Goal: Task Accomplishment & Management: Use online tool/utility

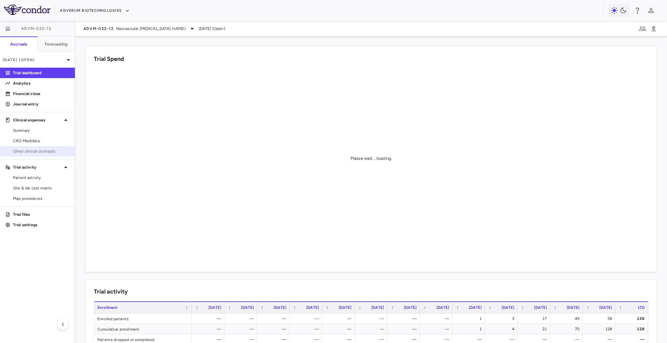
click at [31, 152] on span "Other clinical contracts" at bounding box center [41, 151] width 57 height 6
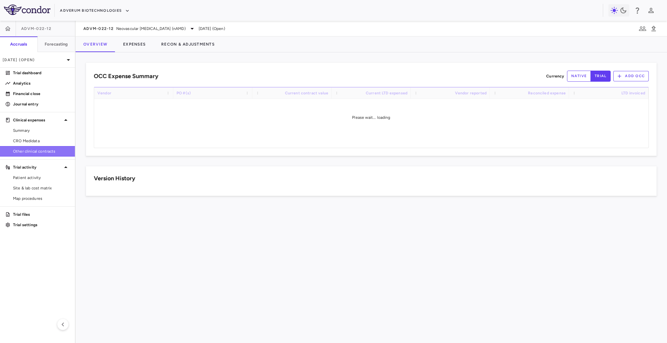
click at [31, 152] on span "Other clinical contracts" at bounding box center [41, 151] width 57 height 6
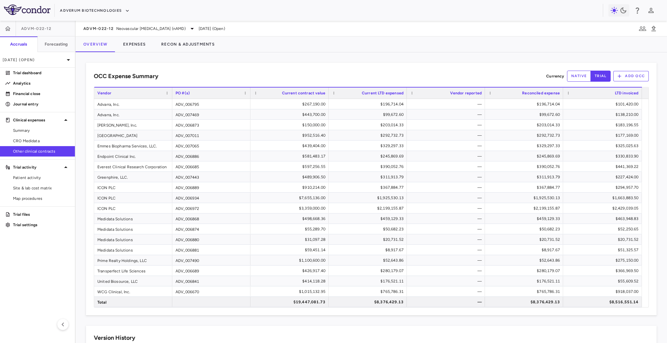
click at [31, 152] on span "Other clinical contracts" at bounding box center [41, 151] width 57 height 6
click at [24, 71] on p "Trial dashboard" at bounding box center [41, 73] width 57 height 6
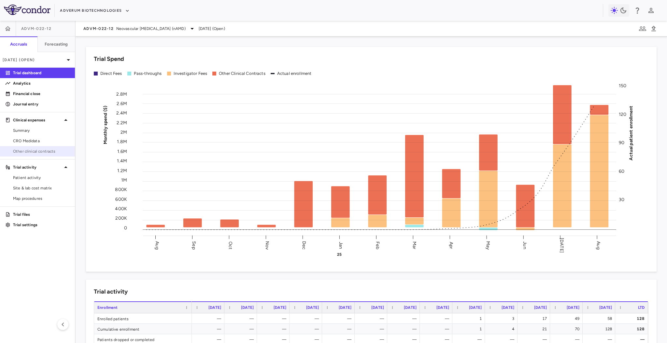
click at [29, 152] on span "Other clinical contracts" at bounding box center [41, 151] width 57 height 6
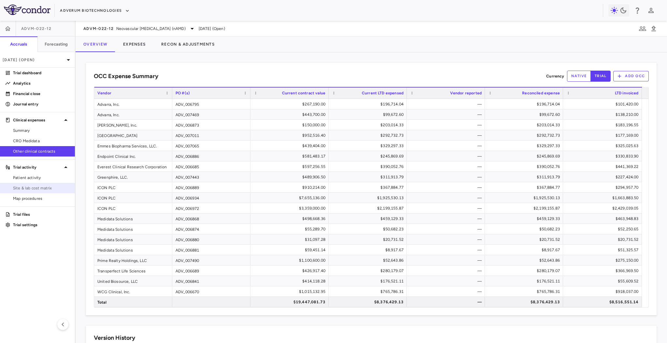
click at [32, 188] on span "Site & lab cost matrix" at bounding box center [41, 188] width 57 height 6
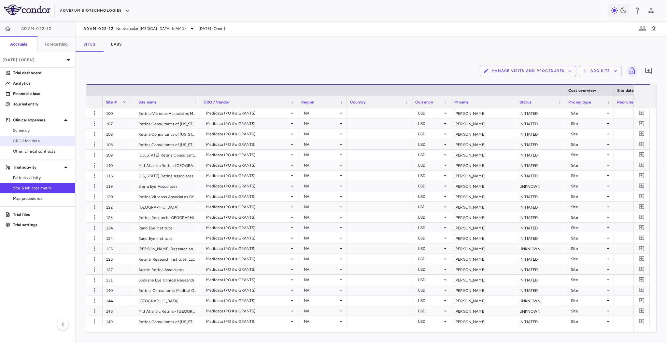
click at [39, 145] on link "CRO Medidata" at bounding box center [37, 141] width 75 height 10
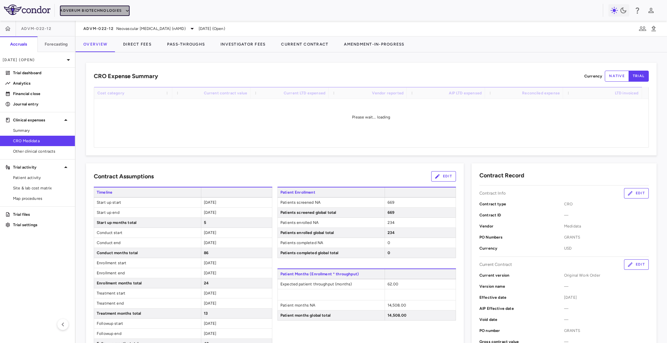
click at [98, 12] on button "Adverum Biotechnologies" at bounding box center [95, 11] width 70 height 10
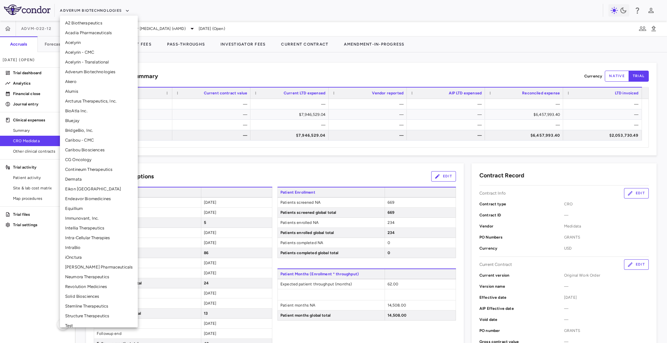
click at [81, 117] on li "Bluejay" at bounding box center [99, 121] width 78 height 10
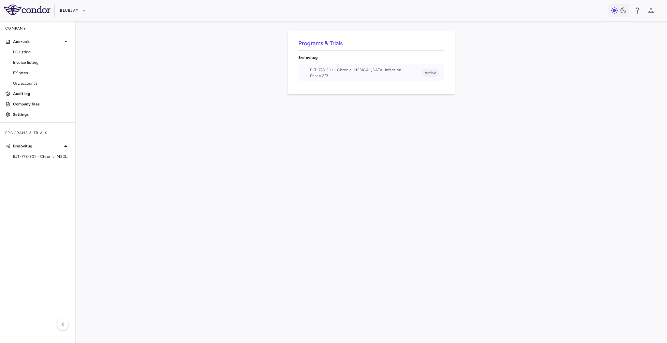
click at [355, 71] on span "BJT-778-301 • Chronic Hepatitis Delta Infection" at bounding box center [366, 70] width 112 height 6
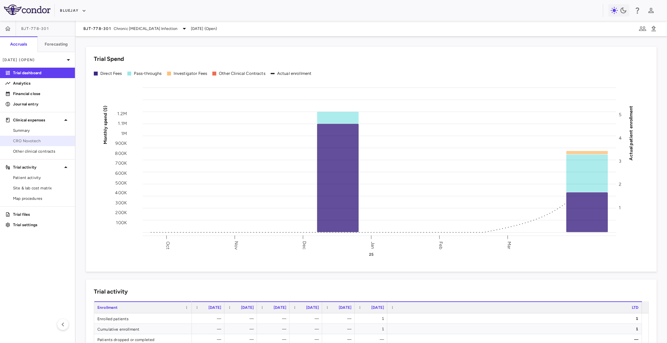
click at [35, 138] on span "CRO Novotech" at bounding box center [41, 141] width 57 height 6
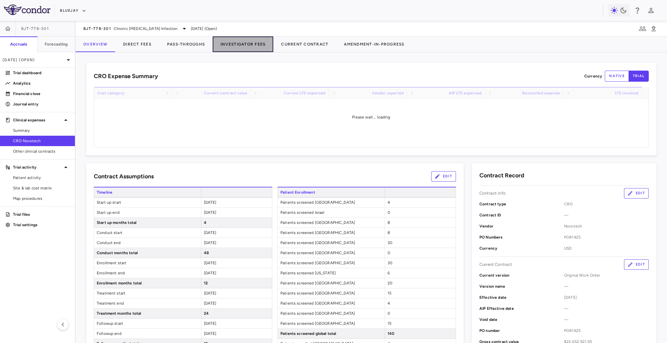
click at [258, 44] on button "Investigator Fees" at bounding box center [243, 44] width 61 height 16
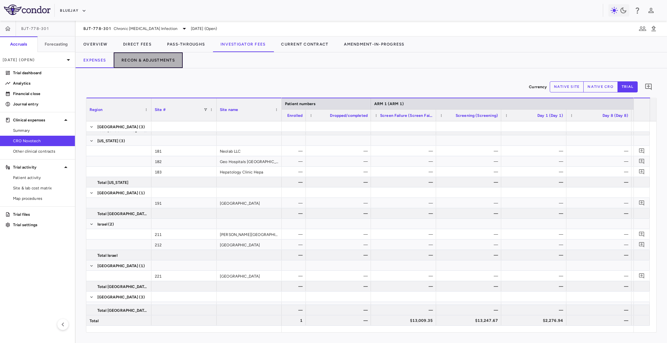
click at [163, 57] on button "Recon & Adjustments" at bounding box center [148, 60] width 69 height 16
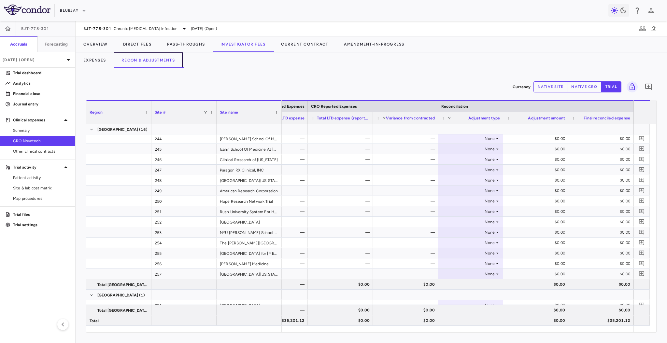
scroll to position [535, 0]
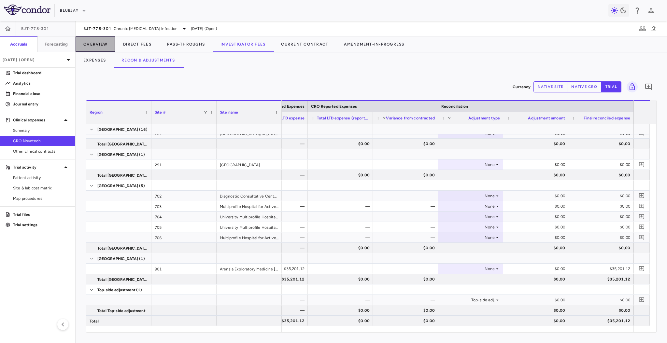
click at [97, 47] on button "Overview" at bounding box center [96, 44] width 40 height 16
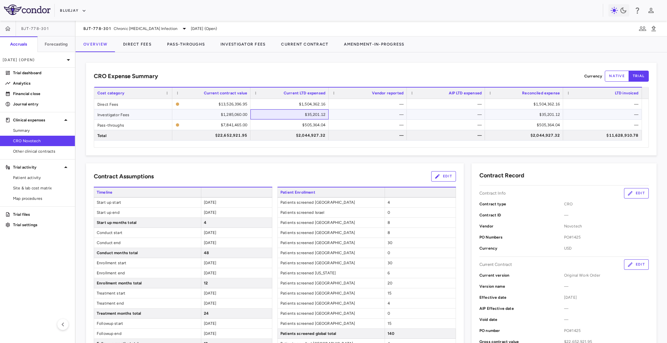
click at [282, 112] on div "$35,201.12" at bounding box center [290, 114] width 69 height 10
click at [282, 123] on div "$505,364.04" at bounding box center [290, 125] width 69 height 10
click at [283, 103] on div "$1,504,362.16" at bounding box center [290, 104] width 69 height 10
click at [283, 112] on div "$35,201.12" at bounding box center [290, 114] width 69 height 10
click at [283, 120] on div "$505,364.04" at bounding box center [290, 125] width 69 height 10
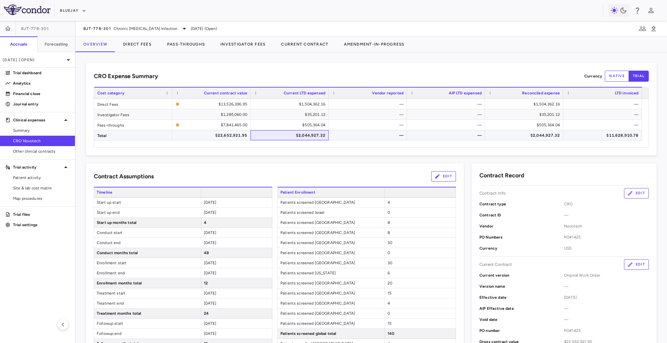
click at [277, 137] on div "$2,044,927.32" at bounding box center [290, 135] width 69 height 10
click at [29, 57] on p "Mar 2025 (Open)" at bounding box center [34, 60] width 62 height 6
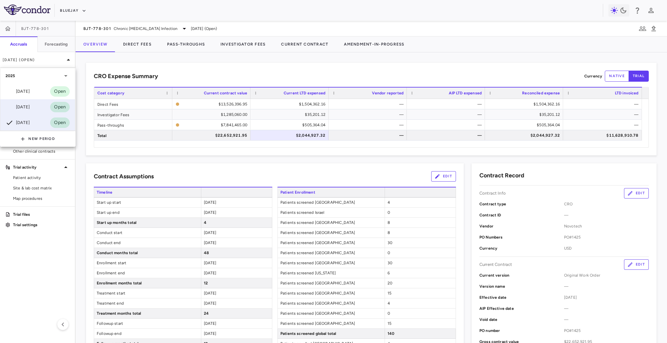
click at [32, 102] on div "Jun 2025 Open" at bounding box center [37, 107] width 75 height 16
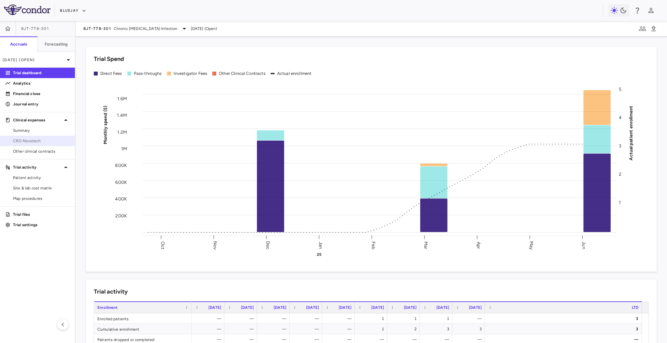
click at [40, 144] on link "CRO Novotech" at bounding box center [37, 141] width 75 height 10
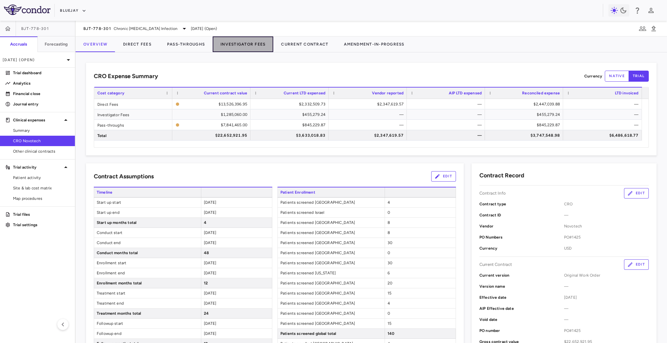
click at [252, 40] on button "Investigator Fees" at bounding box center [243, 44] width 61 height 16
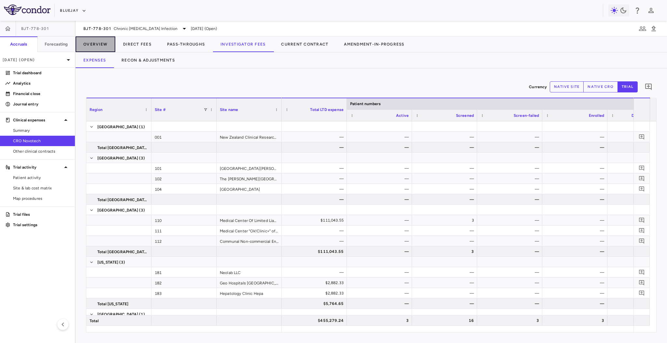
click at [101, 41] on button "Overview" at bounding box center [96, 44] width 40 height 16
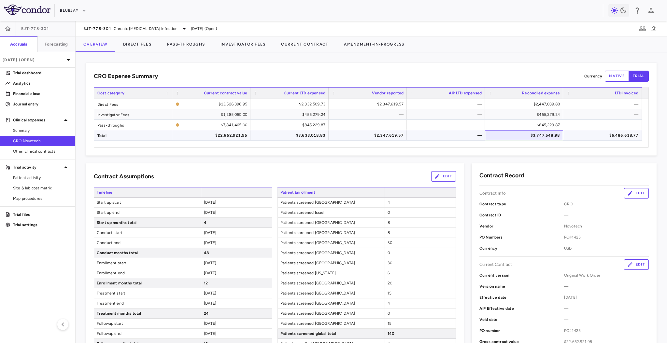
click at [545, 139] on div "$3,747,548.98" at bounding box center [525, 135] width 69 height 10
click at [228, 44] on button "Investigator Fees" at bounding box center [243, 44] width 61 height 16
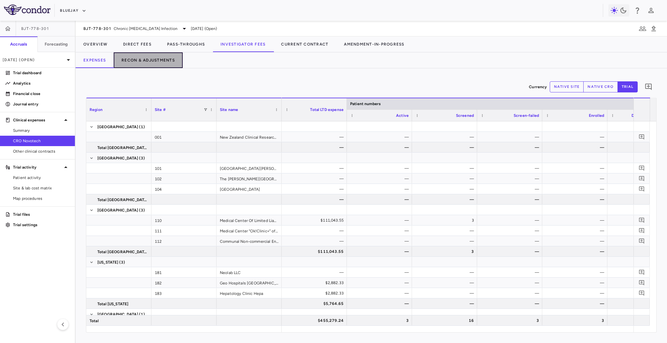
click at [154, 56] on button "Recon & Adjustments" at bounding box center [148, 60] width 69 height 16
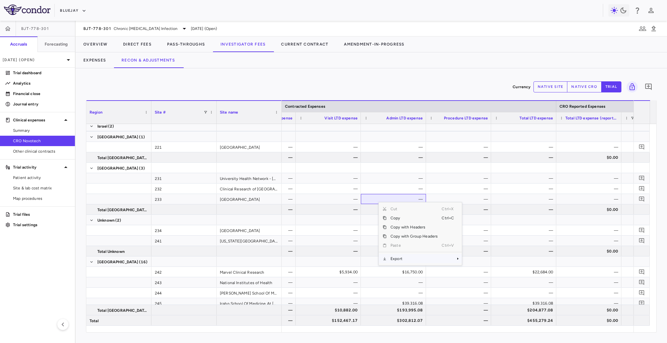
click at [391, 259] on span "Export" at bounding box center [413, 258] width 55 height 9
click at [474, 272] on span "Excel Export" at bounding box center [483, 270] width 31 height 9
click at [35, 181] on link "Patient activity" at bounding box center [37, 178] width 75 height 10
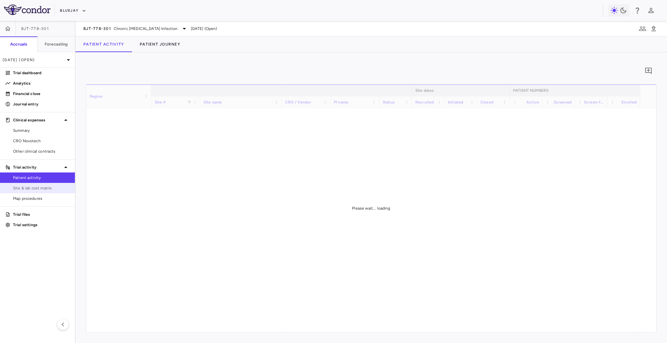
click at [37, 191] on link "Site & lab cost matrix" at bounding box center [37, 188] width 75 height 10
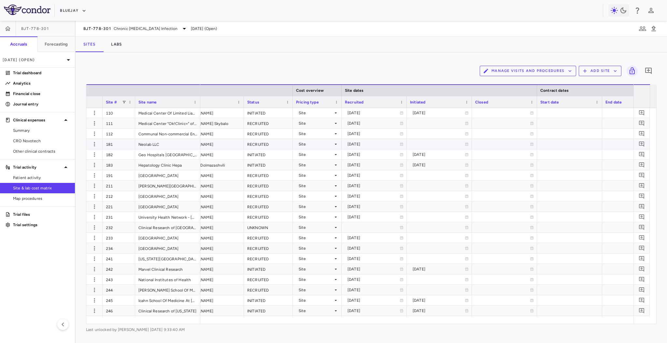
scroll to position [42, 0]
click at [426, 103] on div "Initiated" at bounding box center [436, 102] width 53 height 8
click at [426, 103] on span at bounding box center [428, 102] width 6 height 4
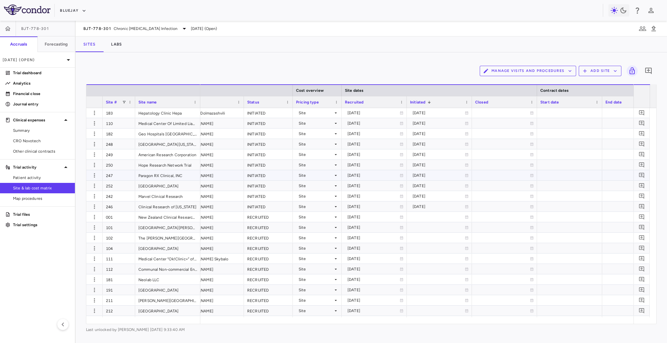
scroll to position [0, 0]
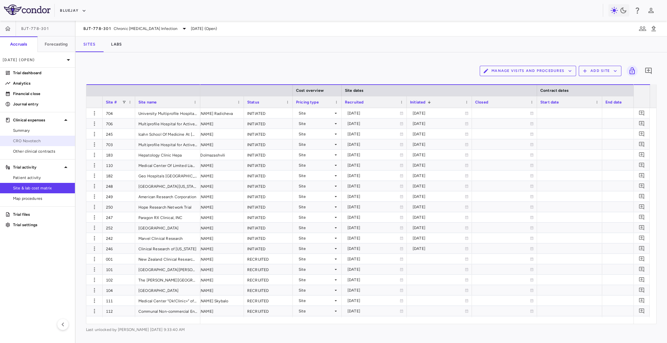
click at [15, 141] on span "CRO Novotech" at bounding box center [41, 141] width 57 height 6
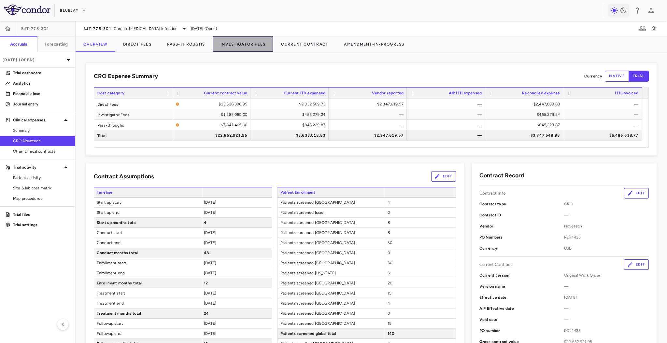
click at [248, 44] on button "Investigator Fees" at bounding box center [243, 44] width 61 height 16
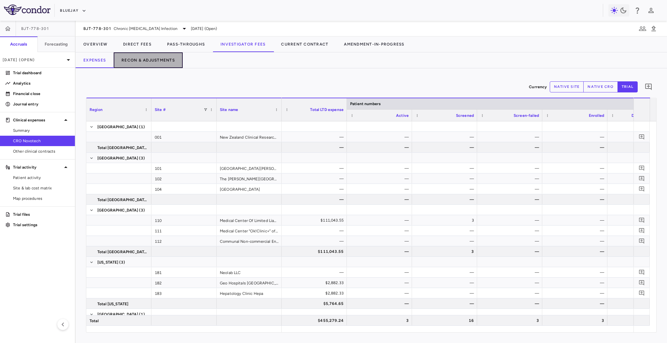
click at [169, 58] on button "Recon & Adjustments" at bounding box center [148, 60] width 69 height 16
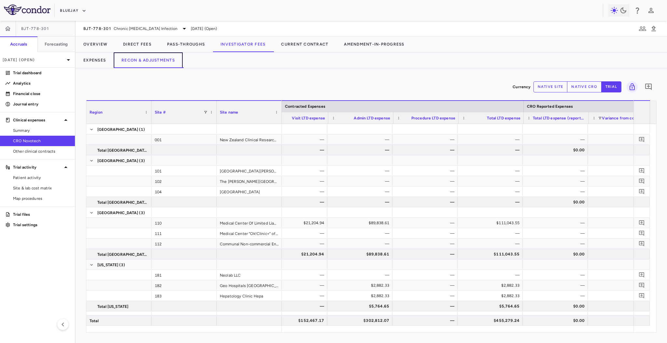
scroll to position [0, 85]
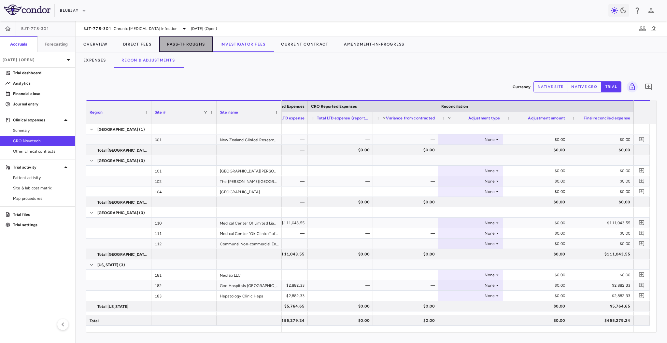
click at [192, 43] on button "Pass-Throughs" at bounding box center [185, 44] width 53 height 16
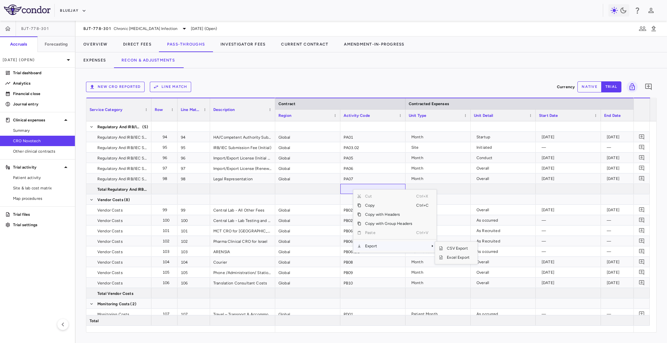
click at [372, 246] on span "Export" at bounding box center [388, 246] width 55 height 9
click at [452, 259] on span "Excel Export" at bounding box center [458, 257] width 31 height 9
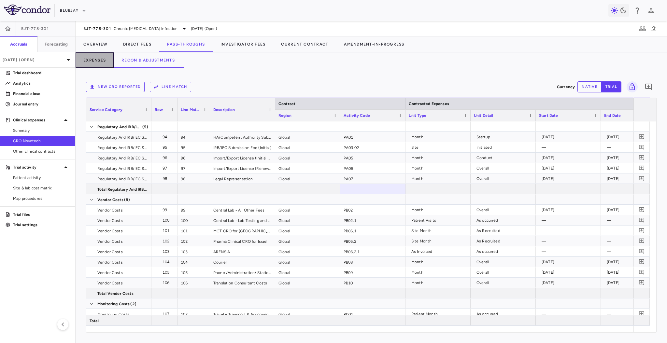
click at [100, 62] on button "Expenses" at bounding box center [95, 60] width 38 height 16
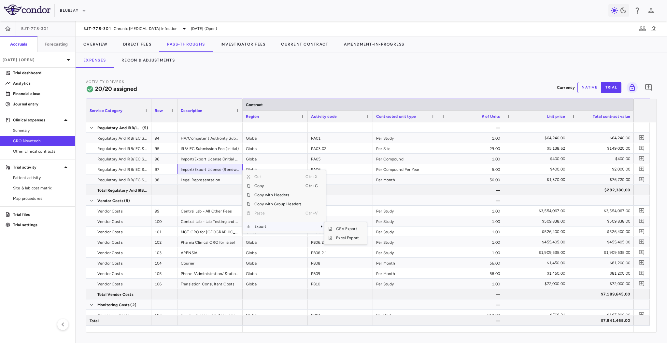
click at [278, 227] on span "Export" at bounding box center [277, 226] width 55 height 9
click at [347, 238] on span "Excel Export" at bounding box center [347, 237] width 31 height 9
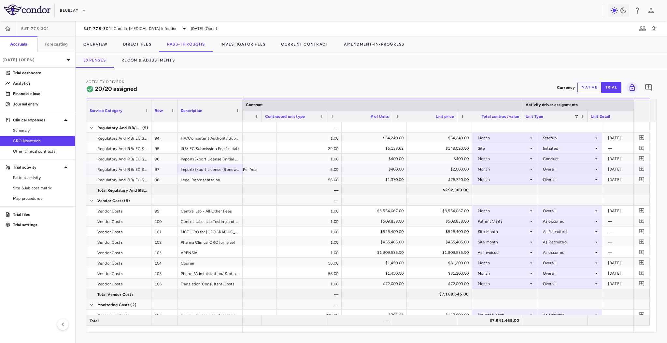
scroll to position [0, 161]
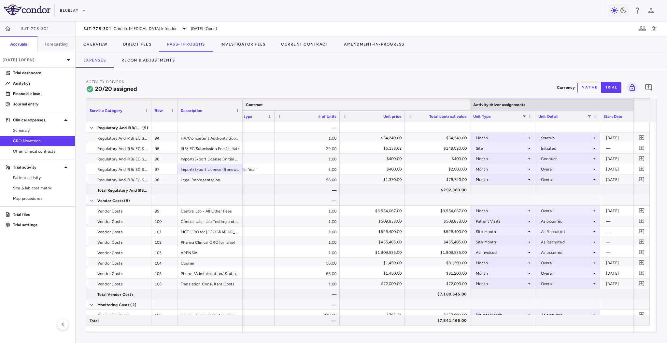
click at [470, 107] on div at bounding box center [469, 104] width 3 height 11
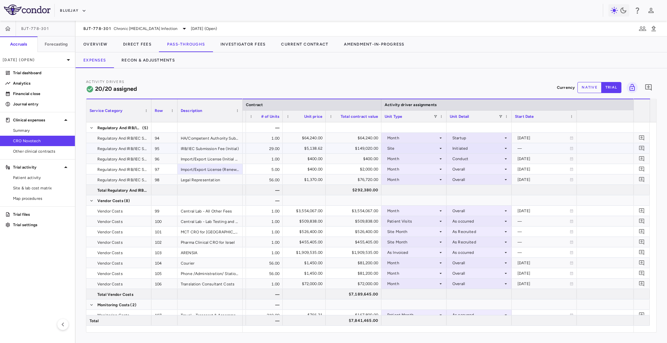
scroll to position [0, 0]
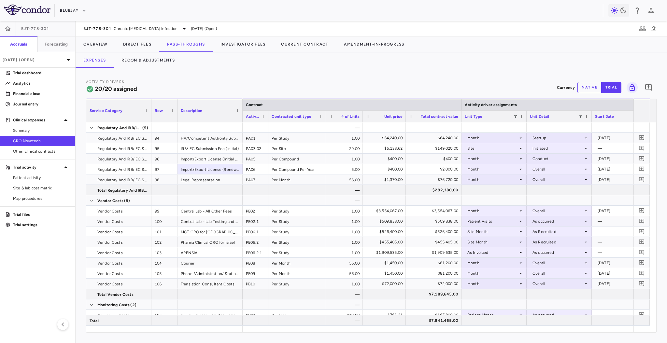
drag, startPoint x: 285, startPoint y: 116, endPoint x: 267, endPoint y: 117, distance: 18.3
click at [267, 117] on div at bounding box center [268, 116] width 3 height 11
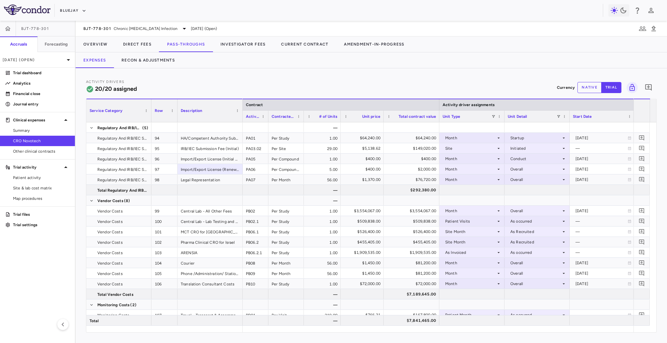
drag, startPoint x: 326, startPoint y: 118, endPoint x: 301, endPoint y: 120, distance: 24.5
click at [302, 120] on div at bounding box center [303, 116] width 3 height 11
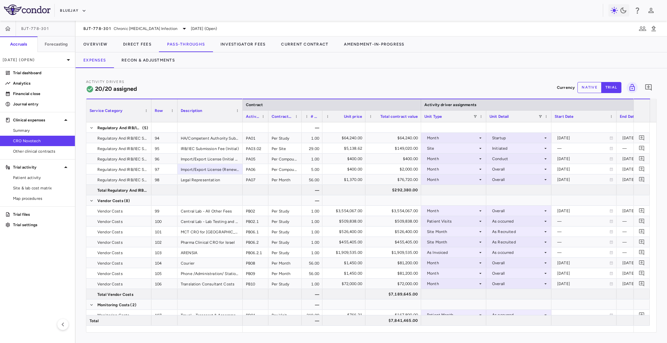
drag, startPoint x: 336, startPoint y: 117, endPoint x: 320, endPoint y: 118, distance: 16.0
click at [321, 118] on div at bounding box center [322, 116] width 3 height 11
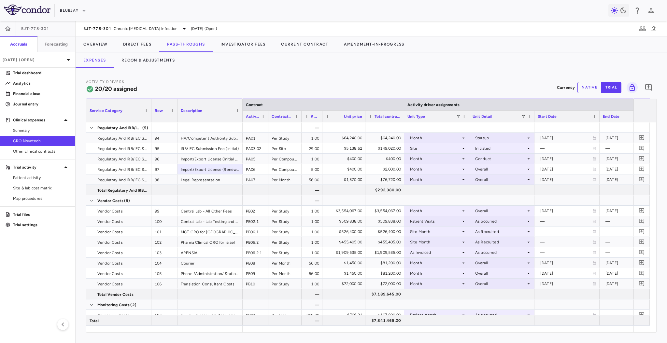
drag, startPoint x: 420, startPoint y: 118, endPoint x: 403, endPoint y: 121, distance: 17.2
click at [403, 121] on div at bounding box center [403, 116] width 3 height 11
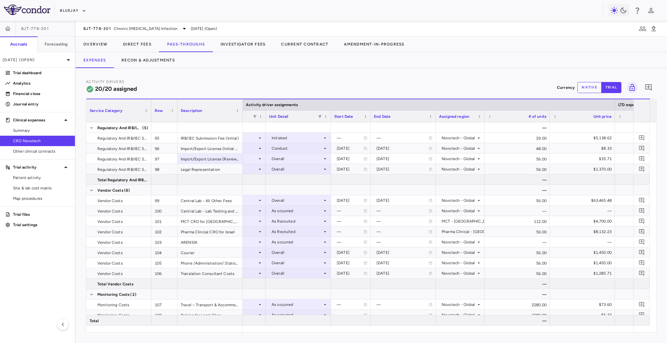
drag, startPoint x: 395, startPoint y: 115, endPoint x: 370, endPoint y: 117, distance: 25.4
click at [370, 117] on div at bounding box center [370, 116] width 3 height 11
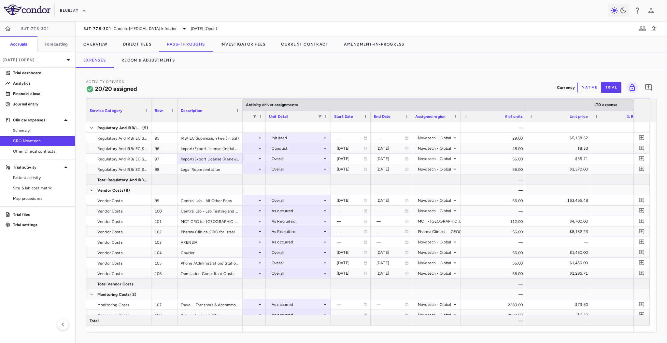
drag, startPoint x: 435, startPoint y: 118, endPoint x: 412, endPoint y: 119, distance: 23.8
click at [412, 119] on div at bounding box center [411, 116] width 3 height 11
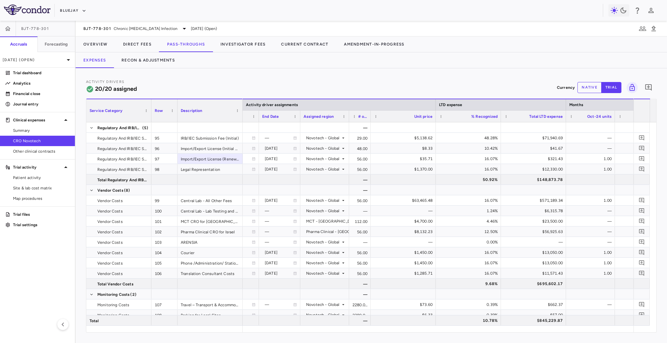
drag, startPoint x: 413, startPoint y: 115, endPoint x: 369, endPoint y: 118, distance: 43.7
click at [369, 118] on div at bounding box center [370, 116] width 3 height 11
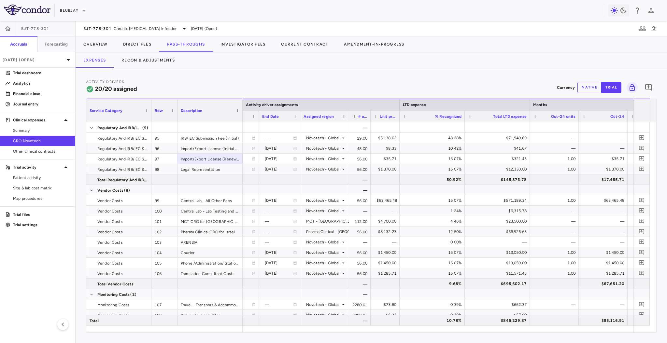
drag, startPoint x: 434, startPoint y: 114, endPoint x: 398, endPoint y: 119, distance: 36.4
click at [398, 119] on div at bounding box center [399, 116] width 3 height 11
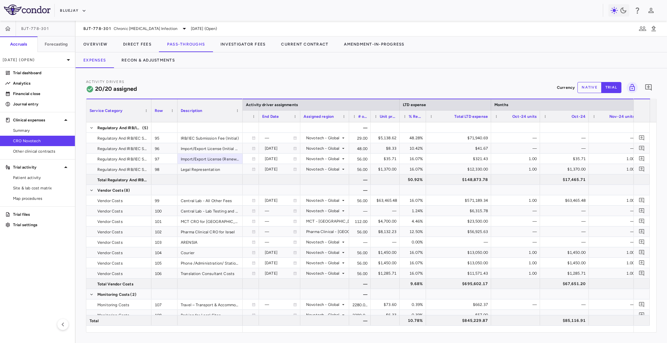
drag, startPoint x: 464, startPoint y: 115, endPoint x: 425, endPoint y: 119, distance: 38.6
click at [425, 119] on div at bounding box center [425, 116] width 3 height 11
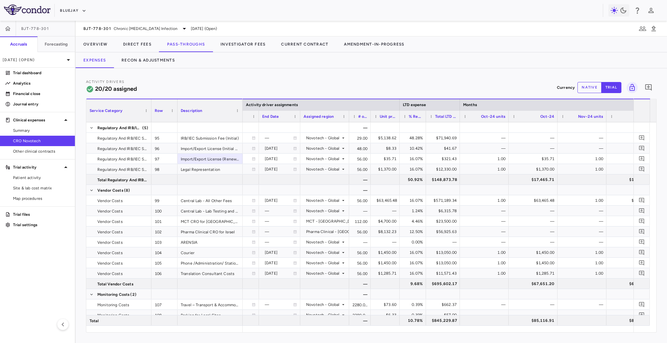
drag, startPoint x: 490, startPoint y: 116, endPoint x: 459, endPoint y: 119, distance: 31.5
click at [459, 119] on div at bounding box center [459, 116] width 3 height 11
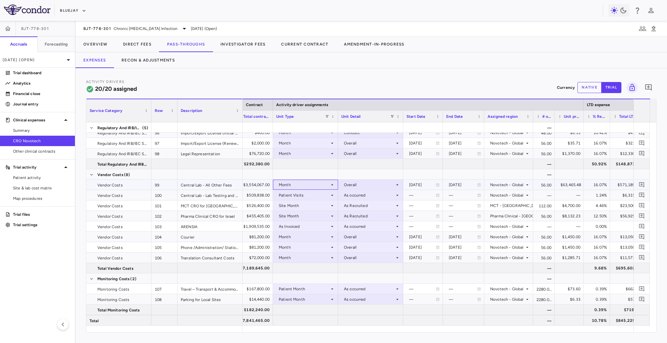
click at [333, 182] on icon at bounding box center [332, 184] width 5 height 5
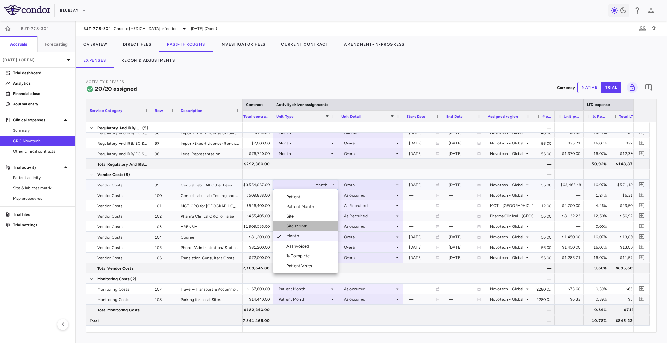
click at [315, 225] on li "Site Month" at bounding box center [305, 226] width 64 height 10
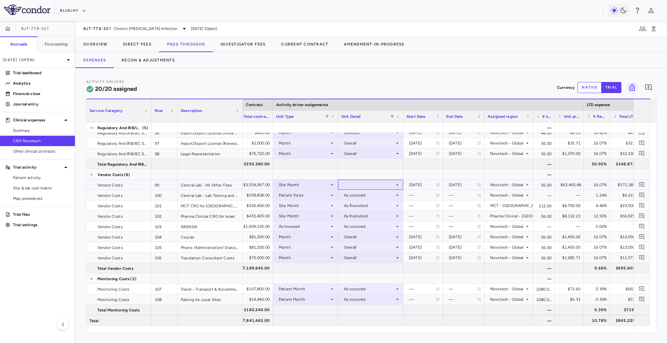
click at [365, 185] on div at bounding box center [370, 184] width 59 height 9
click at [373, 205] on div "As Recruited" at bounding box center [364, 207] width 27 height 6
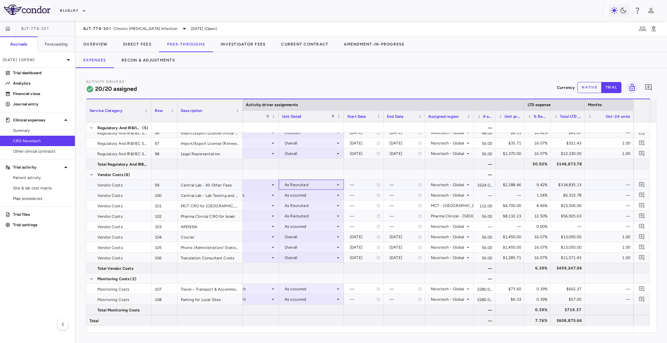
click at [319, 184] on div "As Recruited" at bounding box center [310, 185] width 51 height 10
click at [315, 195] on div "As Initiated" at bounding box center [304, 197] width 25 height 6
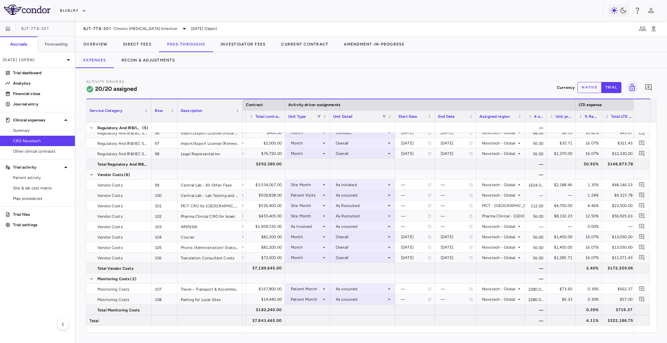
drag, startPoint x: 348, startPoint y: 116, endPoint x: 328, endPoint y: 117, distance: 20.2
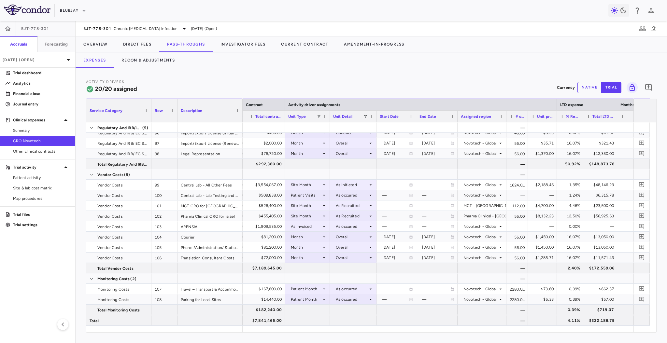
drag, startPoint x: 394, startPoint y: 117, endPoint x: 376, endPoint y: 120, distance: 18.8
click at [376, 120] on div at bounding box center [376, 116] width 3 height 11
click at [318, 181] on div "Site Month" at bounding box center [306, 185] width 31 height 10
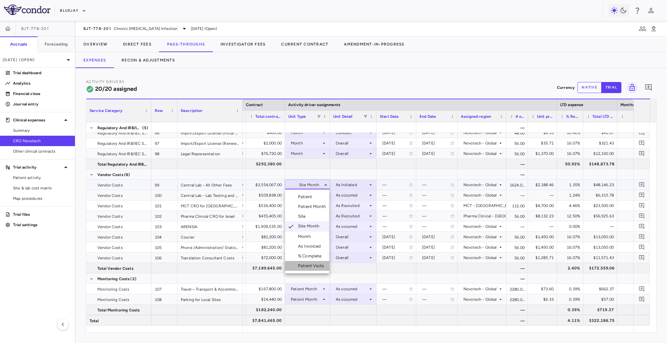
click at [315, 265] on div "Patient Visits" at bounding box center [312, 266] width 28 height 6
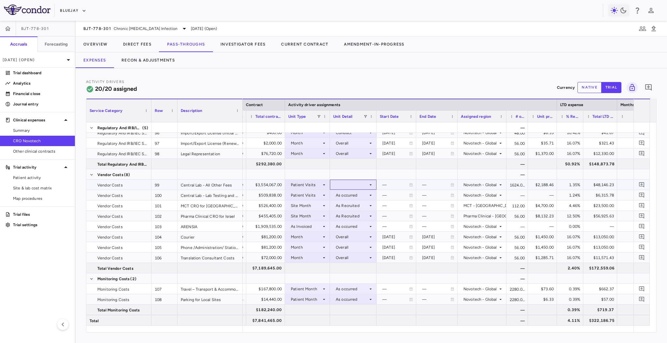
click at [353, 181] on div at bounding box center [353, 184] width 40 height 9
click at [360, 198] on div "As occurred" at bounding box center [356, 197] width 26 height 6
click at [511, 225] on div "—" at bounding box center [516, 226] width 21 height 10
click at [301, 182] on div "Patient Visits" at bounding box center [306, 185] width 31 height 10
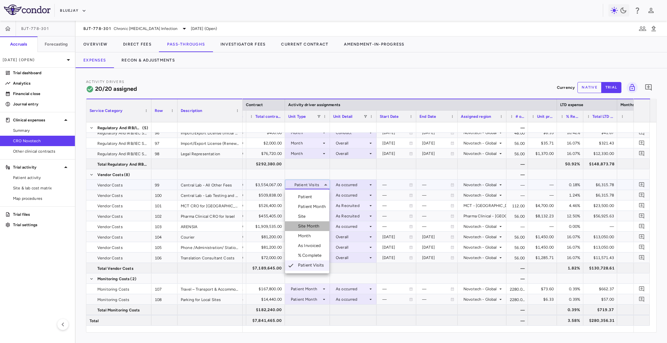
click at [318, 223] on li "Site Month" at bounding box center [307, 226] width 44 height 10
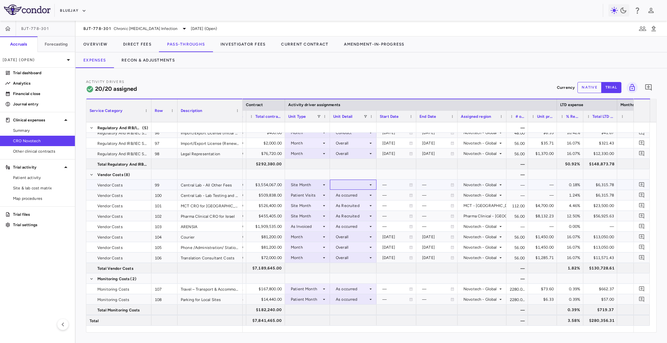
click at [357, 184] on div at bounding box center [353, 184] width 40 height 9
click at [361, 201] on li "As Initiated" at bounding box center [353, 197] width 46 height 10
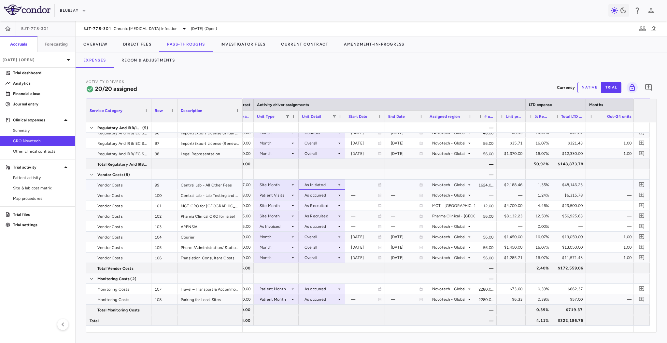
click at [313, 187] on div "As Initiated" at bounding box center [320, 185] width 32 height 10
click at [317, 208] on div "As Recruited" at bounding box center [325, 207] width 27 height 6
click at [566, 182] on div "$334,835.13" at bounding box center [570, 185] width 25 height 10
click at [283, 182] on div "Site Month" at bounding box center [275, 185] width 31 height 10
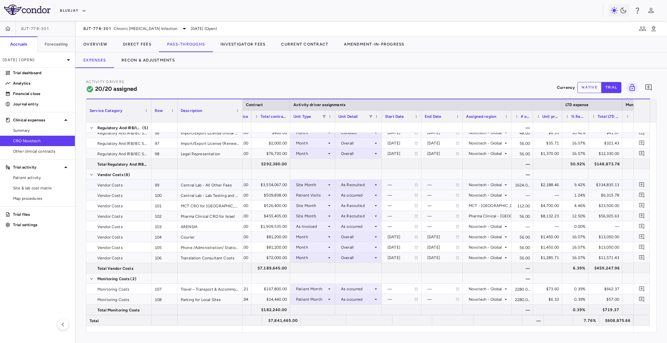
scroll to position [0, 115]
click at [329, 183] on icon at bounding box center [328, 184] width 5 height 5
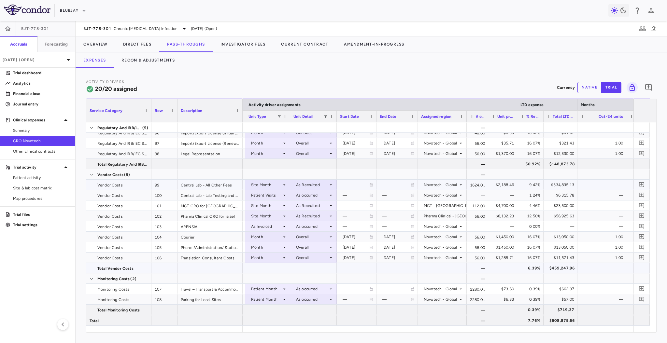
scroll to position [0, 160]
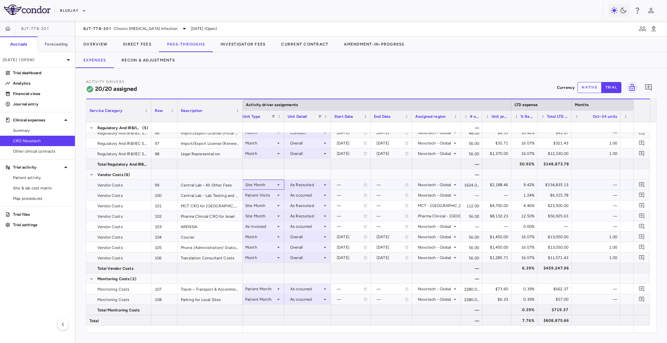
click at [271, 184] on div "Site Month" at bounding box center [260, 185] width 31 height 10
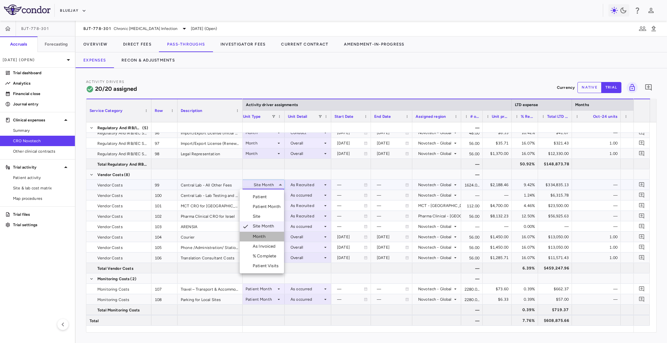
click at [268, 236] on div "Month" at bounding box center [260, 237] width 15 height 6
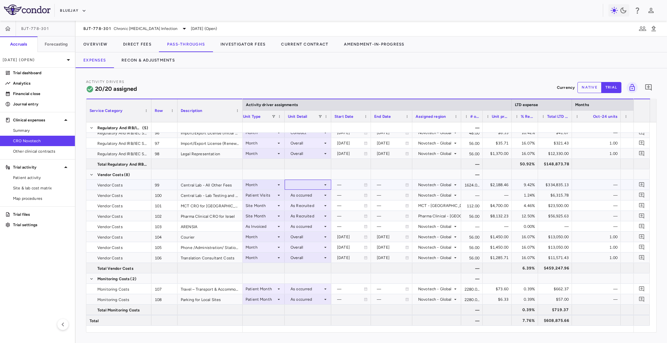
click at [310, 184] on div at bounding box center [308, 184] width 40 height 9
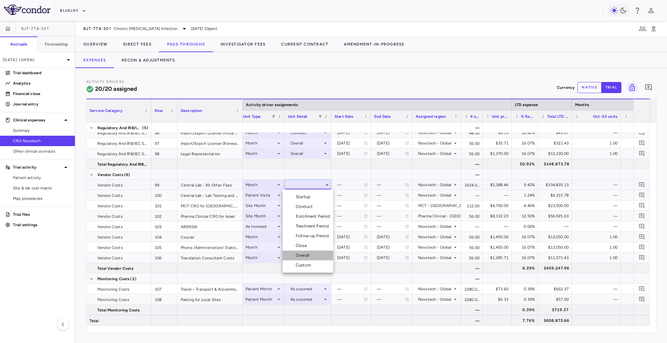
click at [322, 256] on li "Overall" at bounding box center [308, 256] width 50 height 10
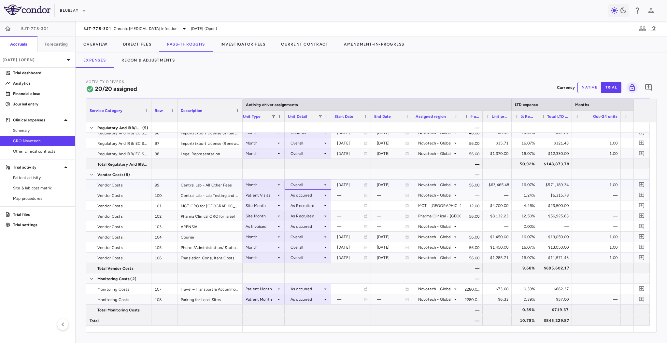
click at [311, 183] on div "Overall" at bounding box center [306, 185] width 32 height 10
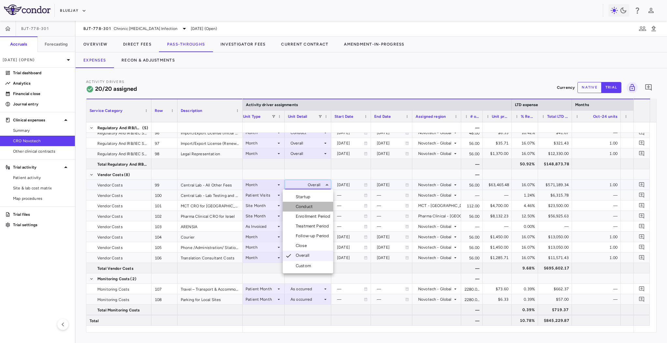
click at [318, 208] on li "Conduct" at bounding box center [308, 207] width 50 height 10
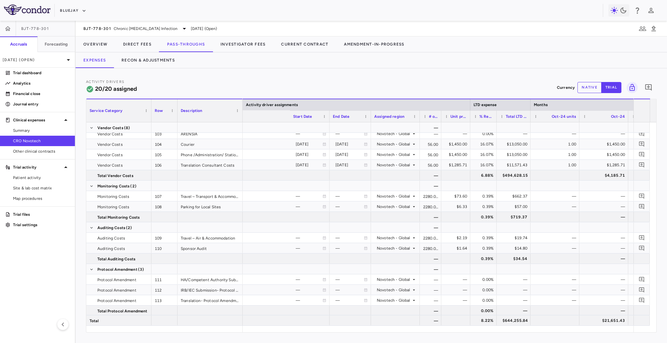
scroll to position [0, 351]
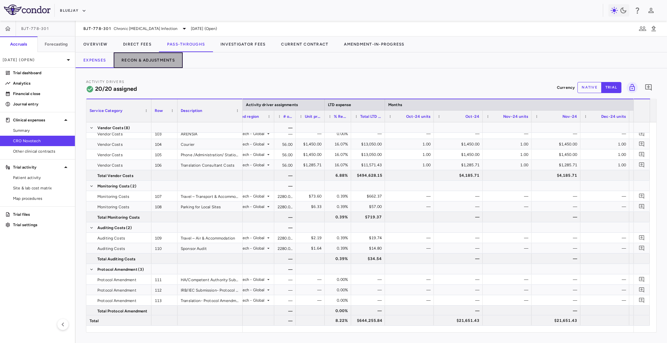
click at [154, 58] on button "Recon & Adjustments" at bounding box center [148, 60] width 69 height 16
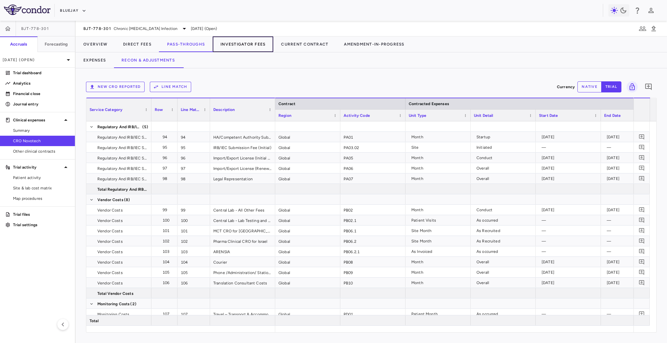
click at [253, 45] on button "Investigator Fees" at bounding box center [243, 44] width 61 height 16
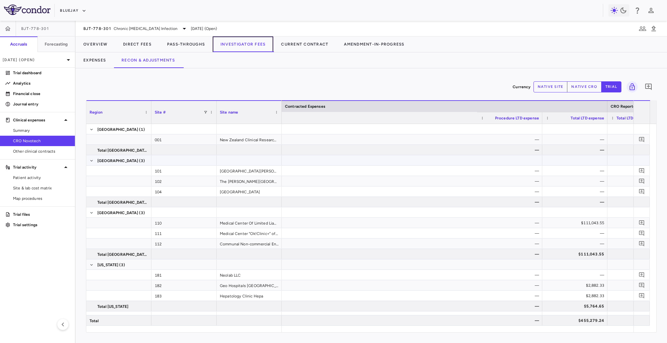
scroll to position [0, 300]
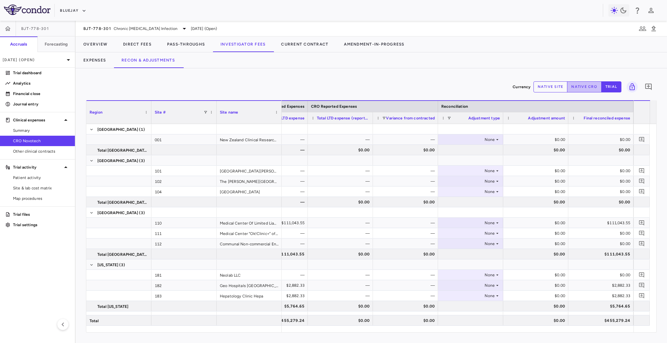
click at [591, 89] on button "native cro" at bounding box center [584, 86] width 35 height 11
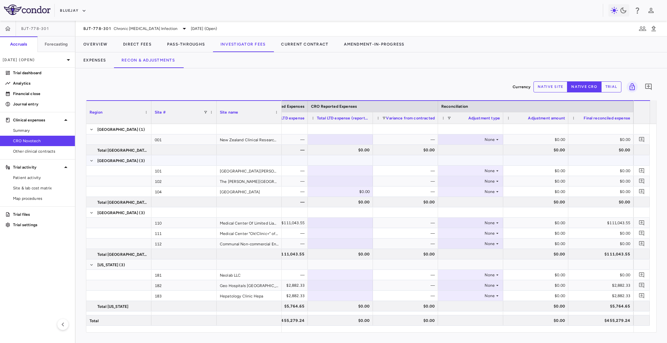
scroll to position [0, 268]
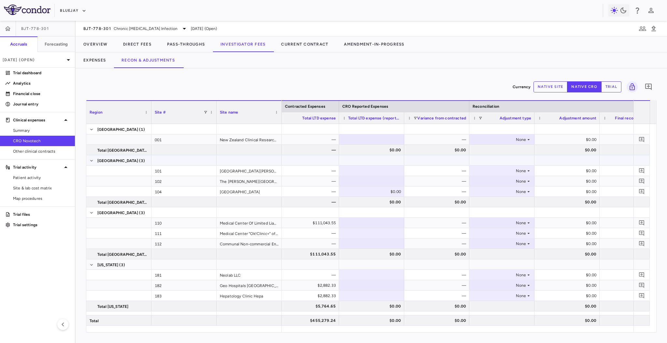
type button "native"
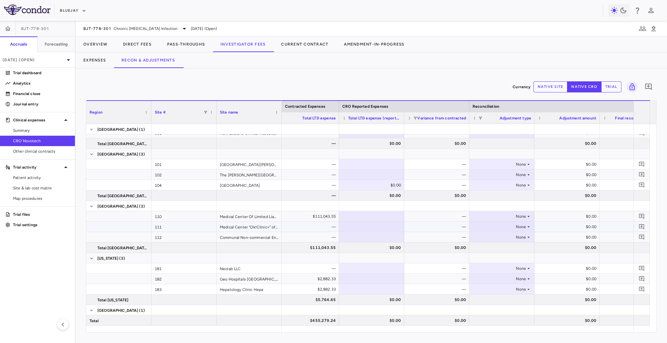
scroll to position [7, 0]
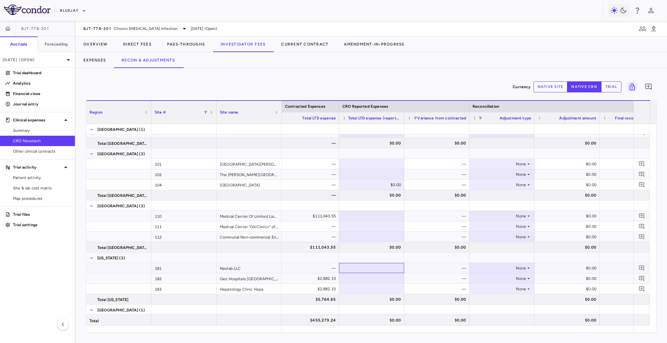
click at [393, 265] on div at bounding box center [371, 267] width 59 height 9
click at [366, 270] on div at bounding box center [371, 267] width 59 height 9
click at [497, 263] on div "None" at bounding box center [500, 268] width 51 height 10
click at [499, 286] on li "CRO Reported" at bounding box center [502, 291] width 64 height 10
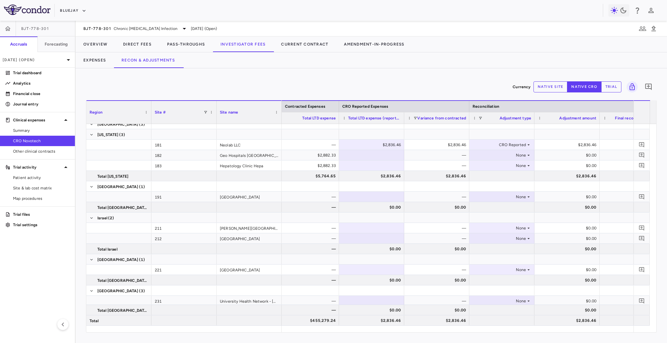
scroll to position [133, 0]
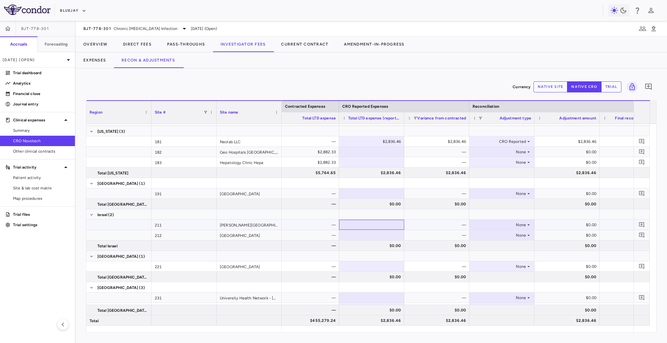
click at [393, 226] on div at bounding box center [371, 224] width 59 height 9
type input "*******"
click at [493, 224] on div "None" at bounding box center [500, 225] width 51 height 10
click at [498, 246] on div "CRO Reported" at bounding box center [498, 247] width 31 height 6
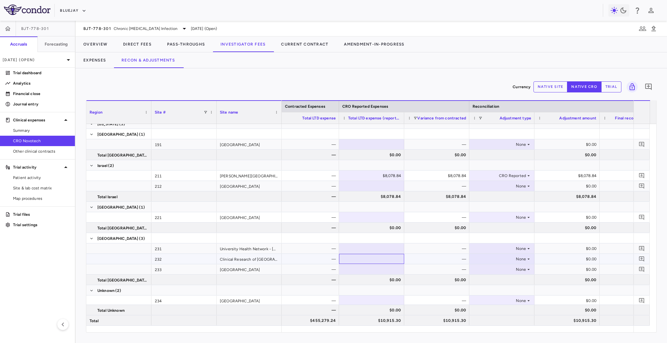
click at [379, 258] on div at bounding box center [371, 258] width 59 height 9
click at [499, 259] on div "None" at bounding box center [500, 259] width 51 height 10
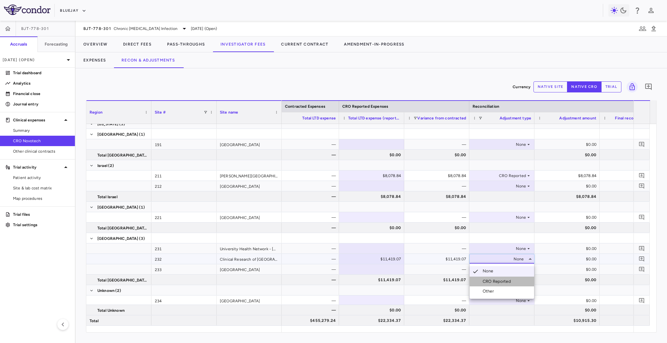
click at [502, 280] on div "CRO Reported" at bounding box center [498, 282] width 31 height 6
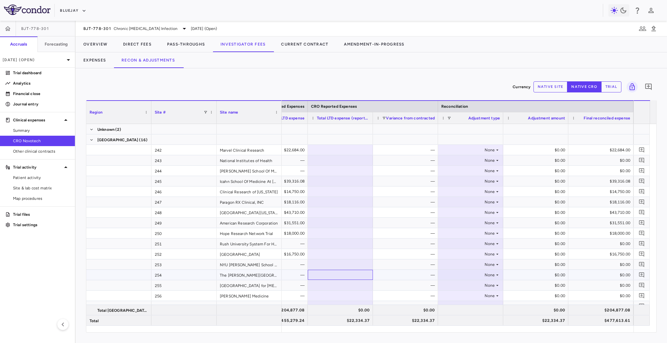
click at [351, 275] on div at bounding box center [340, 274] width 59 height 9
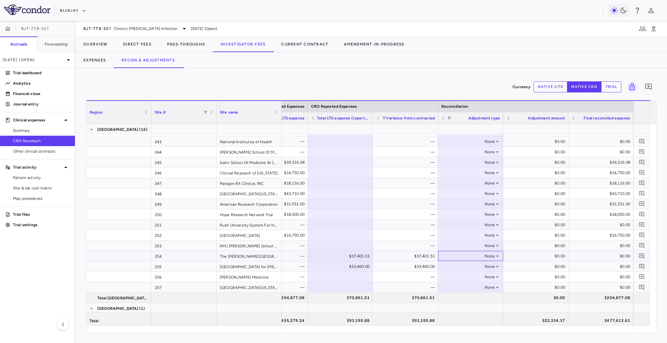
click at [463, 256] on div "None" at bounding box center [469, 256] width 51 height 10
click at [468, 278] on div "CRO Reported" at bounding box center [466, 278] width 31 height 6
click at [492, 266] on div "None" at bounding box center [469, 266] width 51 height 10
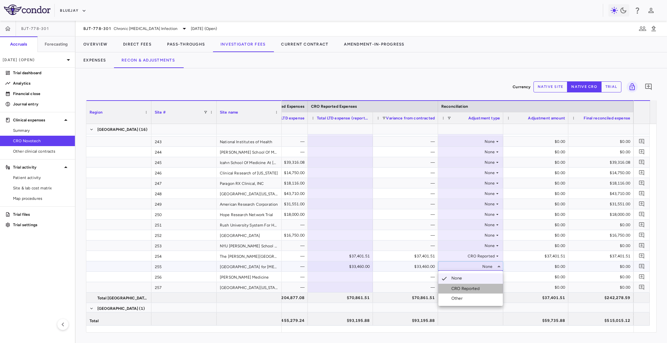
click at [482, 293] on li "CRO Reported" at bounding box center [470, 289] width 64 height 10
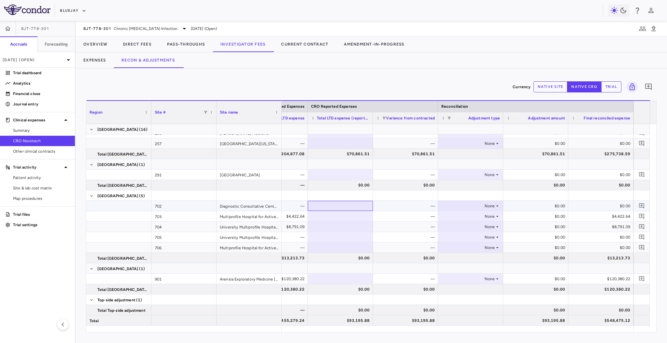
click at [362, 205] on div at bounding box center [340, 205] width 59 height 9
click at [348, 205] on div at bounding box center [340, 205] width 59 height 9
click at [472, 204] on div "None" at bounding box center [469, 206] width 51 height 10
click at [471, 226] on div "CRO Reported" at bounding box center [466, 229] width 31 height 6
click at [357, 239] on div at bounding box center [340, 236] width 59 height 9
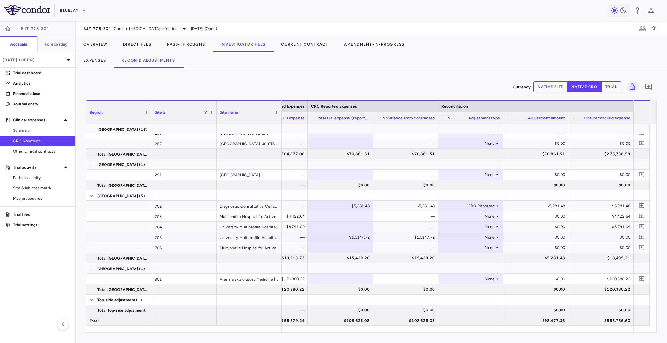
click at [490, 237] on div "None" at bounding box center [469, 237] width 51 height 10
click at [484, 260] on li "CRO Reported" at bounding box center [470, 260] width 64 height 10
click at [17, 83] on p "Analytics" at bounding box center [41, 83] width 57 height 6
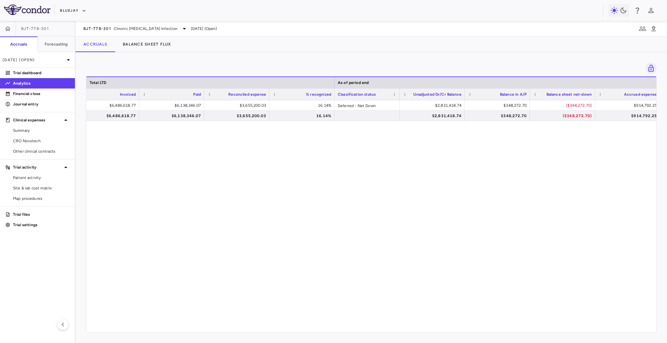
scroll to position [0, 533]
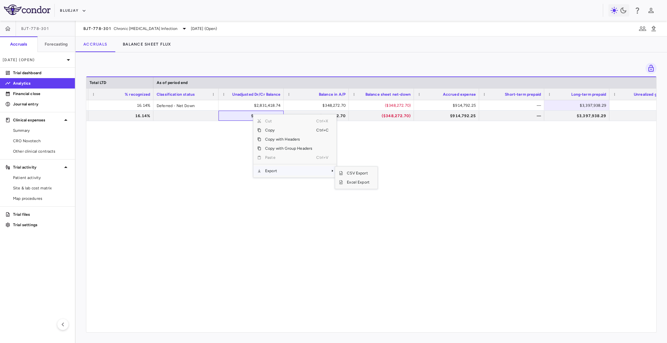
click at [271, 170] on span "Export" at bounding box center [288, 170] width 55 height 9
click at [351, 181] on span "Excel Export" at bounding box center [358, 182] width 31 height 9
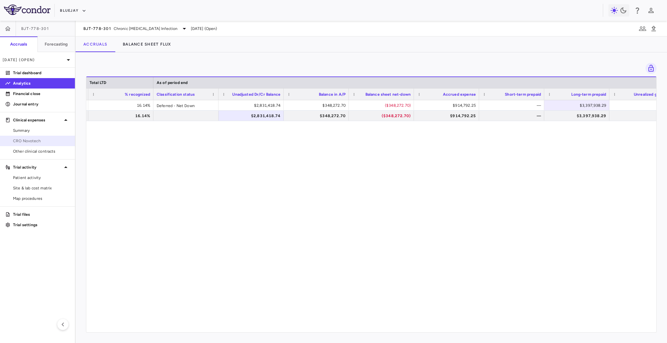
click at [29, 140] on span "CRO Novotech" at bounding box center [41, 141] width 57 height 6
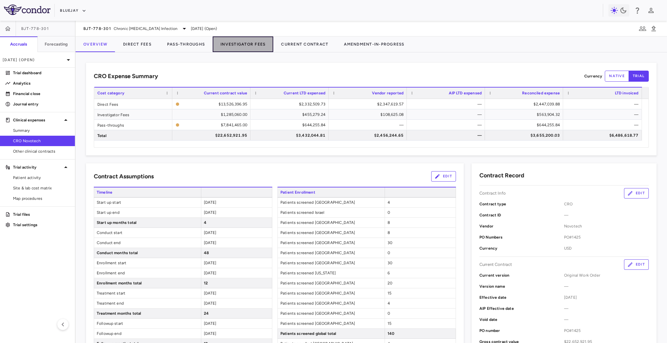
click at [231, 43] on button "Investigator Fees" at bounding box center [243, 44] width 61 height 16
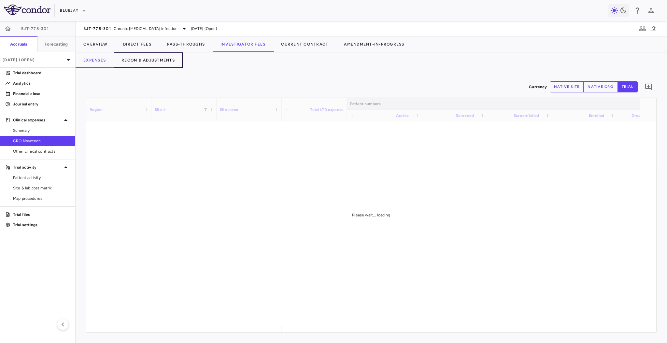
click at [155, 62] on button "Recon & Adjustments" at bounding box center [148, 60] width 69 height 16
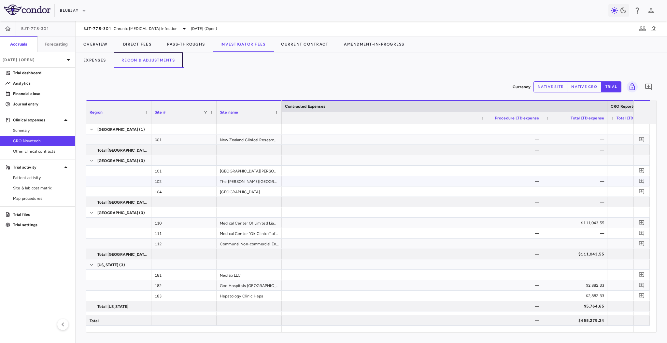
scroll to position [0, 300]
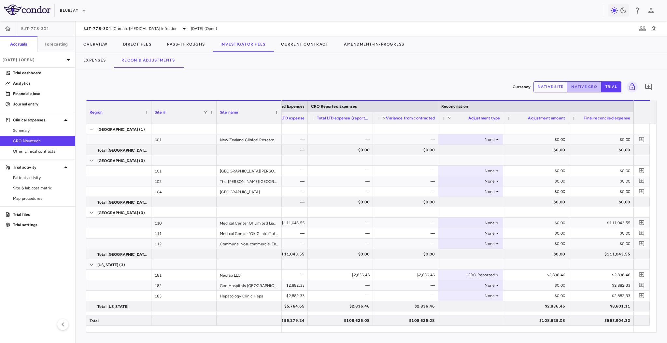
click at [580, 88] on button "native cro" at bounding box center [584, 86] width 35 height 11
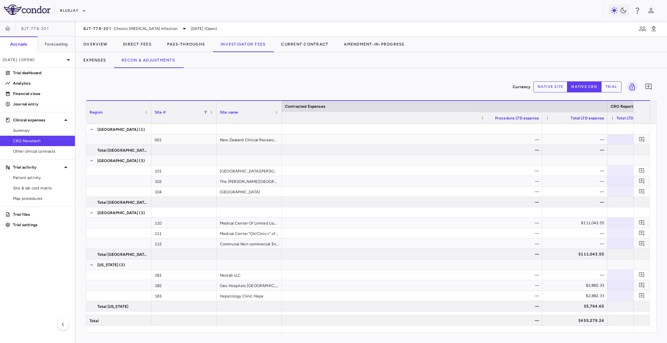
scroll to position [0, 300]
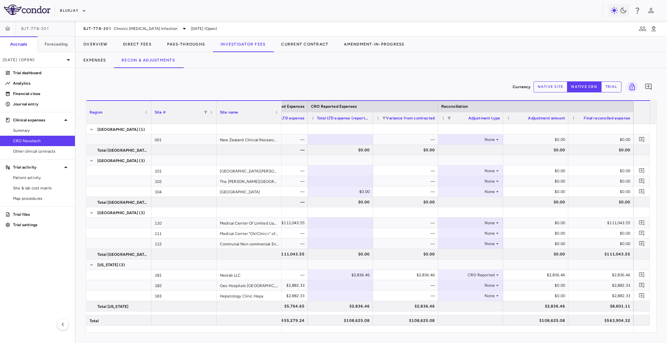
type button "native"
click at [474, 223] on div "None" at bounding box center [469, 223] width 51 height 10
click at [359, 218] on div at bounding box center [333, 171] width 667 height 343
click at [353, 223] on div at bounding box center [340, 222] width 59 height 9
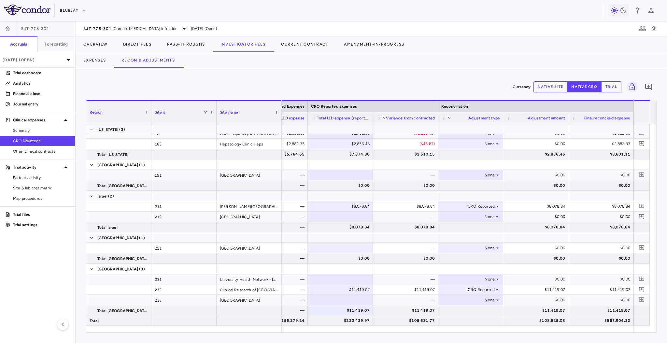
scroll to position [0, 0]
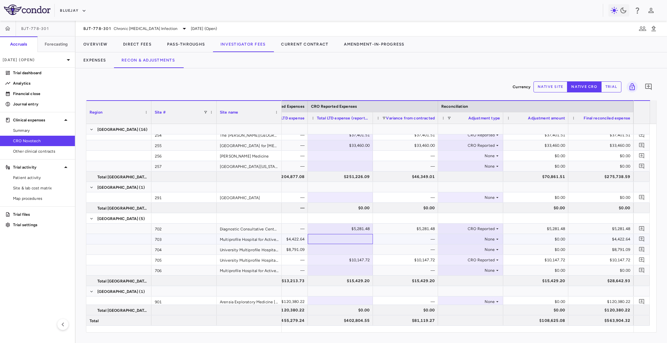
click at [352, 242] on div at bounding box center [340, 238] width 59 height 9
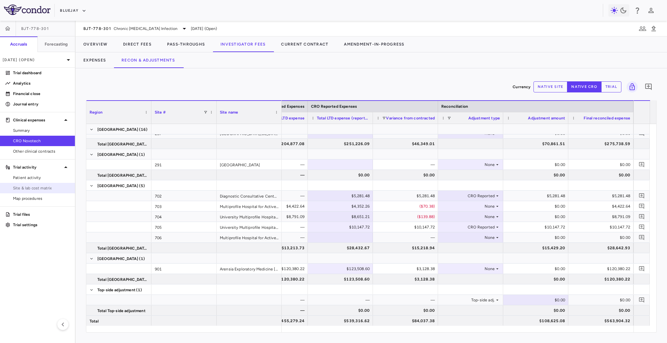
click at [38, 188] on span "Site & lab cost matrix" at bounding box center [41, 188] width 57 height 6
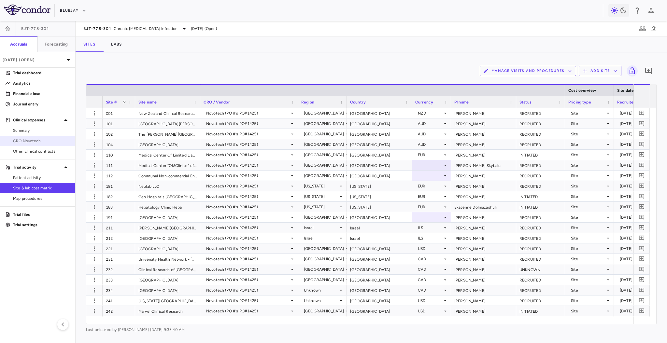
click at [52, 143] on span "CRO Novotech" at bounding box center [41, 141] width 57 height 6
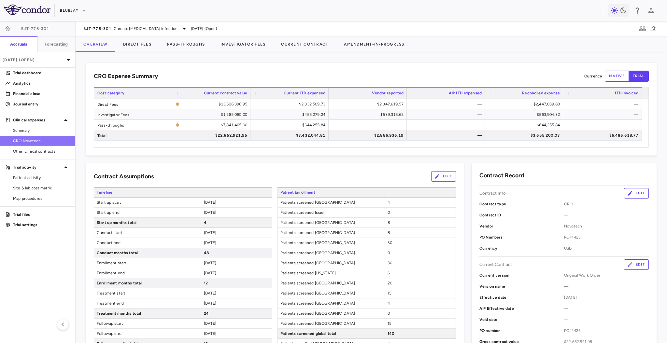
click at [48, 138] on span "CRO Novotech" at bounding box center [41, 141] width 57 height 6
click at [48, 61] on p "Jun 2025 (Open)" at bounding box center [34, 60] width 62 height 6
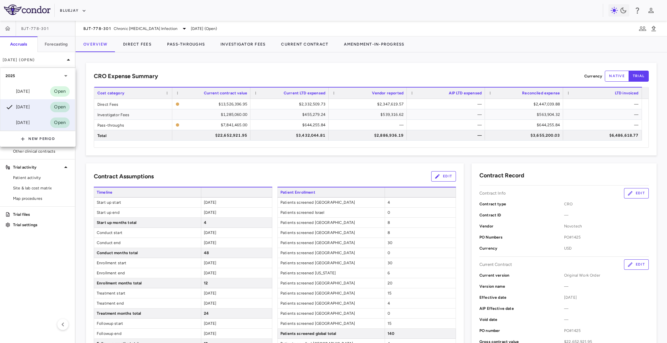
click at [30, 120] on div "Mar 2025" at bounding box center [18, 123] width 24 height 8
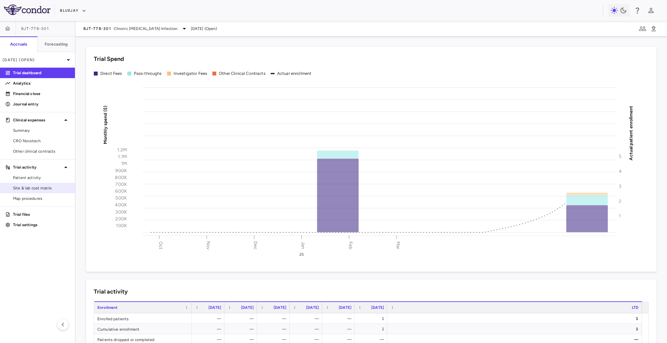
click at [47, 190] on span "Site & lab cost matrix" at bounding box center [41, 188] width 57 height 6
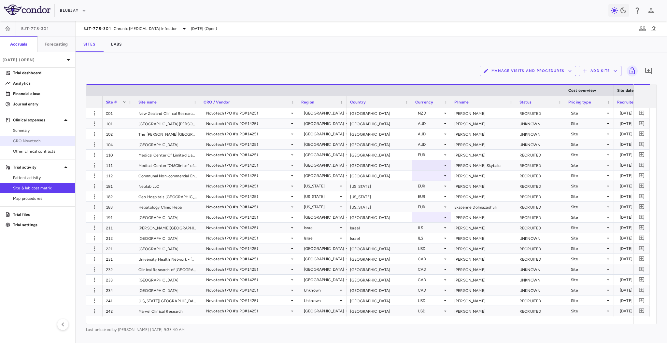
click at [43, 143] on span "CRO Novotech" at bounding box center [41, 141] width 57 height 6
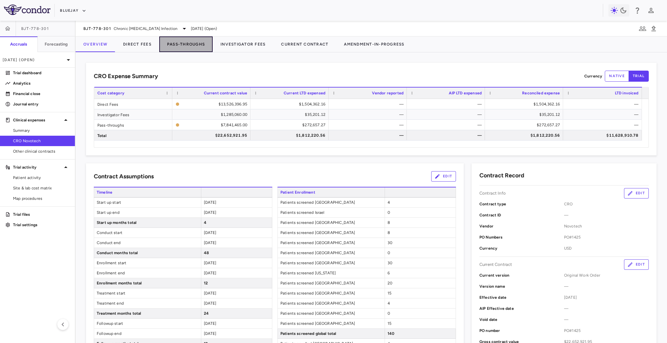
click at [209, 42] on button "Pass-Throughs" at bounding box center [185, 44] width 53 height 16
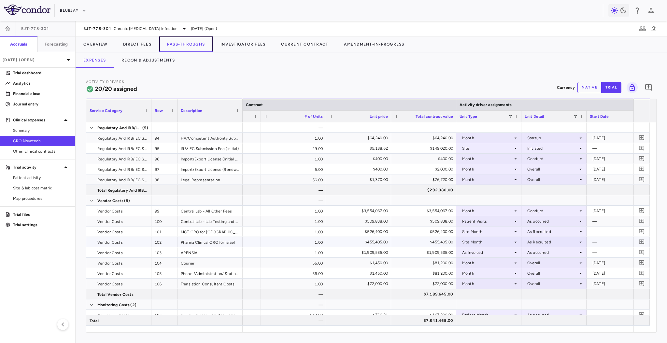
scroll to position [0, 179]
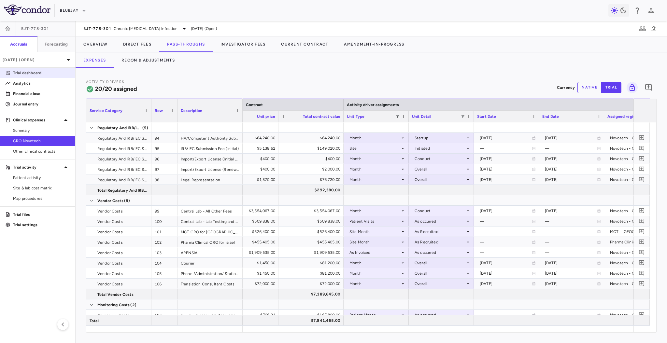
click at [22, 70] on p "Trial dashboard" at bounding box center [41, 73] width 57 height 6
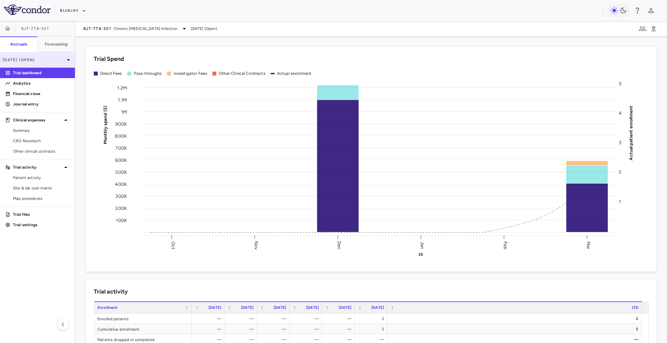
click at [43, 58] on p "Mar 2025 (Open)" at bounding box center [34, 60] width 62 height 6
click at [53, 191] on link "Site & lab cost matrix" at bounding box center [37, 188] width 75 height 10
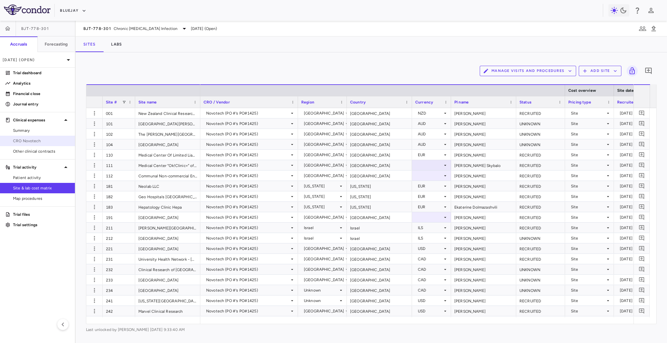
click at [45, 140] on span "CRO Novotech" at bounding box center [41, 141] width 57 height 6
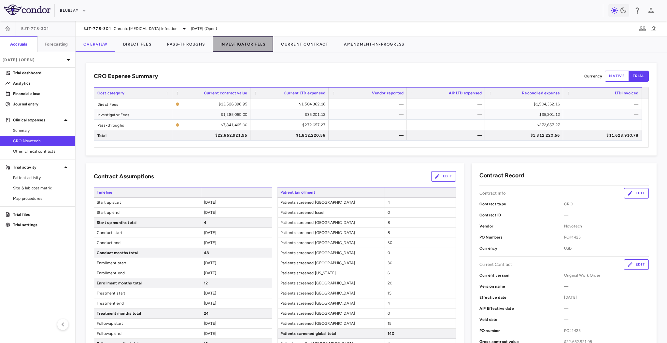
click at [249, 45] on button "Investigator Fees" at bounding box center [243, 44] width 61 height 16
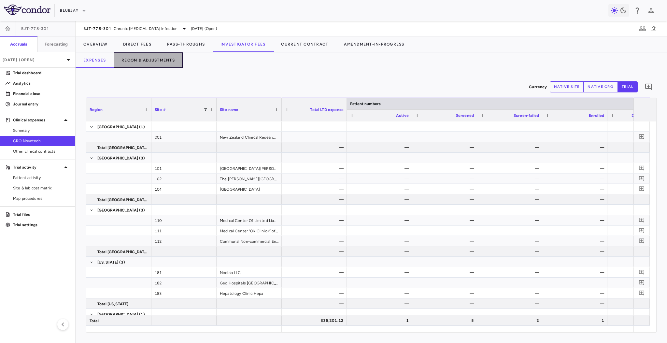
click at [153, 61] on button "Recon & Adjustments" at bounding box center [148, 60] width 69 height 16
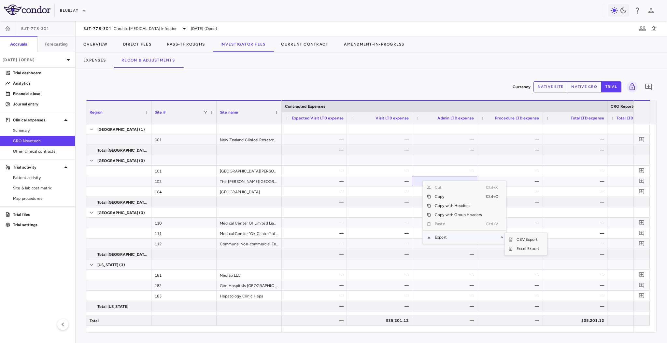
click at [450, 240] on span "Export" at bounding box center [458, 237] width 55 height 9
click at [523, 251] on span "Excel Export" at bounding box center [527, 248] width 31 height 9
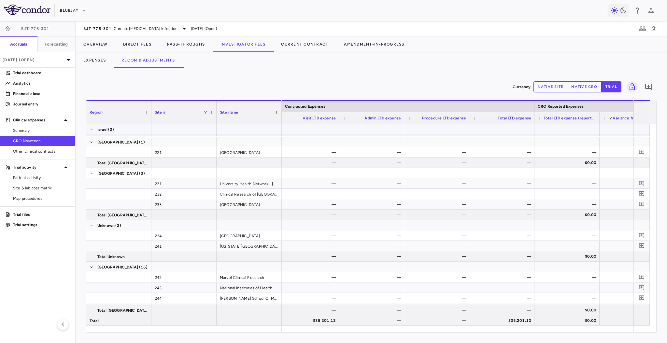
scroll to position [0, 75]
click at [579, 85] on button "native cro" at bounding box center [584, 86] width 35 height 11
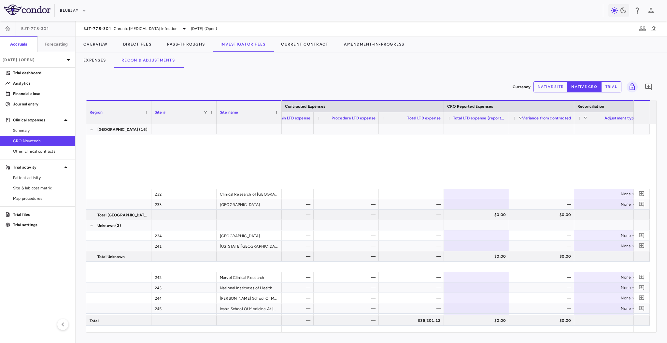
scroll to position [548, 0]
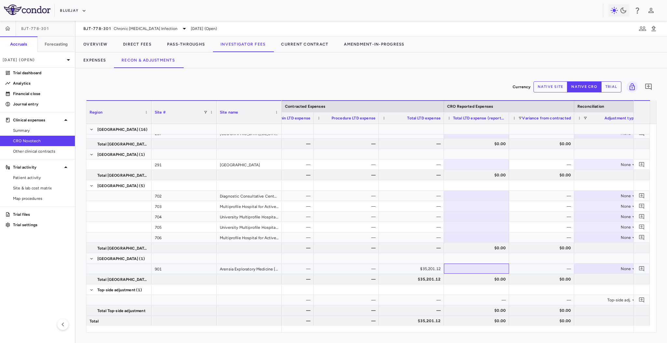
click at [488, 269] on div at bounding box center [476, 268] width 59 height 9
type input "********"
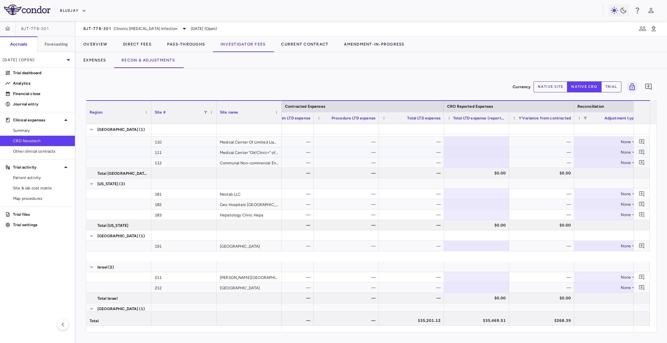
scroll to position [0, 0]
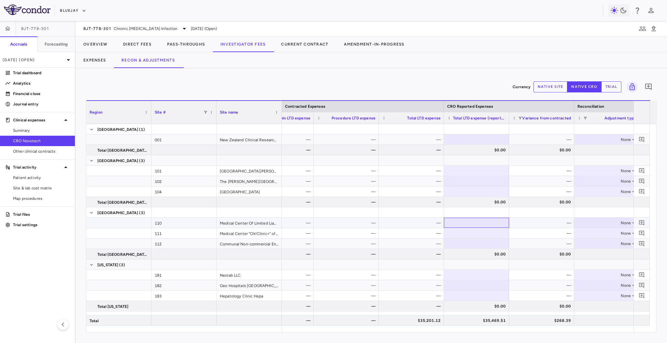
click at [470, 223] on div at bounding box center [476, 222] width 59 height 9
type input "*****"
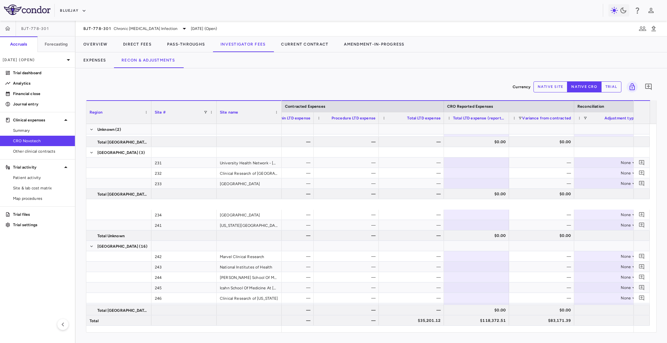
scroll to position [346, 0]
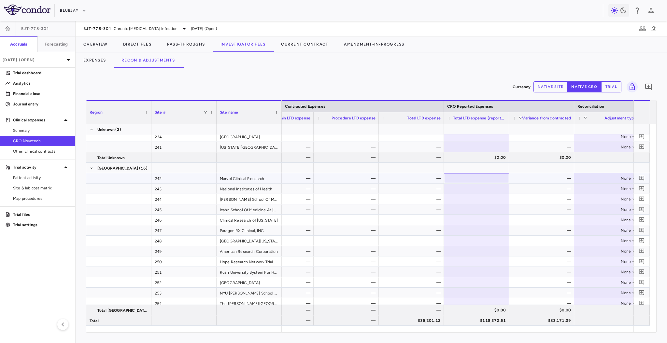
click at [461, 175] on div at bounding box center [476, 178] width 59 height 9
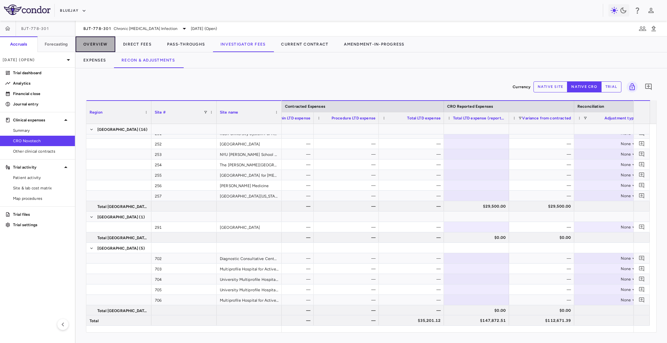
click at [91, 48] on button "Overview" at bounding box center [96, 44] width 40 height 16
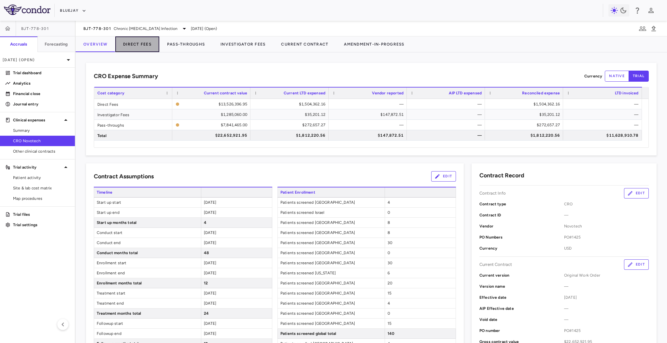
click at [142, 41] on button "Direct Fees" at bounding box center [137, 44] width 44 height 16
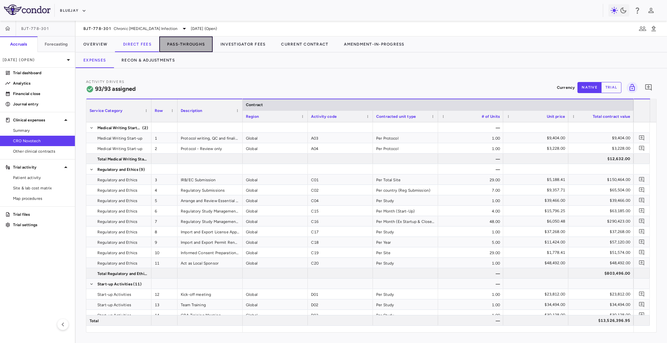
click at [177, 41] on button "Pass-Throughs" at bounding box center [185, 44] width 53 height 16
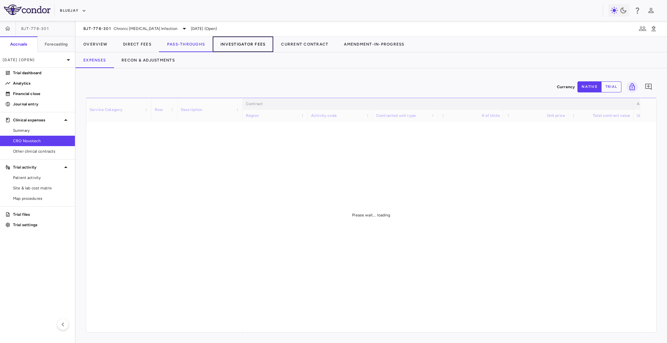
click at [237, 41] on button "Investigator Fees" at bounding box center [243, 44] width 61 height 16
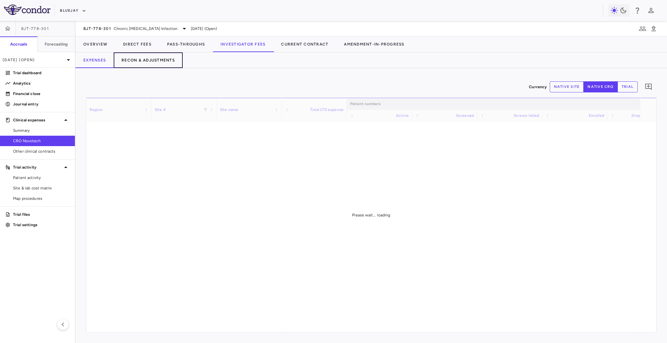
click at [151, 59] on button "Recon & Adjustments" at bounding box center [148, 60] width 69 height 16
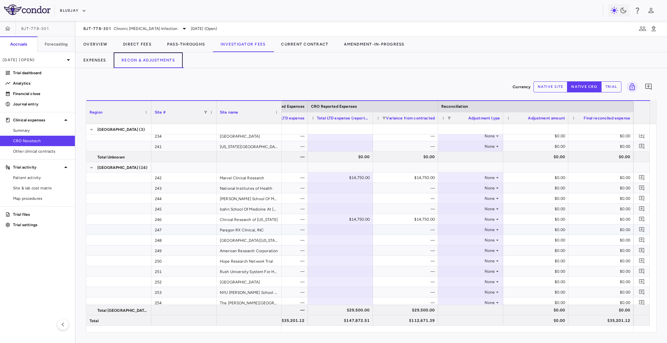
scroll to position [311, 0]
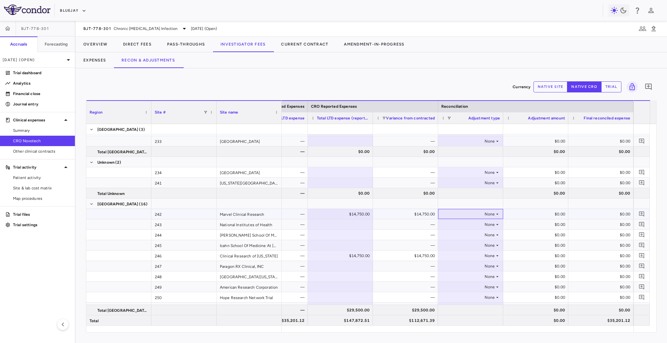
click at [486, 210] on div "None" at bounding box center [469, 214] width 51 height 10
click at [480, 232] on li "CRO Reported" at bounding box center [470, 237] width 64 height 10
click at [473, 255] on div "None" at bounding box center [469, 256] width 51 height 10
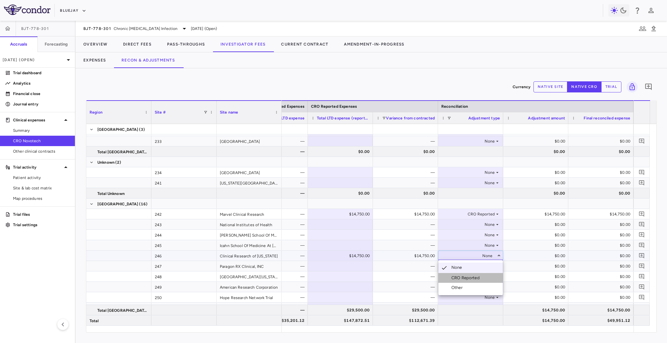
click at [471, 281] on li "CRO Reported" at bounding box center [470, 278] width 64 height 10
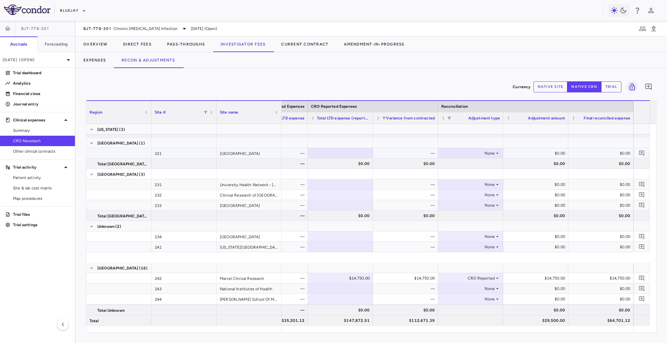
scroll to position [161, 0]
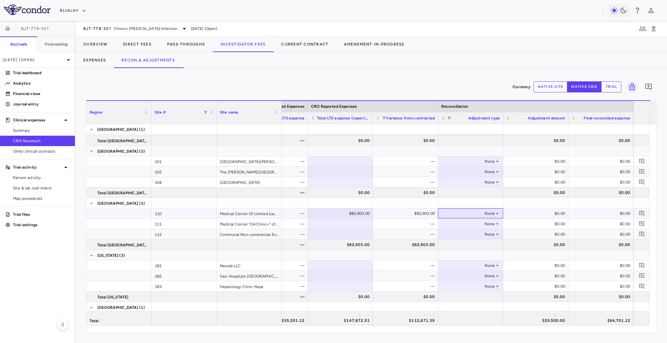
click at [477, 213] on div "None" at bounding box center [469, 213] width 51 height 10
click at [476, 231] on li "CRO Reported" at bounding box center [470, 236] width 64 height 10
click at [133, 46] on button "Direct Fees" at bounding box center [137, 44] width 44 height 16
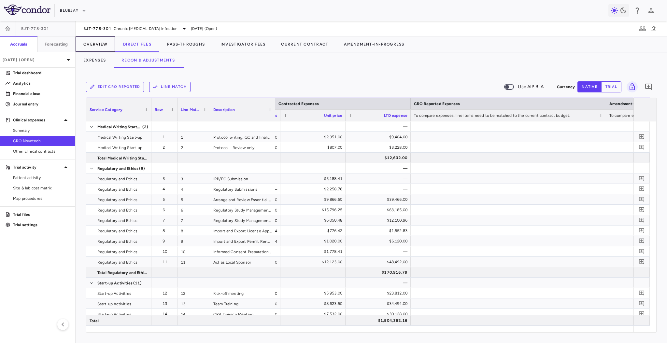
click at [104, 50] on button "Overview" at bounding box center [96, 44] width 40 height 16
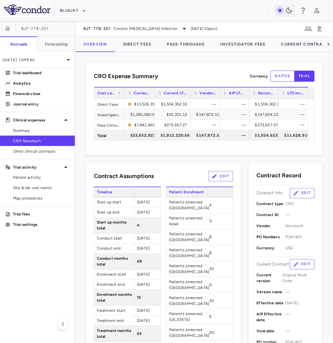
drag, startPoint x: 183, startPoint y: 96, endPoint x: 189, endPoint y: 96, distance: 5.5
click at [189, 96] on div at bounding box center [190, 93] width 3 height 11
drag, startPoint x: 219, startPoint y: 95, endPoint x: 225, endPoint y: 95, distance: 5.9
click at [225, 95] on div at bounding box center [225, 93] width 3 height 11
drag, startPoint x: 253, startPoint y: 93, endPoint x: 236, endPoint y: 94, distance: 16.3
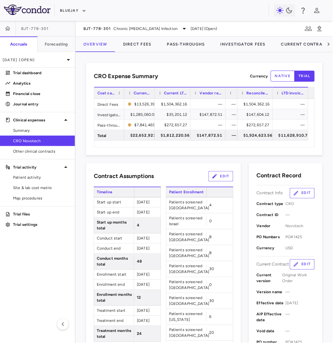
click at [236, 94] on div at bounding box center [237, 93] width 3 height 11
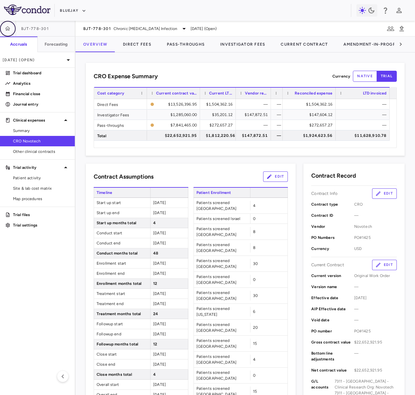
click at [12, 25] on button "button" at bounding box center [8, 29] width 16 height 16
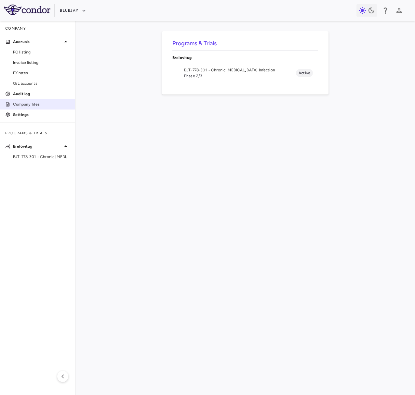
click at [36, 103] on p "Company files" at bounding box center [41, 104] width 57 height 6
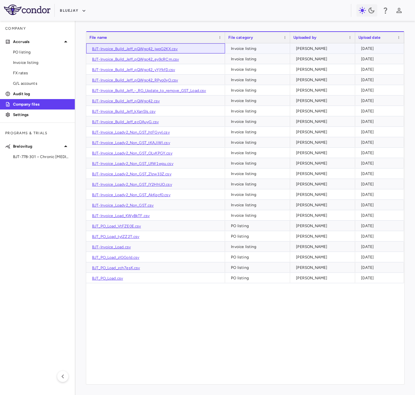
click at [131, 48] on link "BJT-Invoice_Build_Jeff_pQWgc42_jwqG2KX.csv" at bounding box center [135, 49] width 86 height 5
click at [43, 156] on span "BJT-778-301 • Chronic Hepatitis Delta Infection" at bounding box center [41, 157] width 57 height 6
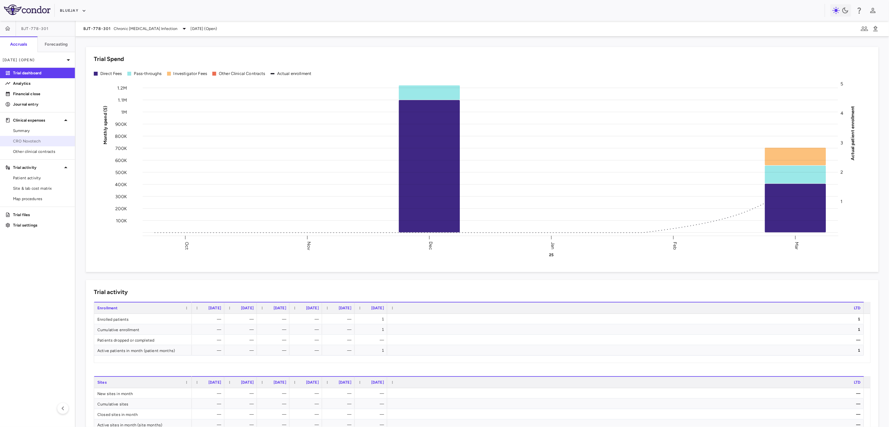
click at [29, 139] on span "CRO Novotech" at bounding box center [41, 141] width 57 height 6
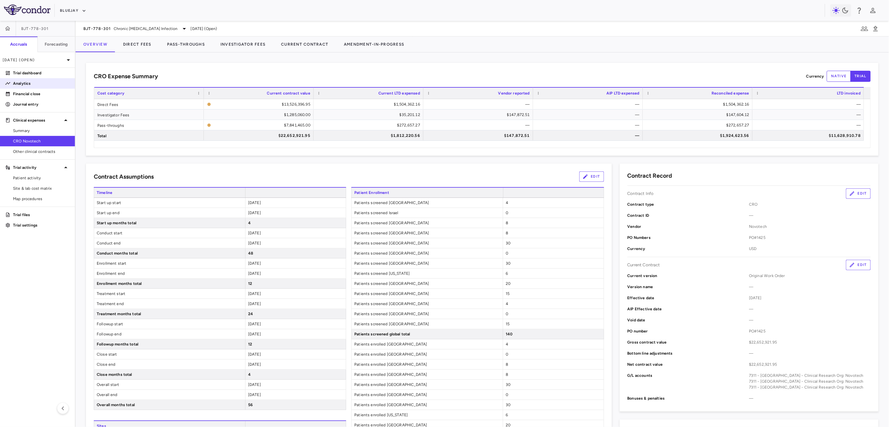
click at [45, 85] on p "Analytics" at bounding box center [41, 83] width 57 height 6
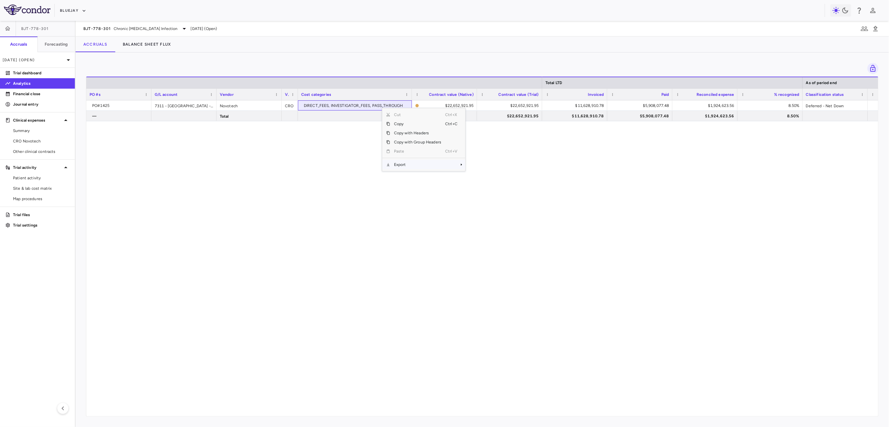
click at [409, 165] on span "Export" at bounding box center [417, 164] width 55 height 9
click at [472, 174] on span "Excel Export" at bounding box center [487, 175] width 31 height 9
click at [667, 257] on div "PO#1425 7311 - Australia - Clinical Research Org: Novotech Novotech CRO DIRECT_…" at bounding box center [482, 254] width 792 height 309
click at [6, 26] on icon "button" at bounding box center [8, 28] width 7 height 7
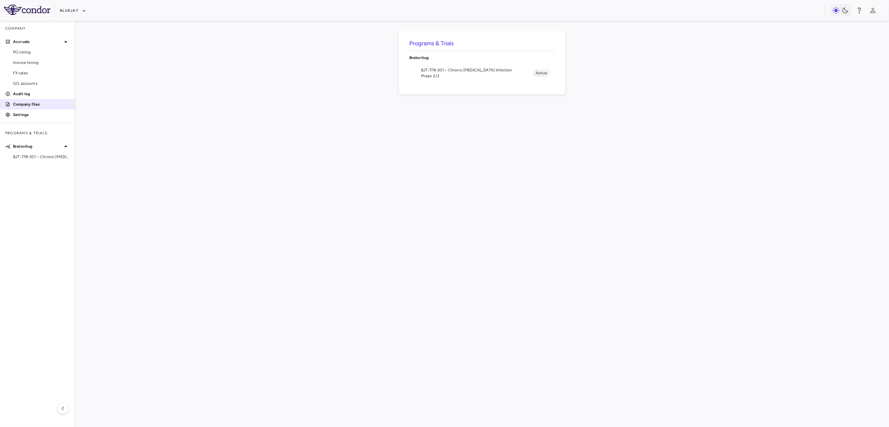
click at [21, 103] on p "Company files" at bounding box center [41, 104] width 57 height 6
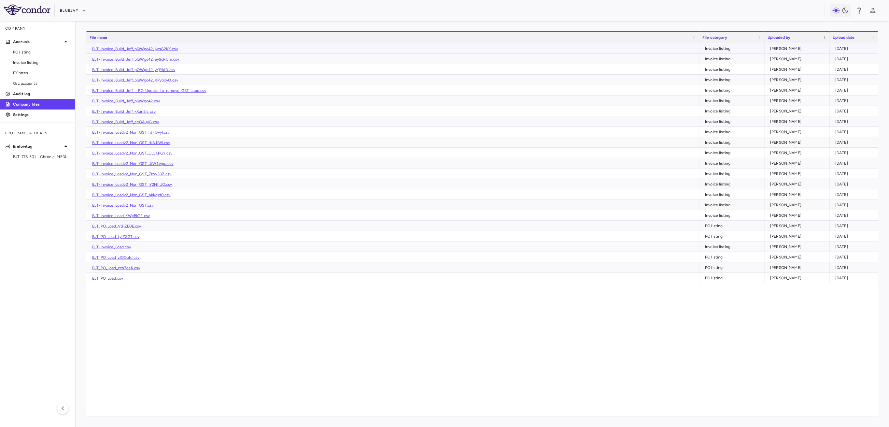
click at [152, 50] on link "BJT-Invoice_Build_Jeff_pQWgc42_jwqG2KX.csv" at bounding box center [135, 49] width 86 height 5
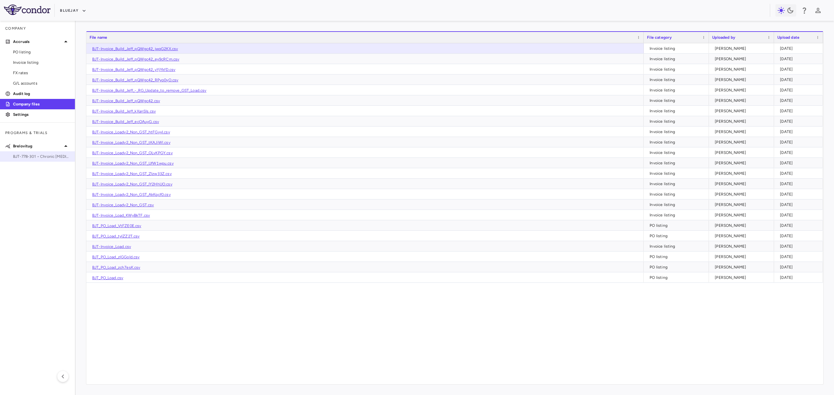
click at [43, 155] on span "BJT-778-301 • Chronic Hepatitis Delta Infection" at bounding box center [41, 157] width 57 height 6
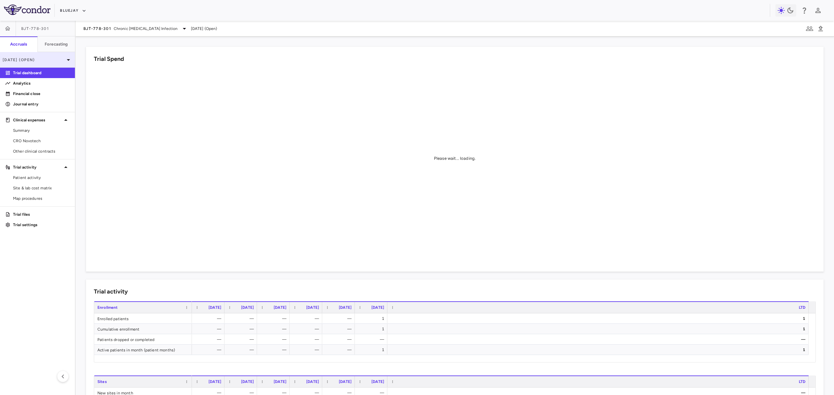
click at [51, 57] on p "Mar 2025 (Open)" at bounding box center [34, 60] width 62 height 6
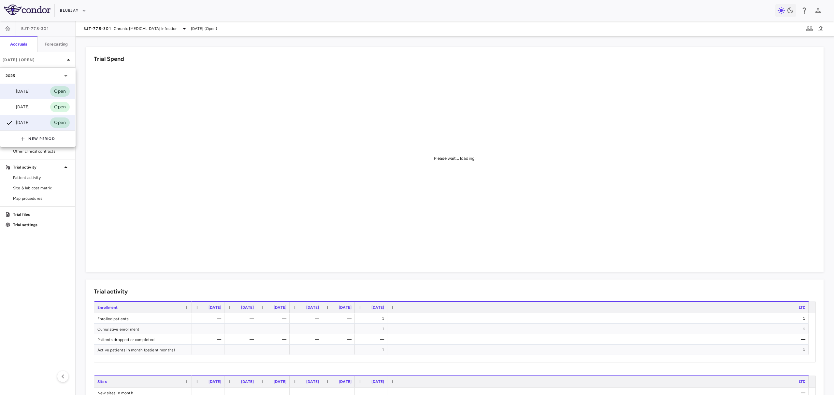
click at [41, 91] on div "Jul 2025 Open" at bounding box center [37, 92] width 75 height 16
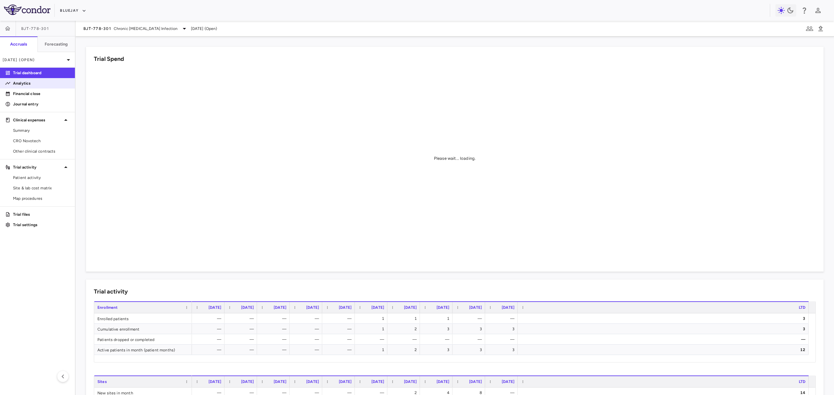
click at [42, 82] on p "Analytics" at bounding box center [41, 83] width 57 height 6
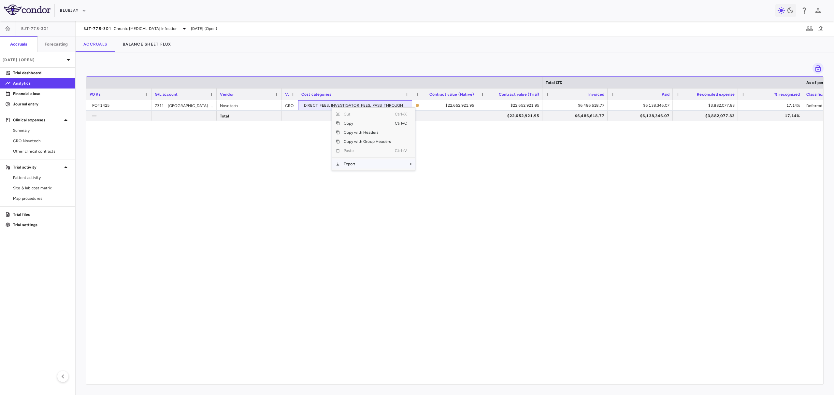
click at [352, 164] on span "Export" at bounding box center [367, 164] width 55 height 9
click at [421, 175] on span "SubMenu" at bounding box center [419, 176] width 4 height 4
click at [14, 27] on button "button" at bounding box center [8, 29] width 16 height 16
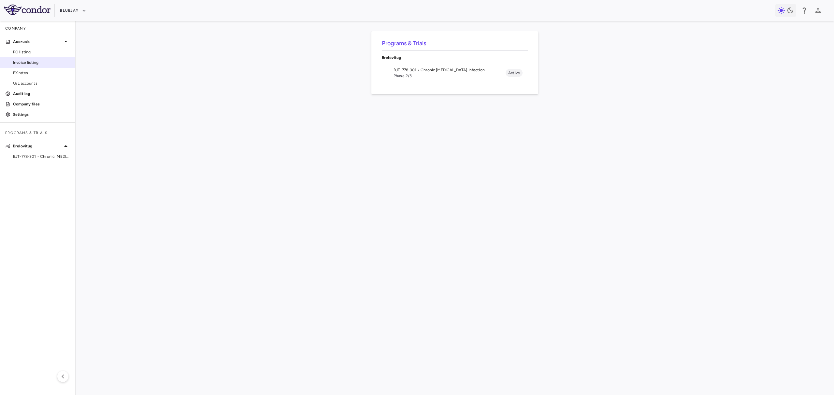
click at [34, 61] on span "Invoice listing" at bounding box center [41, 63] width 57 height 6
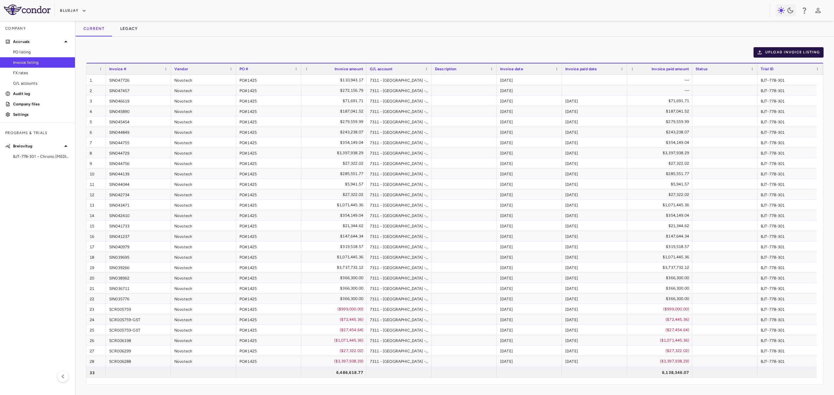
click at [667, 51] on button "Upload invoice listing" at bounding box center [788, 52] width 70 height 10
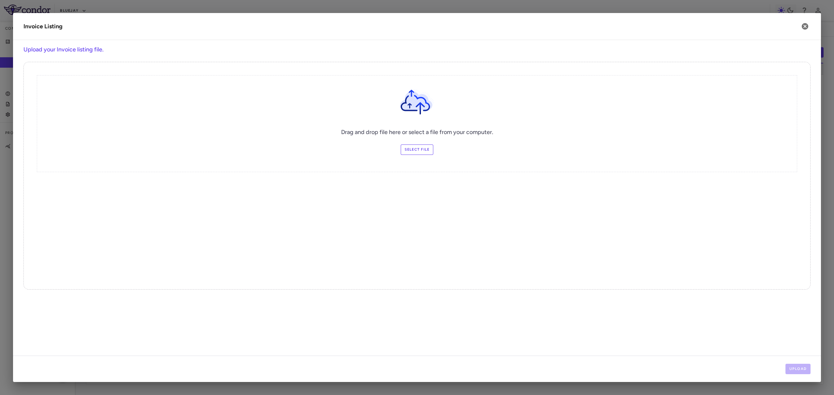
click at [414, 150] on label "Select file" at bounding box center [416, 150] width 33 height 10
click at [0, 0] on input "Select file" at bounding box center [0, 0] width 0 height 0
click at [667, 343] on button "Upload" at bounding box center [797, 369] width 25 height 10
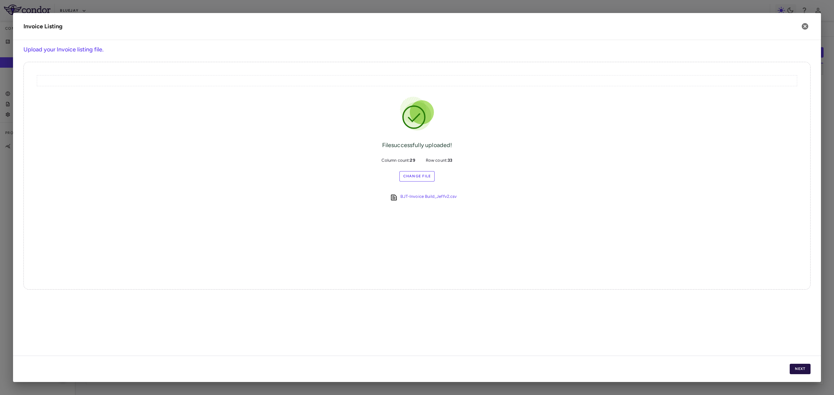
click at [667, 343] on button "Next" at bounding box center [799, 369] width 21 height 10
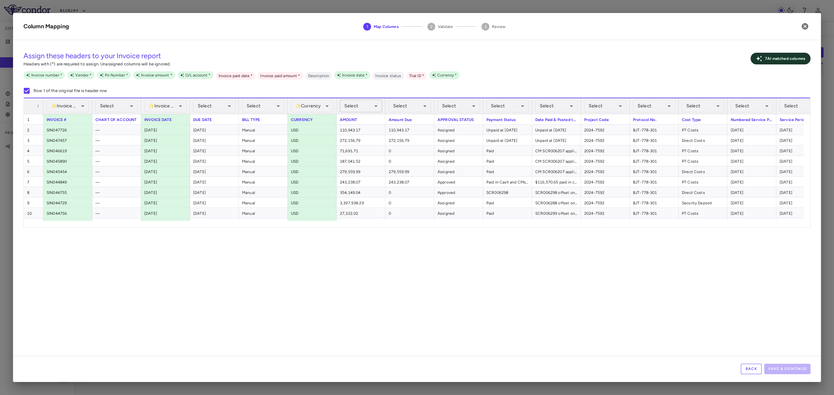
click at [352, 101] on body "Skip to sidebar Skip to main content Bluejay Company Accruals PO listing Invoic…" at bounding box center [417, 197] width 834 height 395
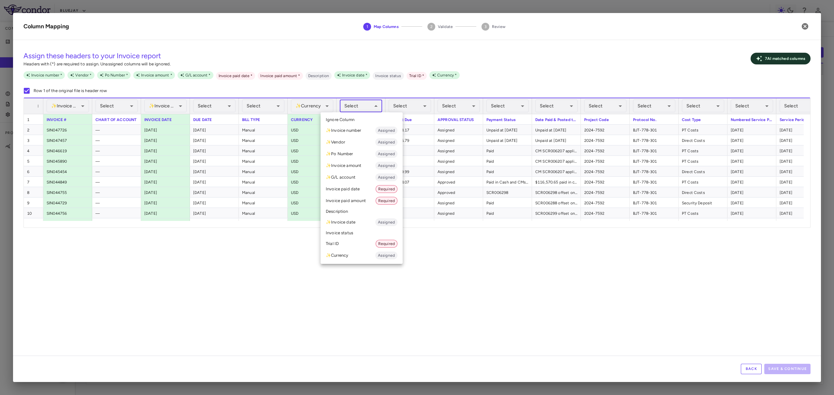
click at [367, 167] on li "✨ Invoice amount Assigned" at bounding box center [361, 166] width 82 height 12
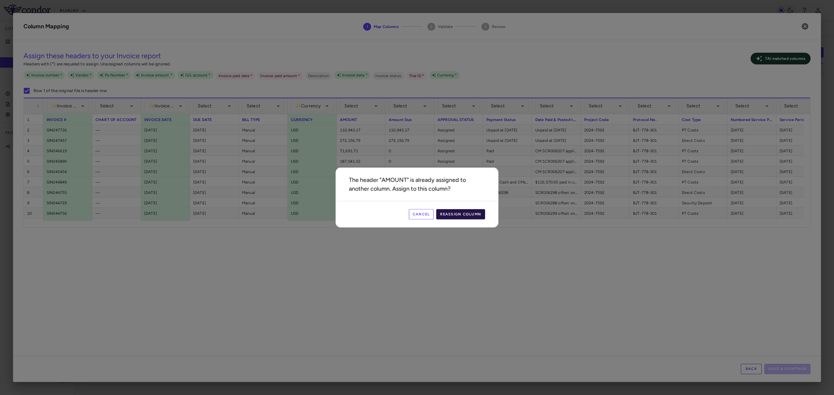
click at [455, 216] on button "Reassign Column" at bounding box center [460, 214] width 49 height 10
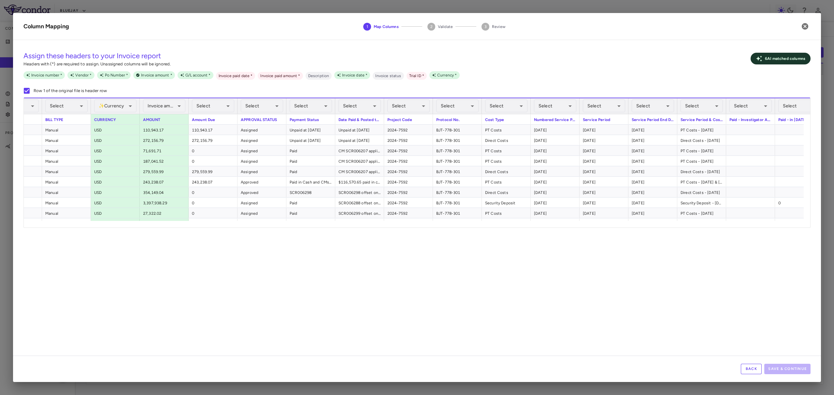
scroll to position [0, 471]
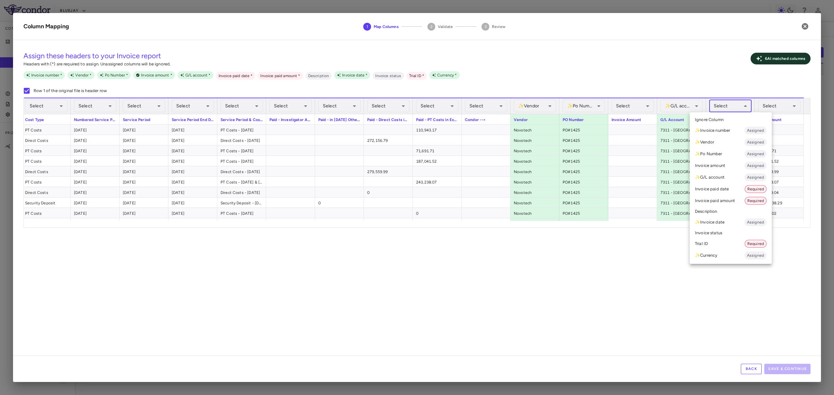
click at [667, 103] on body "Skip to sidebar Skip to main content Bluejay Company Accruals PO listing Invoic…" at bounding box center [417, 197] width 834 height 395
click at [667, 186] on li "Invoice paid date Required" at bounding box center [730, 189] width 82 height 12
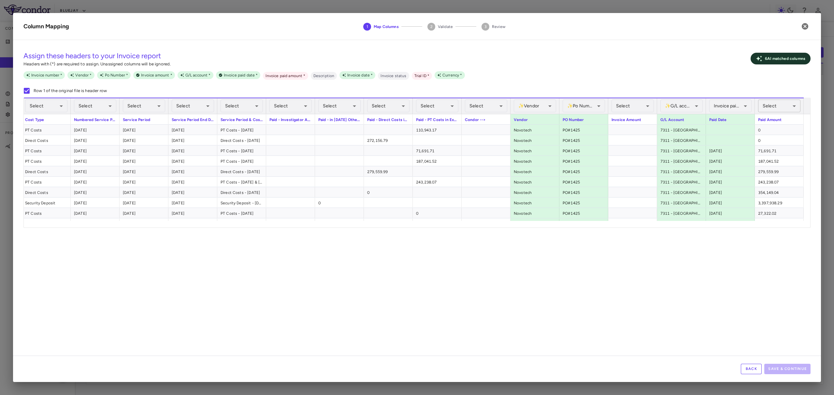
click at [667, 109] on body "Skip to sidebar Skip to main content Bluejay Company Accruals PO listing Invoic…" at bounding box center [417, 197] width 834 height 395
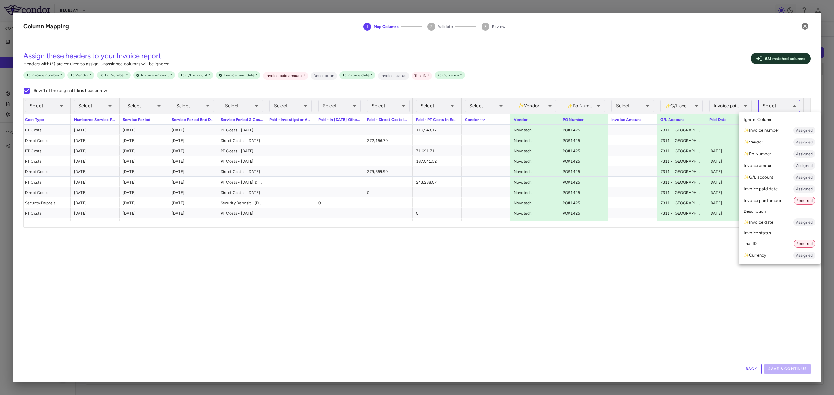
click at [667, 199] on li "Invoice paid amount Required" at bounding box center [779, 201] width 82 height 12
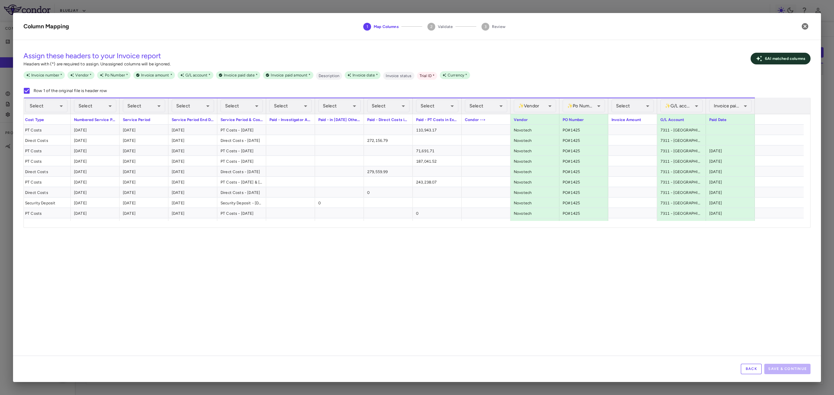
scroll to position [0, 0]
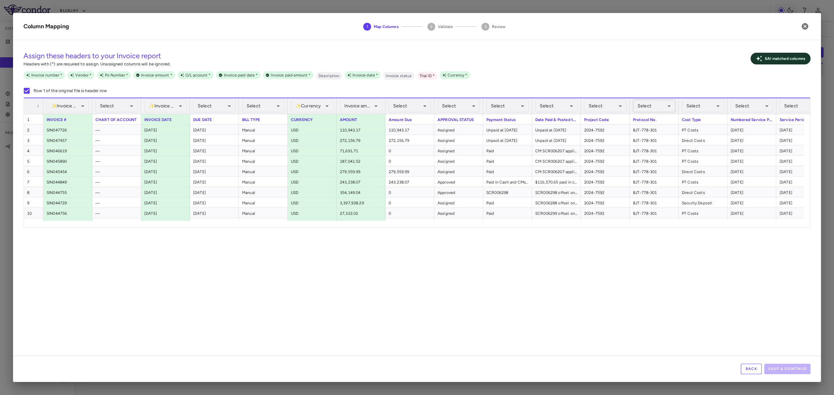
click at [667, 107] on body "Skip to sidebar Skip to main content Bluejay Company Accruals PO listing Invoic…" at bounding box center [417, 197] width 834 height 395
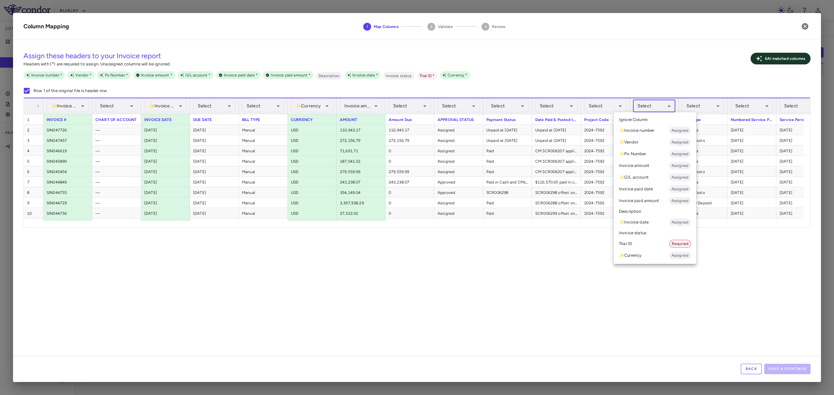
click at [645, 242] on li "Trial ID Required" at bounding box center [654, 244] width 82 height 12
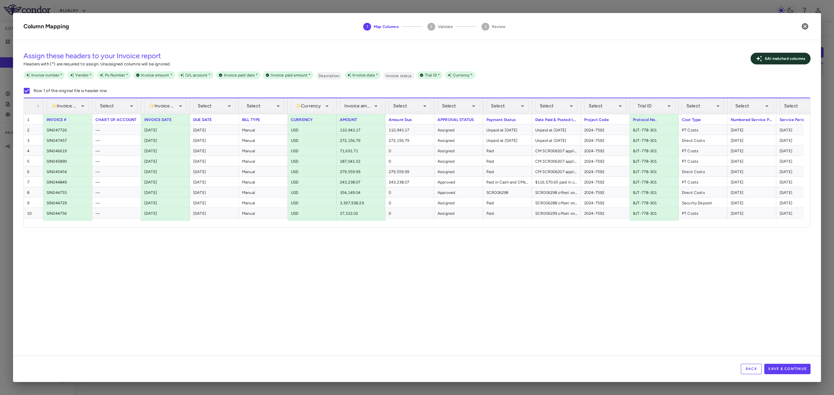
scroll to position [0, 35]
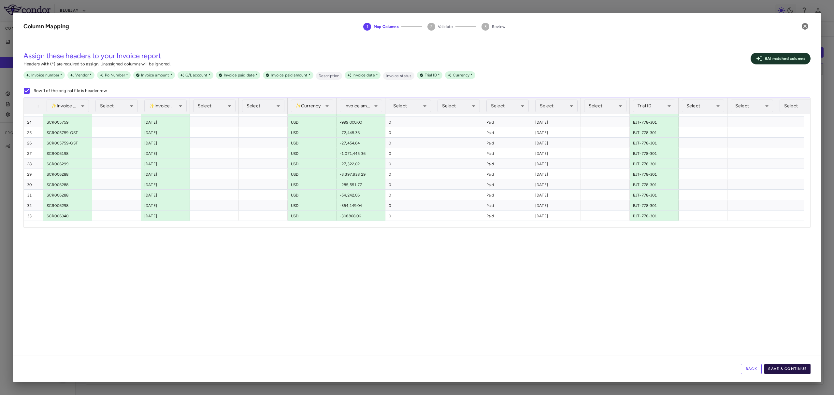
click at [667, 343] on button "Save & Continue" at bounding box center [787, 369] width 46 height 10
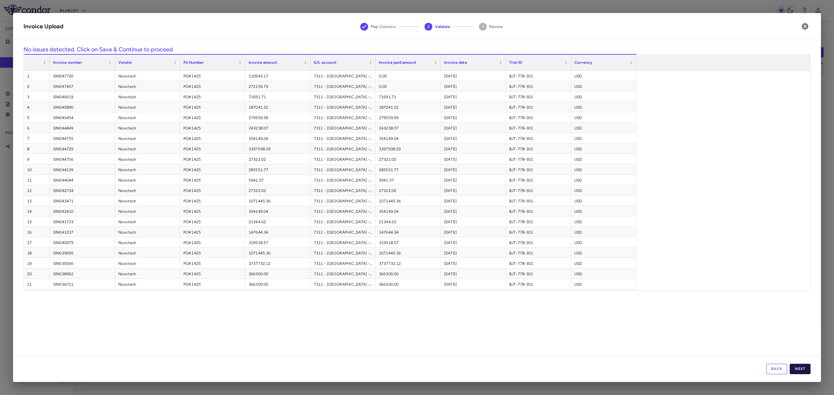
click at [667, 343] on button "Next" at bounding box center [799, 369] width 21 height 10
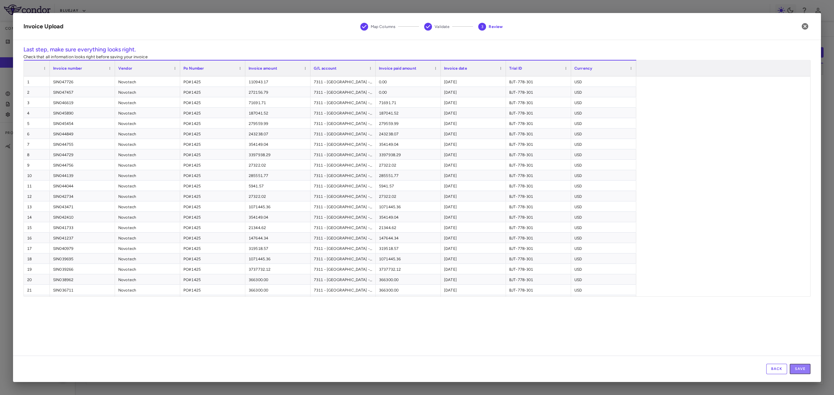
click at [667, 343] on button "Save" at bounding box center [799, 369] width 21 height 10
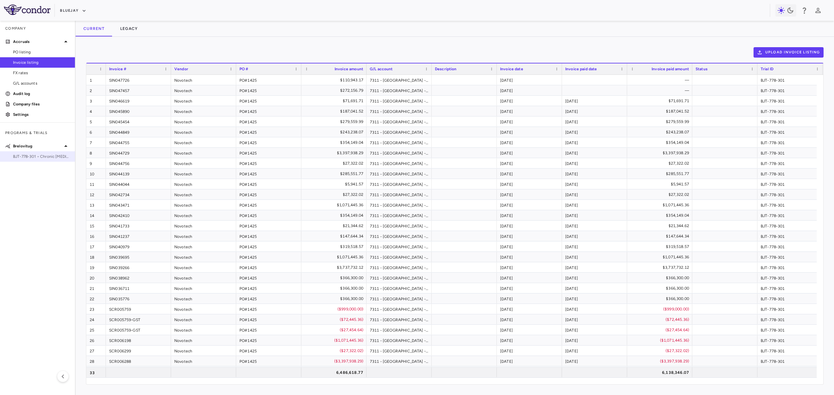
click at [40, 160] on div "BJT-778-301 • Chronic Hepatitis Delta Infection" at bounding box center [37, 157] width 75 height 10
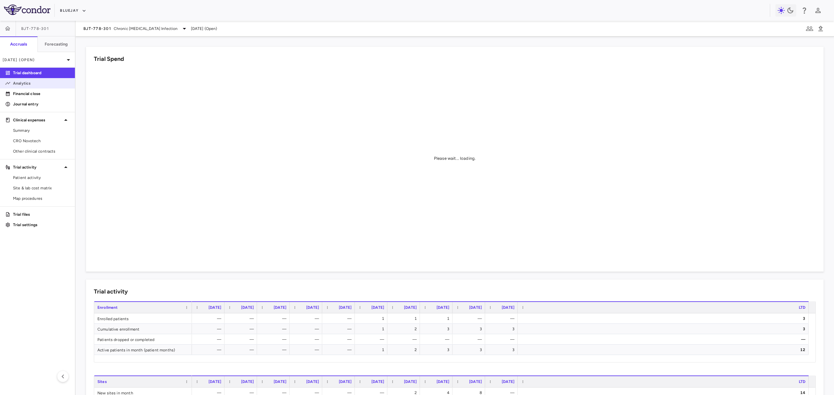
click at [50, 85] on p "Analytics" at bounding box center [41, 83] width 57 height 6
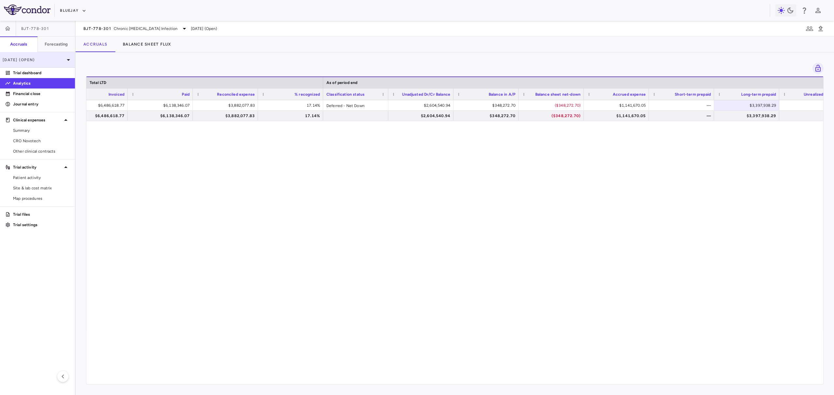
click at [21, 62] on p "Jul 2025 (Open)" at bounding box center [34, 60] width 62 height 6
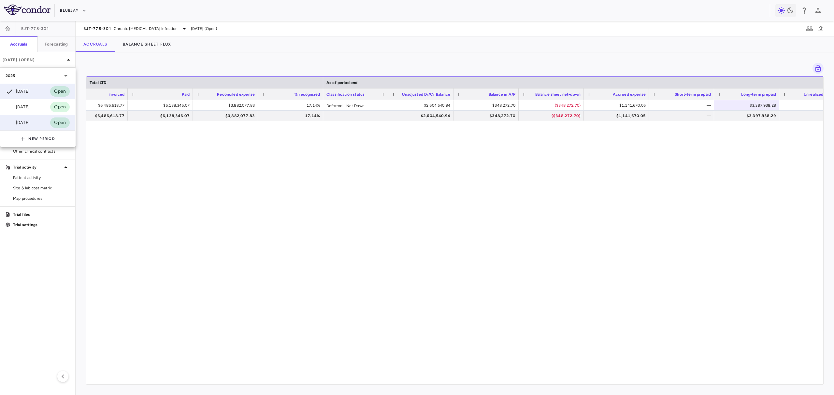
click at [30, 120] on div "Mar 2025" at bounding box center [18, 123] width 24 height 8
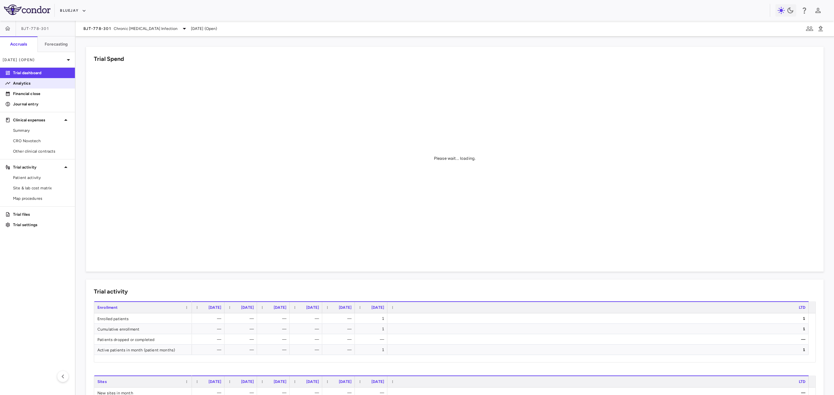
click at [47, 82] on p "Analytics" at bounding box center [41, 83] width 57 height 6
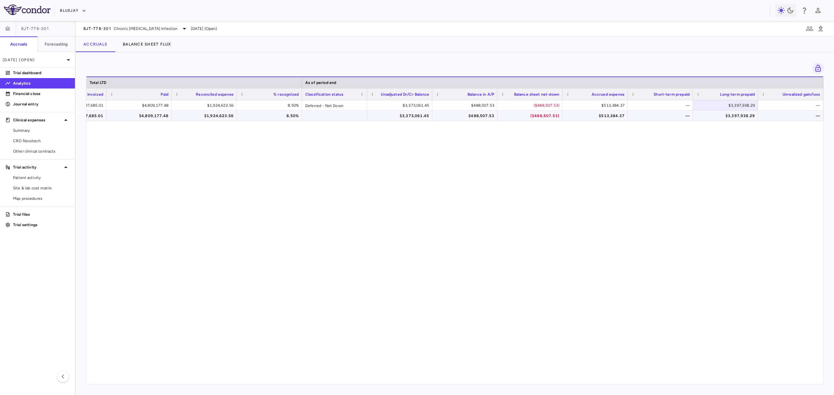
click at [667, 106] on div "$3,397,938.29" at bounding box center [726, 105] width 56 height 10
type input "*"
drag, startPoint x: 703, startPoint y: 102, endPoint x: 704, endPoint y: 106, distance: 4.0
click at [667, 106] on div "$0.00" at bounding box center [726, 105] width 56 height 10
drag, startPoint x: 707, startPoint y: 107, endPoint x: 808, endPoint y: 97, distance: 102.1
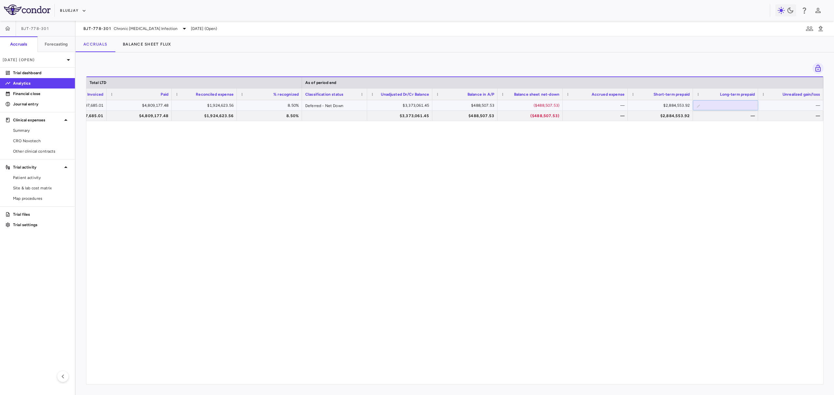
click at [667, 103] on div "$22,652,921.95 $5,297,685.01 $4,809,177.48 $1,924,623.56 8.50% Deferred - Net D…" at bounding box center [204, 105] width 1237 height 10
type input "**********"
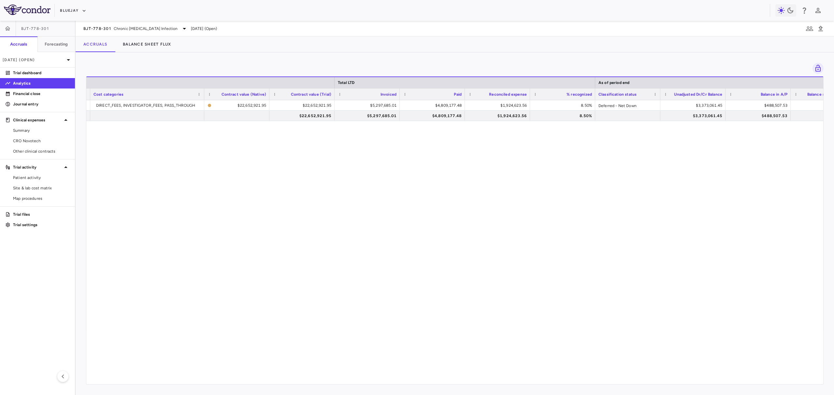
scroll to position [0, 171]
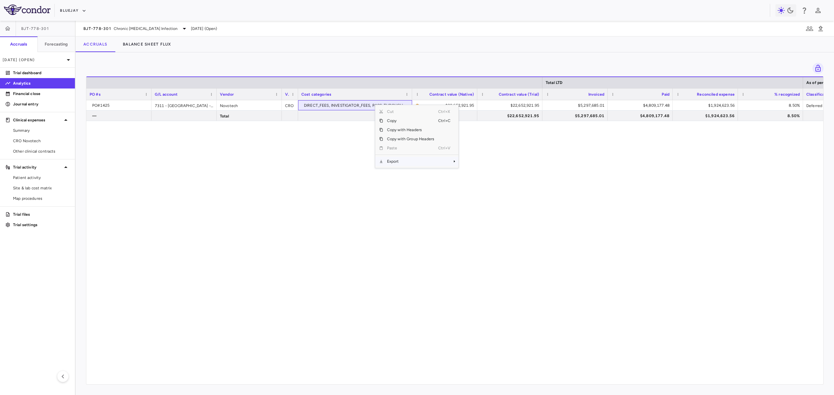
click at [392, 162] on span "Export" at bounding box center [410, 161] width 55 height 9
click at [485, 174] on span "Excel Export" at bounding box center [480, 172] width 31 height 9
click at [45, 137] on link "CRO Novotech" at bounding box center [37, 141] width 75 height 10
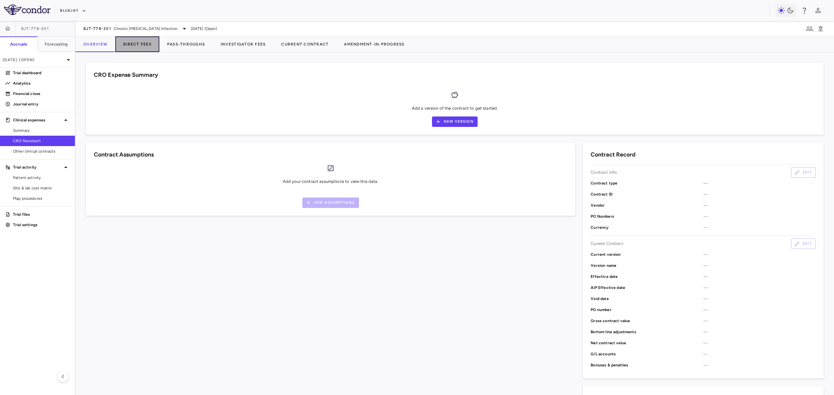
click at [144, 42] on button "Direct Fees" at bounding box center [137, 44] width 44 height 16
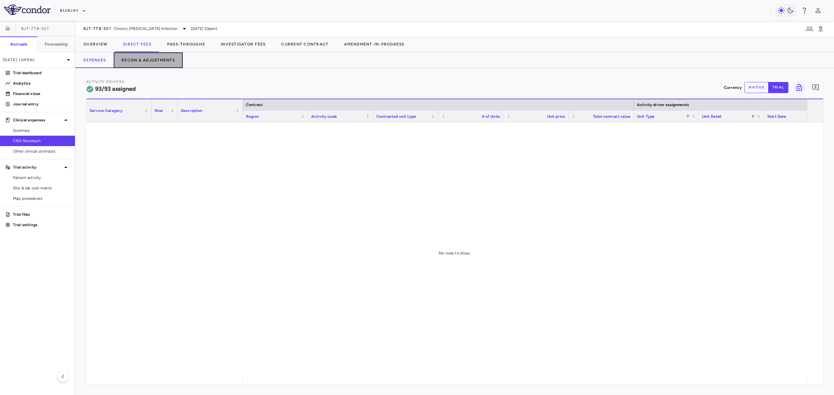
click at [171, 66] on button "Recon & Adjustments" at bounding box center [148, 60] width 69 height 16
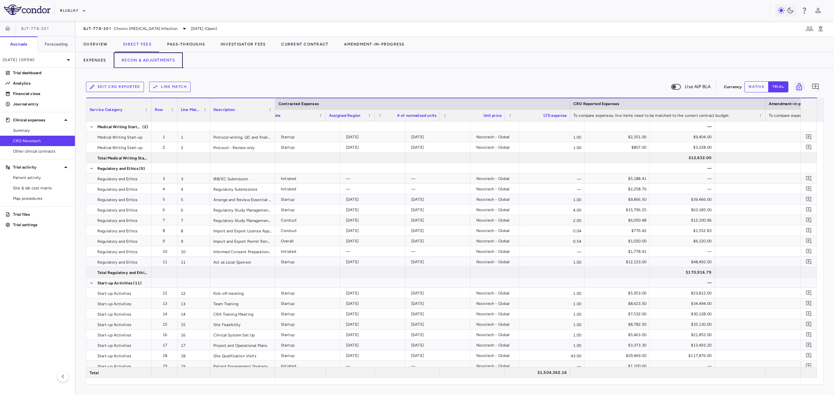
scroll to position [0, 340]
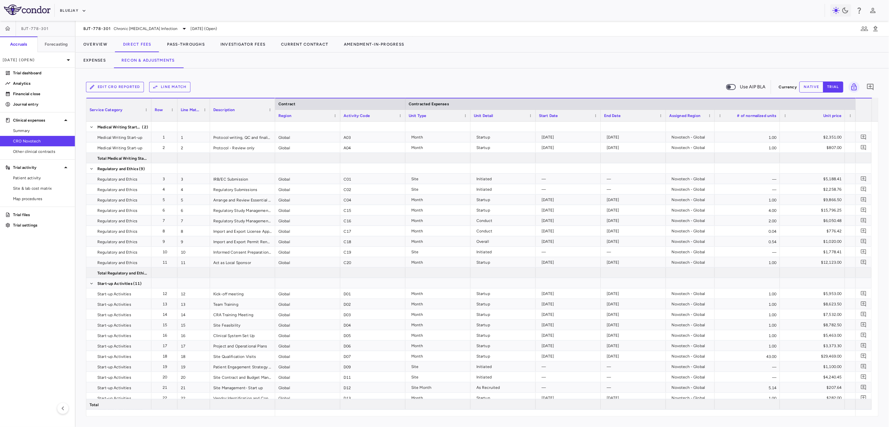
click at [242, 104] on div "Description" at bounding box center [239, 110] width 53 height 20
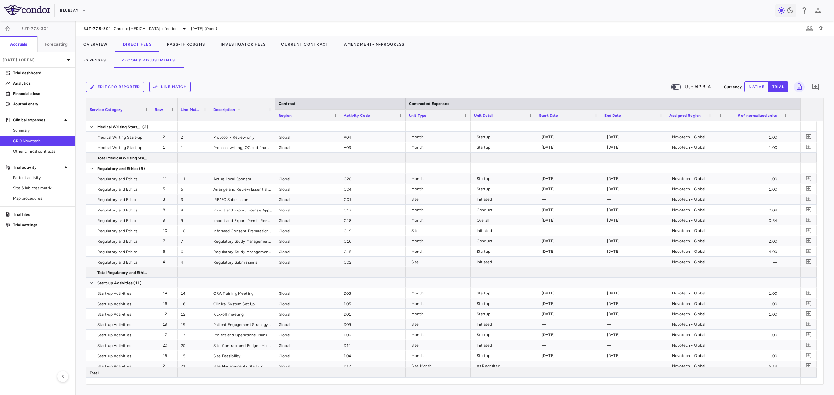
click at [114, 86] on button "Edit CRO reported" at bounding box center [115, 87] width 58 height 10
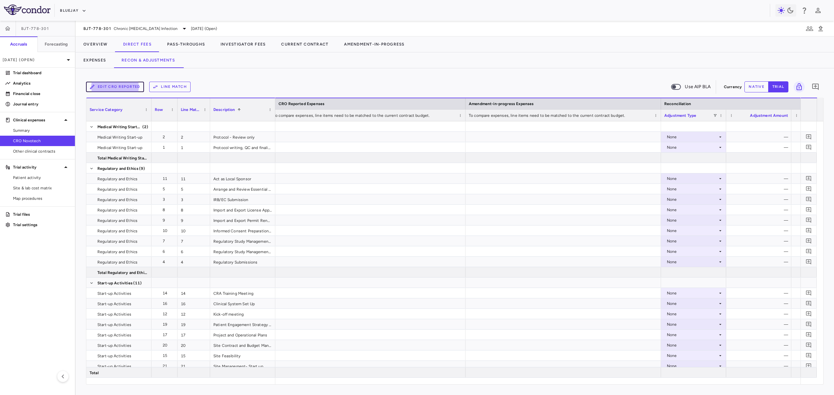
scroll to position [0, 585]
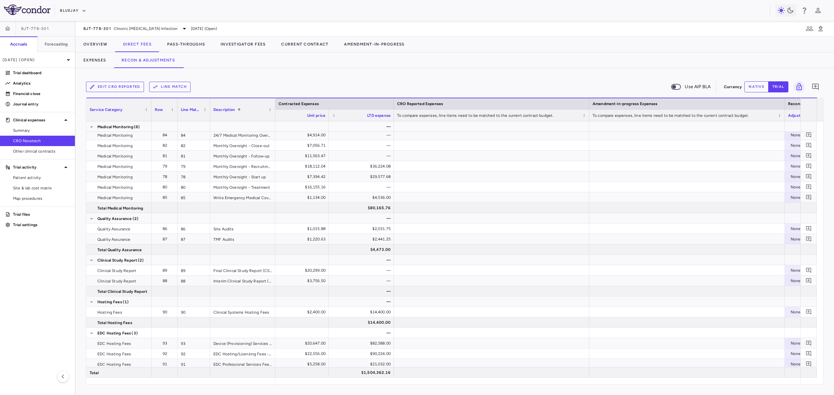
drag, startPoint x: 115, startPoint y: 79, endPoint x: 115, endPoint y: 83, distance: 3.9
click at [115, 82] on div "Edit CRO reported Line Match Use AIP BLA Currency native trial 0" at bounding box center [454, 87] width 737 height 16
click at [115, 83] on button "Edit CRO reported" at bounding box center [115, 87] width 58 height 10
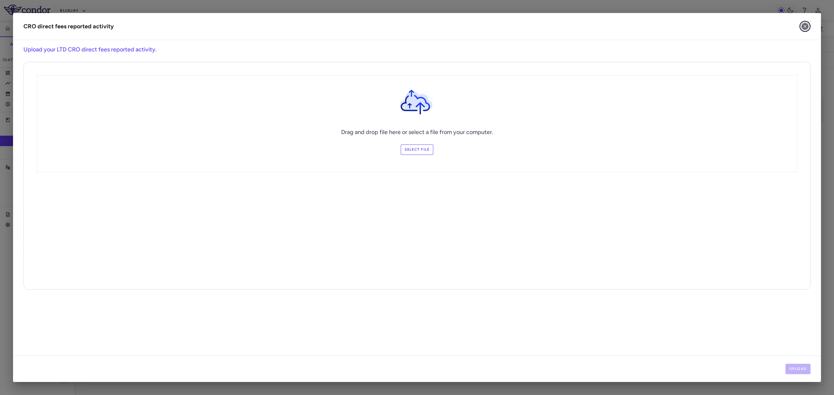
click at [667, 25] on icon "button" at bounding box center [805, 26] width 8 height 8
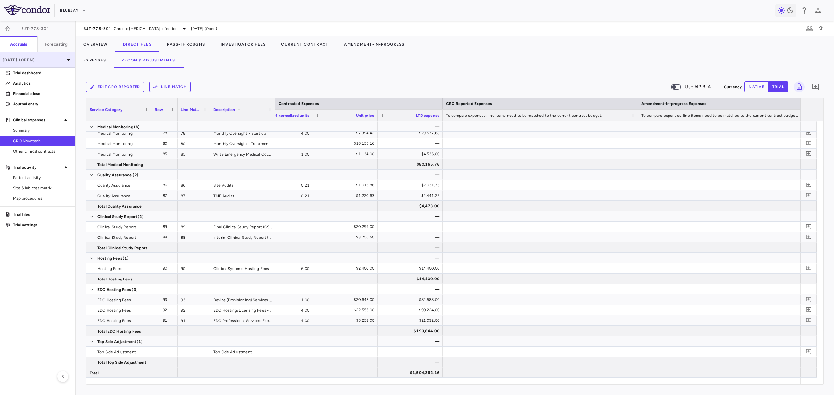
click at [38, 63] on div "Mar 2025 (Open)" at bounding box center [37, 60] width 75 height 16
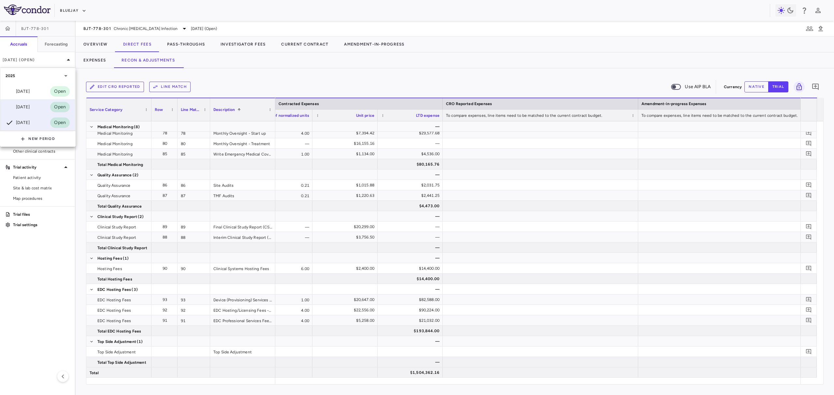
click at [37, 107] on div "Jun 2025 Open" at bounding box center [37, 107] width 75 height 16
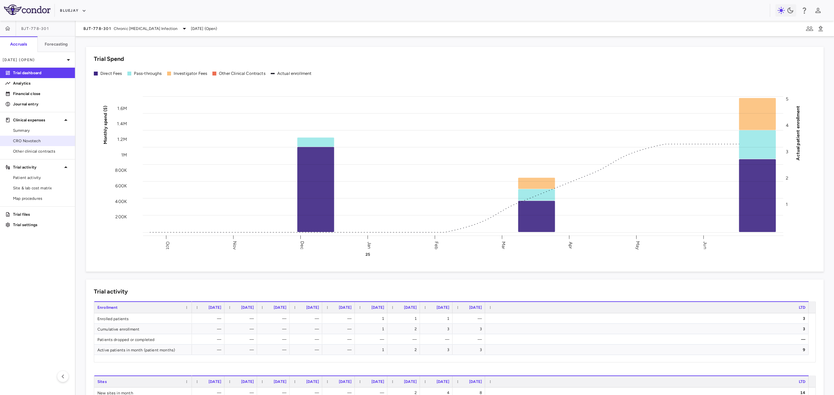
click at [40, 137] on link "CRO Novotech" at bounding box center [37, 141] width 75 height 10
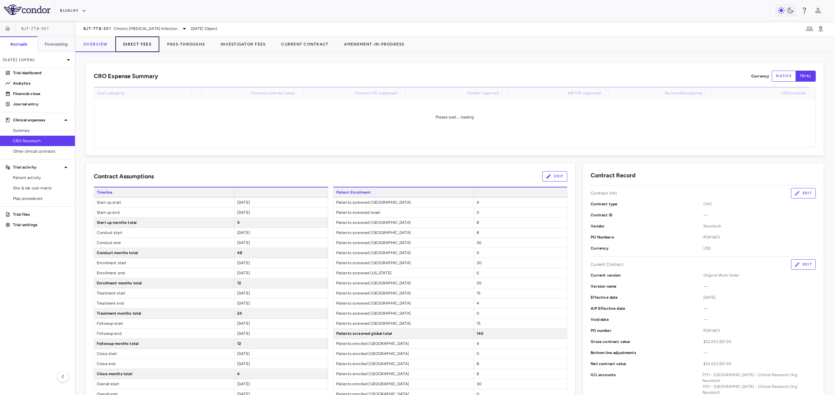
click at [142, 43] on button "Direct Fees" at bounding box center [137, 44] width 44 height 16
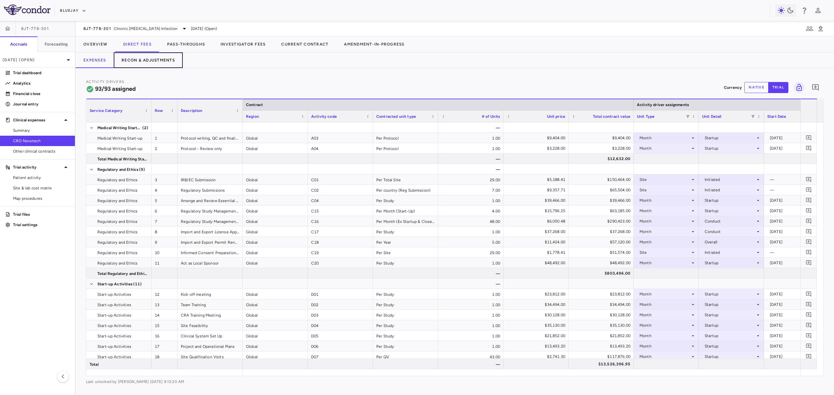
click at [167, 62] on button "Recon & Adjustments" at bounding box center [148, 60] width 69 height 16
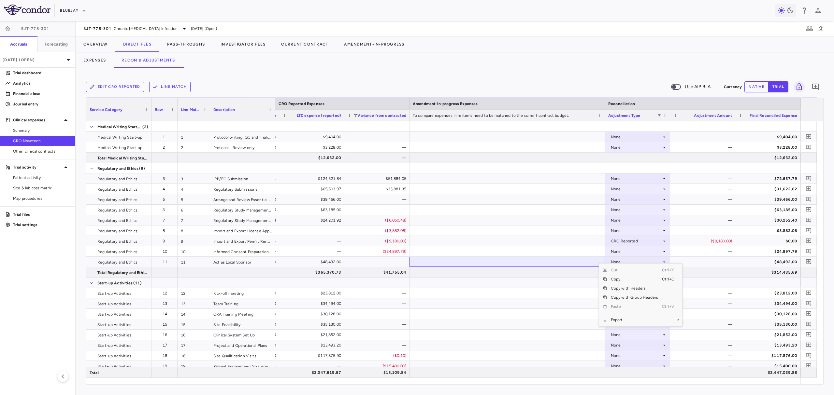
click at [631, 318] on span "Export" at bounding box center [634, 320] width 55 height 9
click at [640, 318] on span "Export" at bounding box center [634, 320] width 55 height 9
click at [667, 331] on span "Excel Export" at bounding box center [703, 331] width 31 height 9
click at [661, 114] on div "Adjustment Type" at bounding box center [637, 115] width 59 height 11
click at [656, 115] on div "Adjustment Type" at bounding box center [632, 115] width 49 height 8
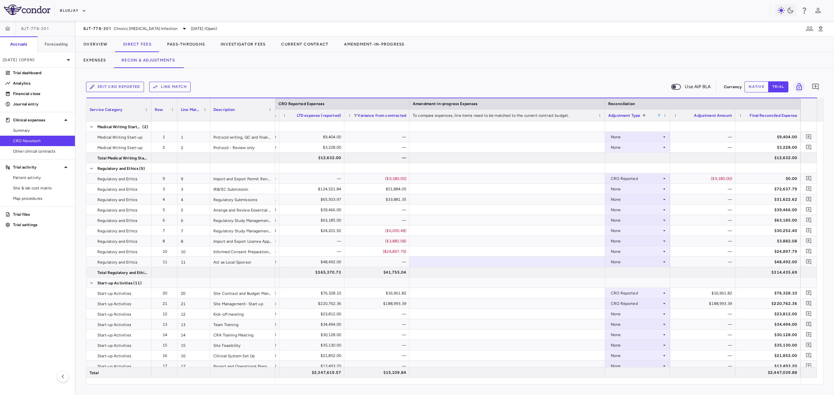
click at [657, 115] on span at bounding box center [659, 116] width 4 height 4
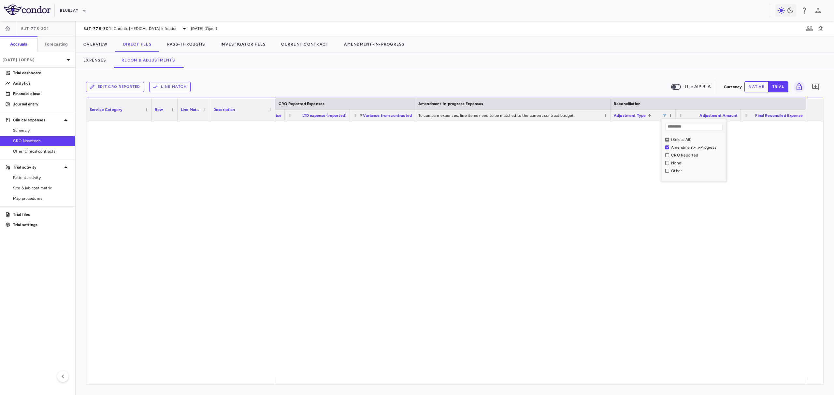
click at [663, 146] on div "Amendment-in-Progress" at bounding box center [693, 148] width 65 height 8
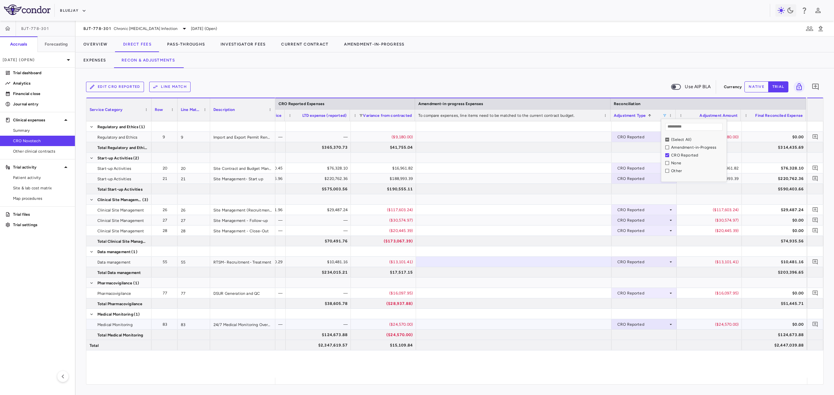
click at [589, 322] on div at bounding box center [513, 324] width 195 height 10
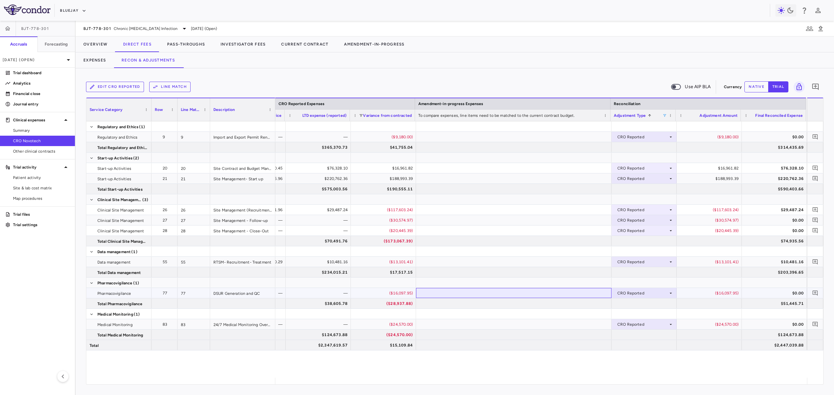
click at [594, 289] on div at bounding box center [513, 293] width 195 height 10
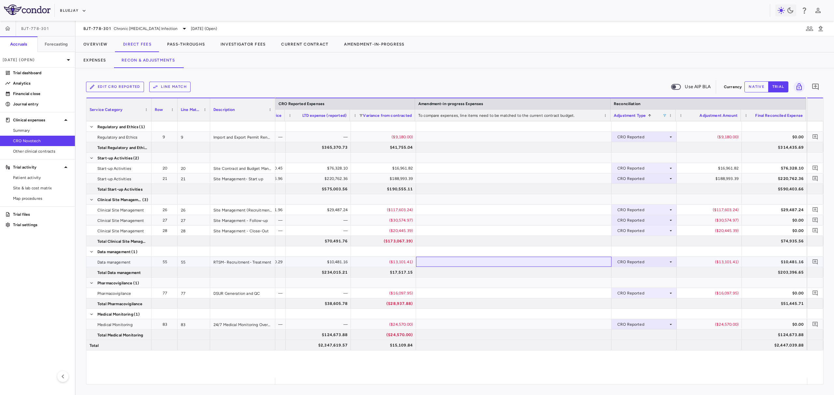
click at [589, 261] on div at bounding box center [513, 262] width 195 height 10
drag, startPoint x: 587, startPoint y: 229, endPoint x: 587, endPoint y: 221, distance: 8.5
click at [587, 229] on div at bounding box center [513, 231] width 195 height 10
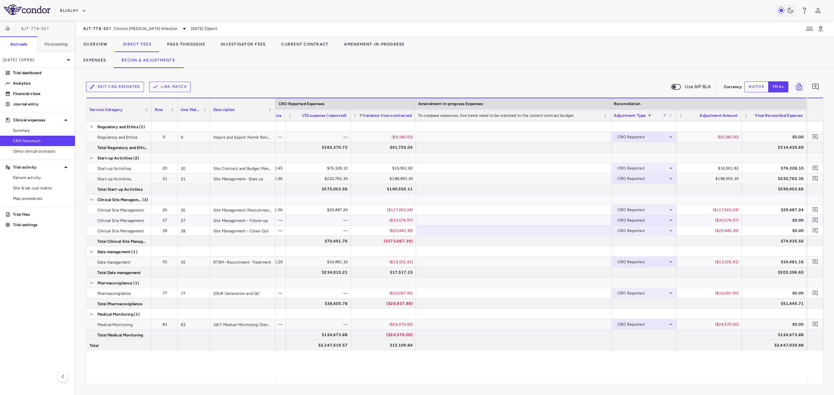
click at [587, 218] on div at bounding box center [513, 220] width 195 height 10
click at [587, 208] on div at bounding box center [513, 210] width 195 height 10
click at [585, 175] on div at bounding box center [513, 179] width 195 height 10
drag, startPoint x: 583, startPoint y: 164, endPoint x: 583, endPoint y: 154, distance: 10.1
click at [583, 162] on div "— — — ($9,180.00) CRO Reported ($9,180.00) $0.00 $365,370.73 $41,755.04 $314,43…" at bounding box center [130, 235] width 1351 height 229
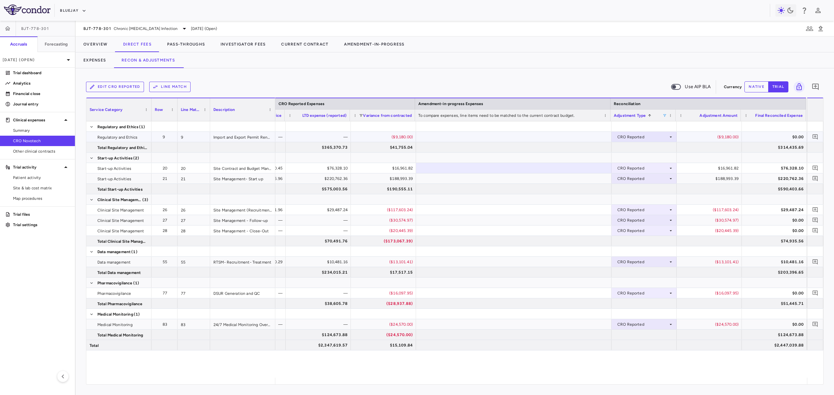
click at [583, 137] on div at bounding box center [513, 137] width 195 height 10
click at [664, 113] on div "Adjustment Type 1" at bounding box center [642, 115] width 59 height 11
click at [664, 115] on span at bounding box center [664, 116] width 4 height 4
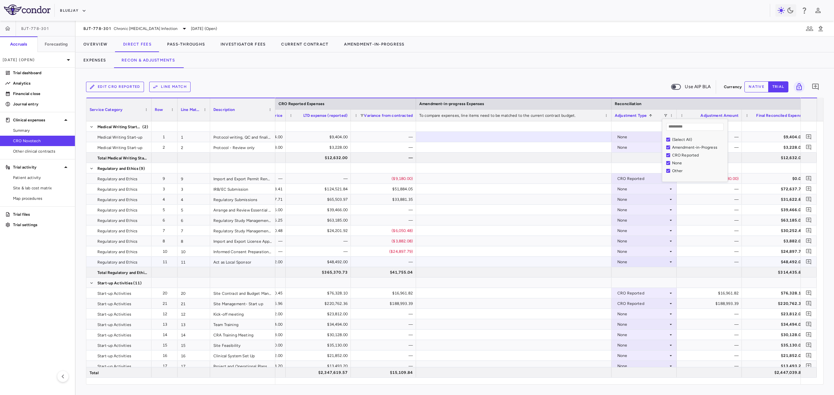
click at [505, 264] on div at bounding box center [513, 262] width 195 height 10
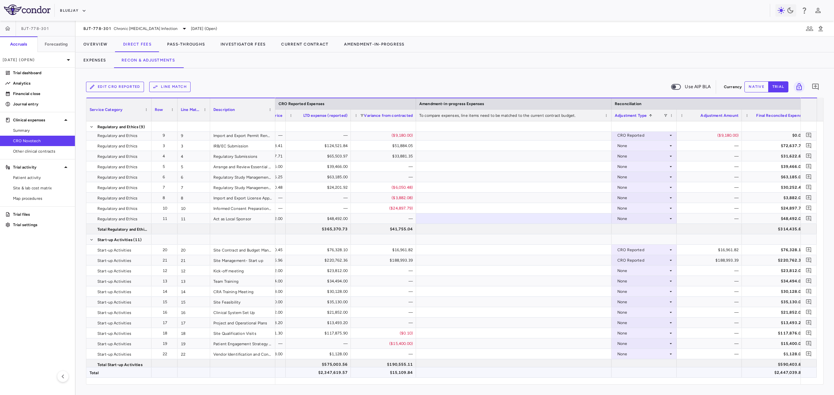
click at [329, 343] on div "$2,347,619.57" at bounding box center [319, 373] width 56 height 10
click at [25, 55] on div "Jun 2025 (Open)" at bounding box center [37, 60] width 75 height 16
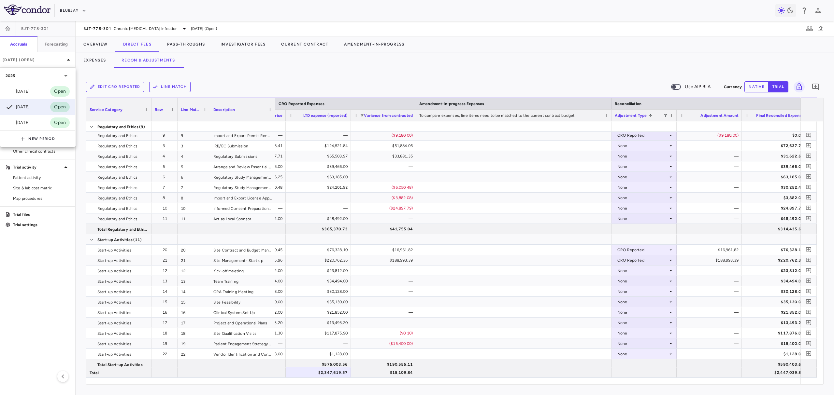
click at [35, 121] on div "Mar 2025 Open" at bounding box center [37, 123] width 75 height 16
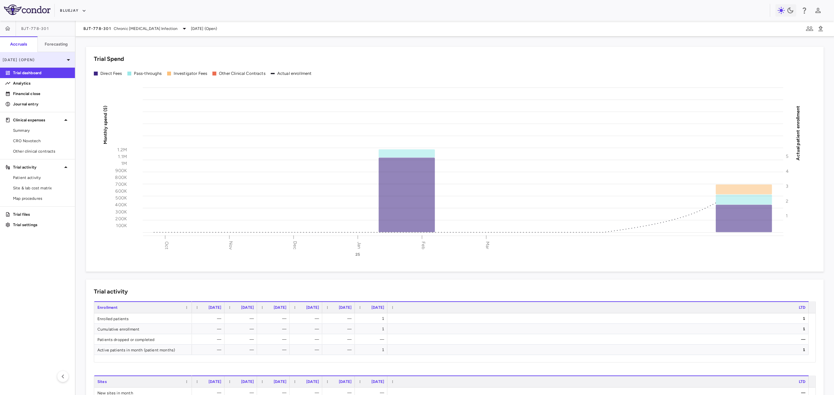
click at [41, 64] on div "Mar 2025 (Open)" at bounding box center [37, 60] width 75 height 16
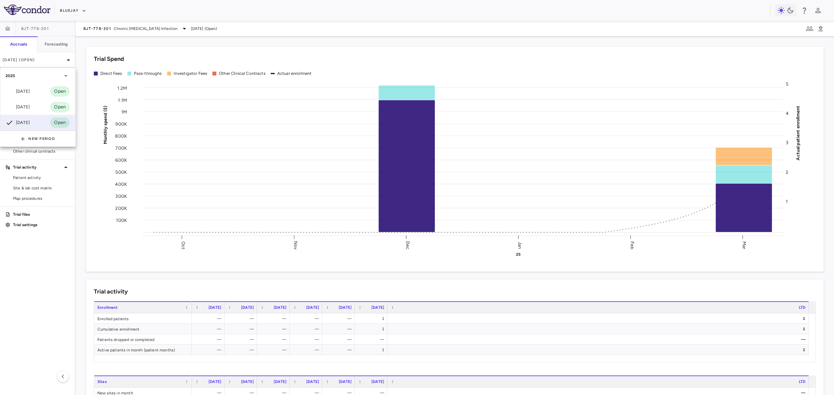
click at [35, 81] on div "2025" at bounding box center [37, 76] width 75 height 16
click at [34, 76] on div "2025" at bounding box center [34, 76] width 56 height 6
click at [30, 94] on div "Jul 2025" at bounding box center [18, 92] width 24 height 8
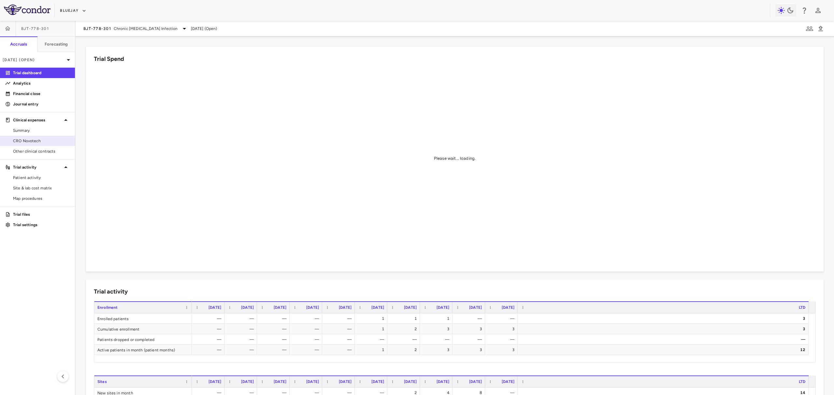
click at [31, 138] on span "CRO Novotech" at bounding box center [41, 141] width 57 height 6
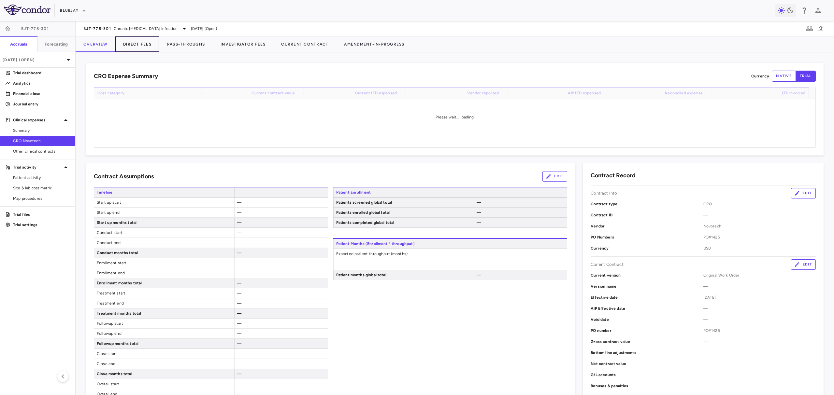
click at [140, 45] on button "Direct Fees" at bounding box center [137, 44] width 44 height 16
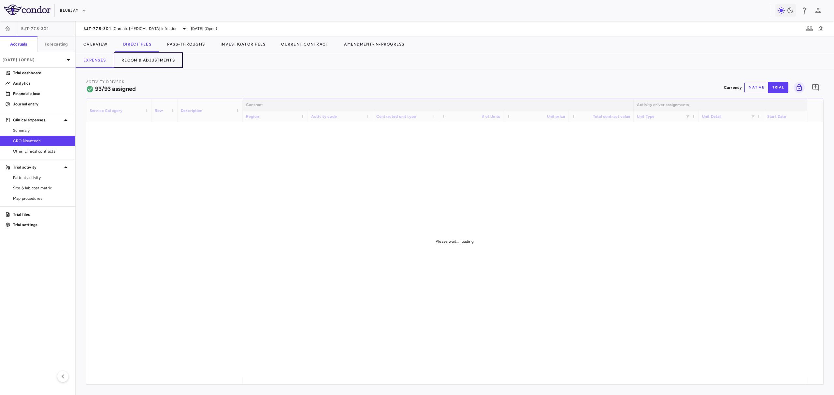
click at [175, 59] on button "Recon & Adjustments" at bounding box center [148, 60] width 69 height 16
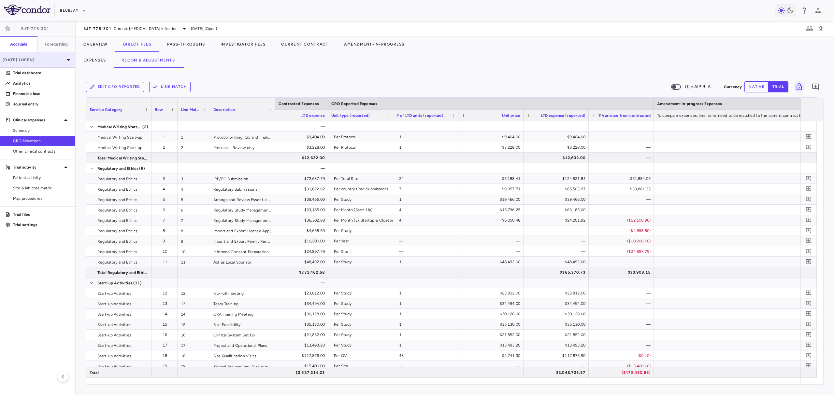
drag, startPoint x: 438, startPoint y: 380, endPoint x: 40, endPoint y: 59, distance: 511.3
click at [40, 59] on p "Jul 2025 (Open)" at bounding box center [34, 60] width 62 height 6
click at [40, 59] on div at bounding box center [417, 197] width 834 height 395
click at [40, 59] on p "Jul 2025 (Open)" at bounding box center [34, 60] width 62 height 6
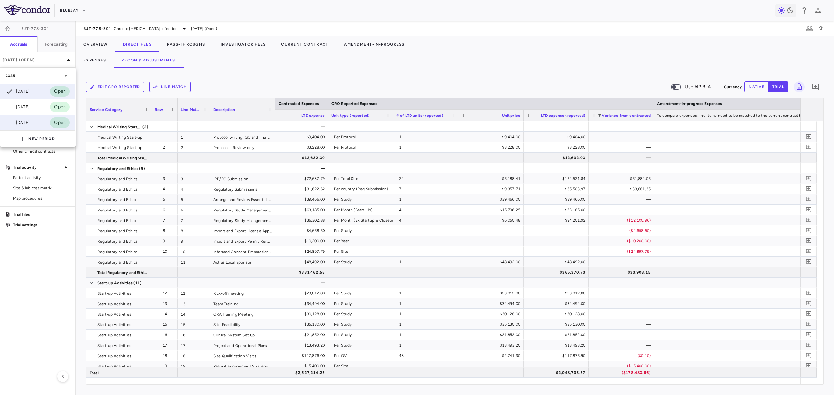
click at [20, 124] on div "Mar 2025" at bounding box center [18, 123] width 24 height 8
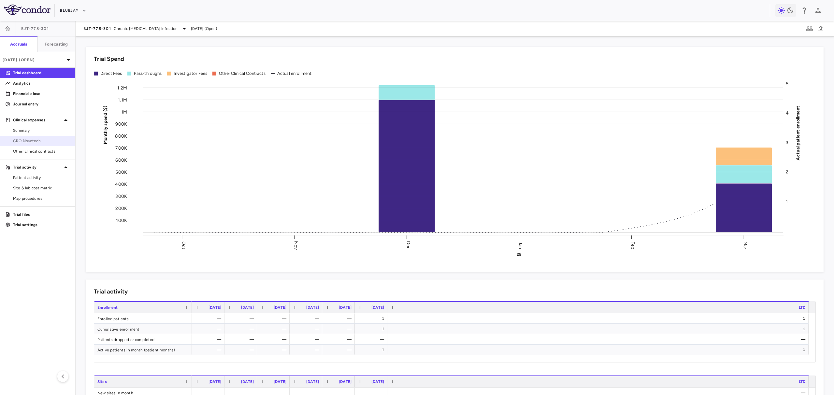
click at [31, 141] on span "CRO Novotech" at bounding box center [41, 141] width 57 height 6
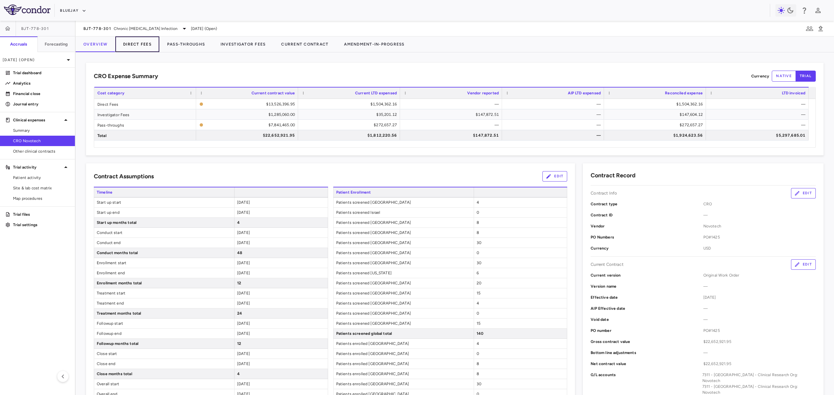
click at [150, 47] on button "Direct Fees" at bounding box center [137, 44] width 44 height 16
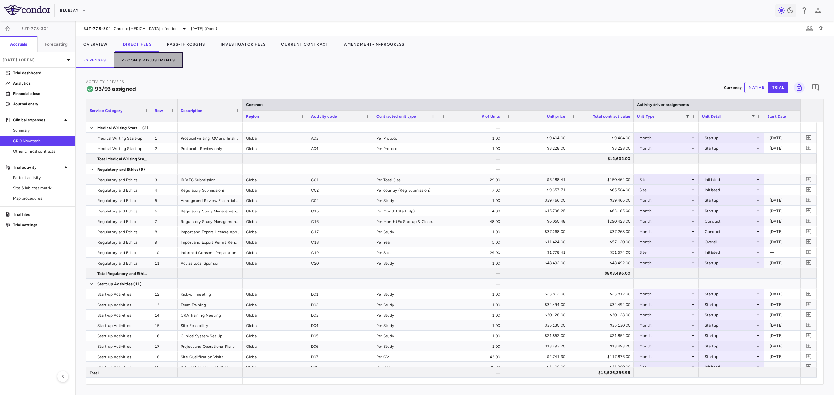
click at [148, 60] on button "Recon & Adjustments" at bounding box center [148, 60] width 69 height 16
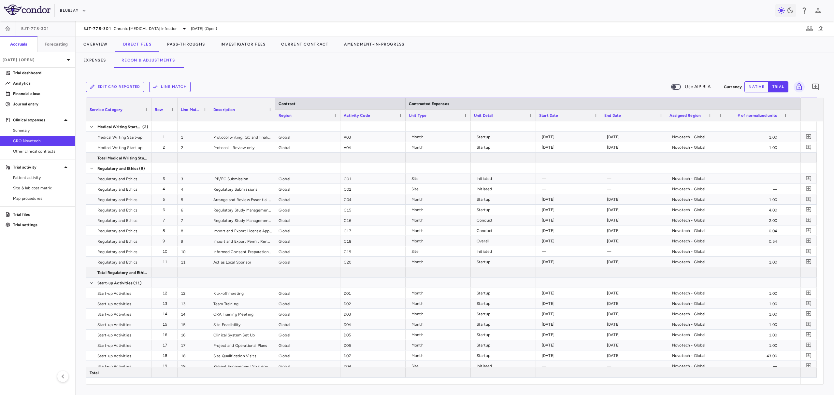
click at [130, 89] on button "Edit CRO reported" at bounding box center [115, 87] width 58 height 10
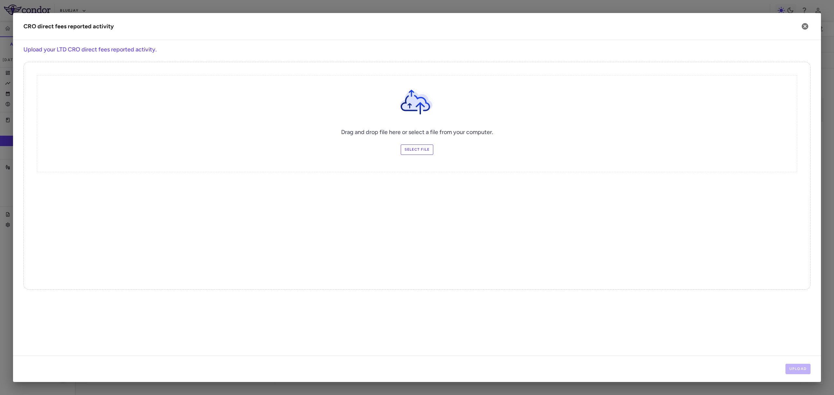
click at [426, 152] on label "Select file" at bounding box center [416, 150] width 33 height 10
click at [0, 0] on input "Select file" at bounding box center [0, 0] width 0 height 0
click at [667, 343] on button "Upload" at bounding box center [797, 369] width 25 height 10
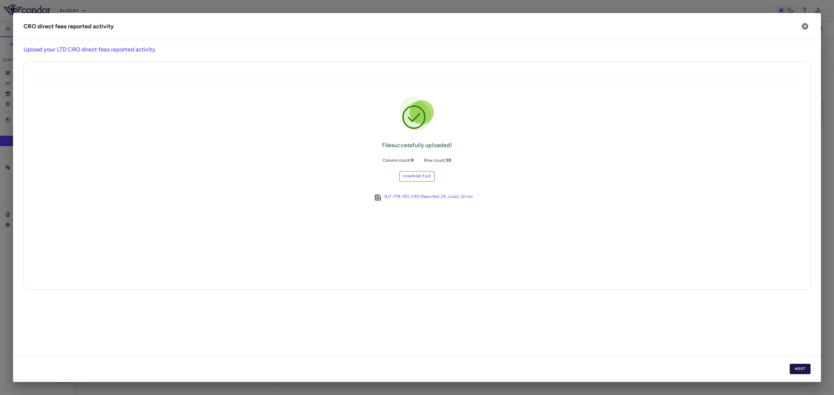
click at [667, 343] on button "Next" at bounding box center [799, 369] width 21 height 10
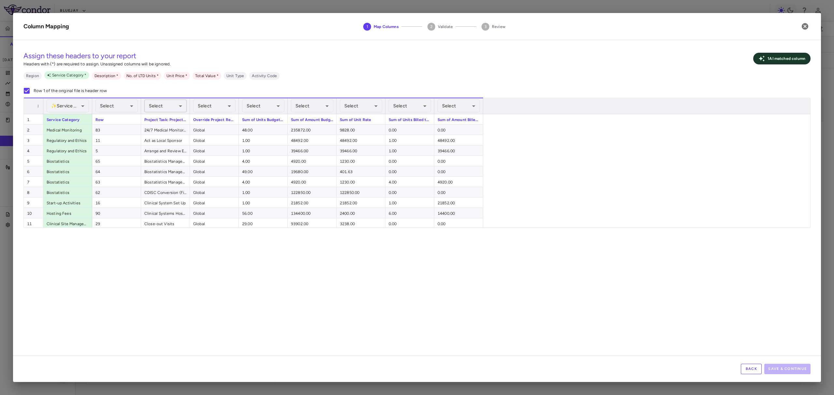
click at [170, 107] on body "Skip to sidebar Skip to main content Bluejay BJT-778-301 Accruals Forecasting M…" at bounding box center [417, 197] width 834 height 395
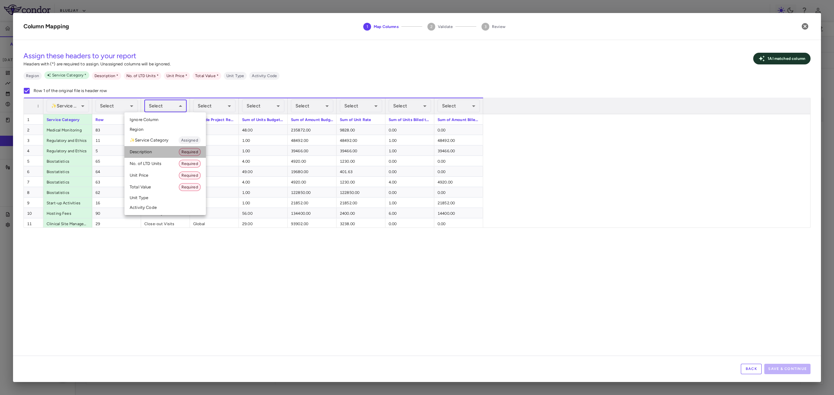
click at [163, 149] on li "Description Required" at bounding box center [164, 152] width 81 height 12
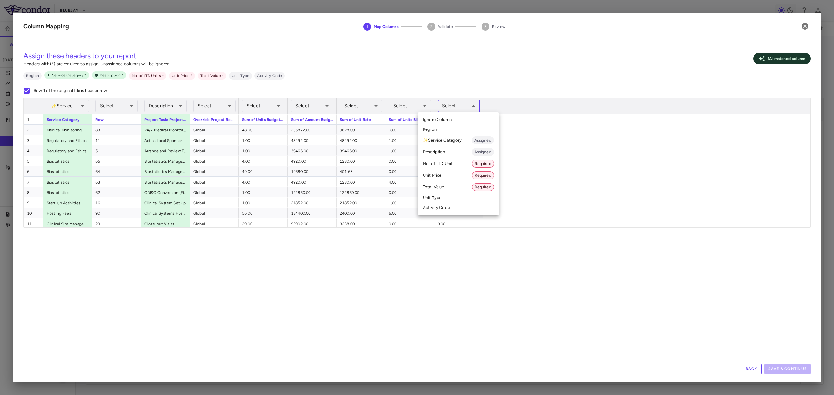
click at [445, 105] on body "Skip to sidebar Skip to main content Bluejay BJT-778-301 Accruals Forecasting M…" at bounding box center [417, 197] width 834 height 395
click at [460, 189] on li "Total Value Required" at bounding box center [457, 187] width 81 height 12
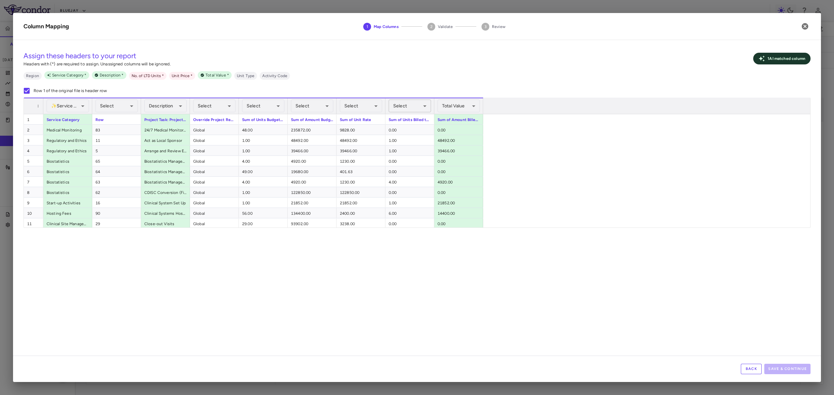
click at [417, 111] on body "Skip to sidebar Skip to main content Bluejay BJT-778-301 Accruals Forecasting M…" at bounding box center [417, 197] width 834 height 395
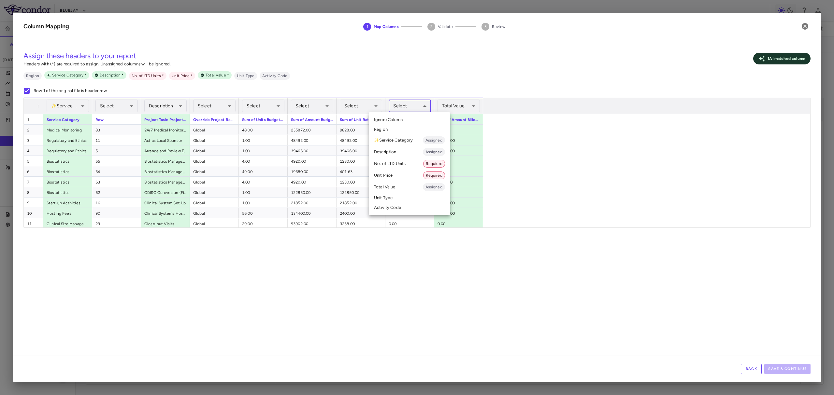
click at [407, 167] on li "No. of LTD Units Required" at bounding box center [409, 164] width 81 height 12
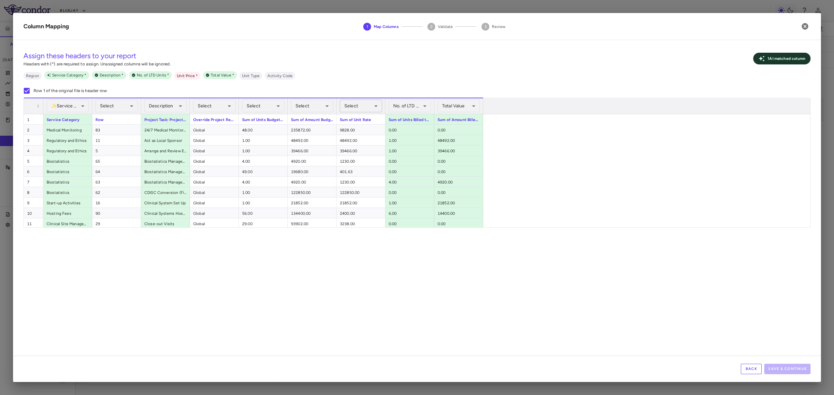
click at [365, 106] on body "Skip to sidebar Skip to main content Bluejay BJT-778-301 Accruals Forecasting M…" at bounding box center [417, 197] width 834 height 395
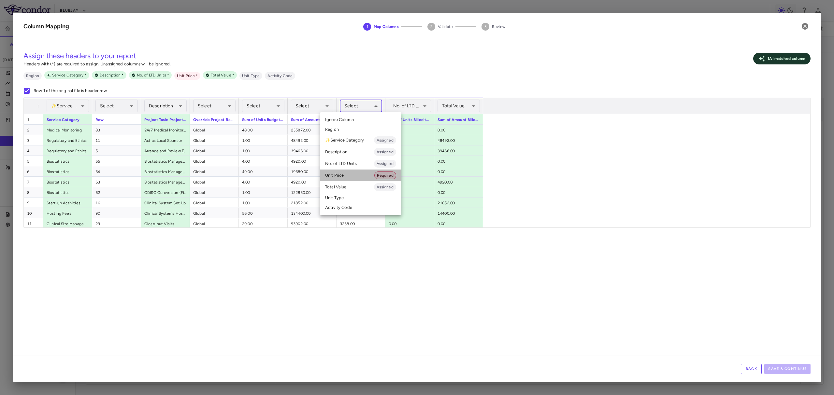
click at [357, 176] on li "Unit Price Required" at bounding box center [360, 176] width 81 height 12
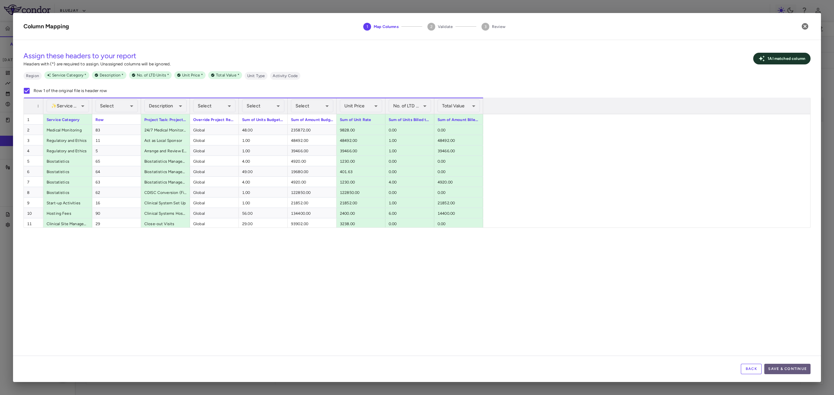
click at [667, 343] on button "Save & Continue" at bounding box center [787, 369] width 46 height 10
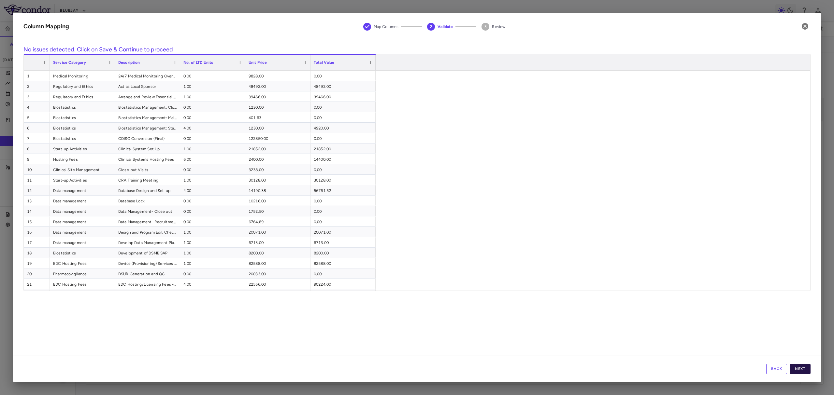
click at [667, 343] on button "Next" at bounding box center [799, 369] width 21 height 10
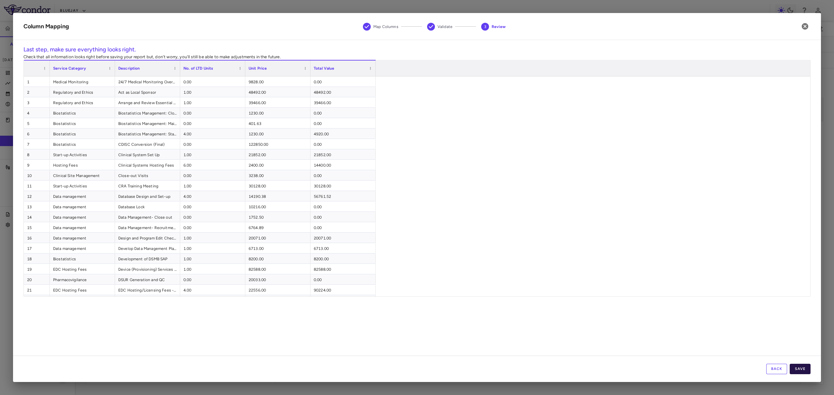
click at [667, 343] on button "Save" at bounding box center [799, 369] width 21 height 10
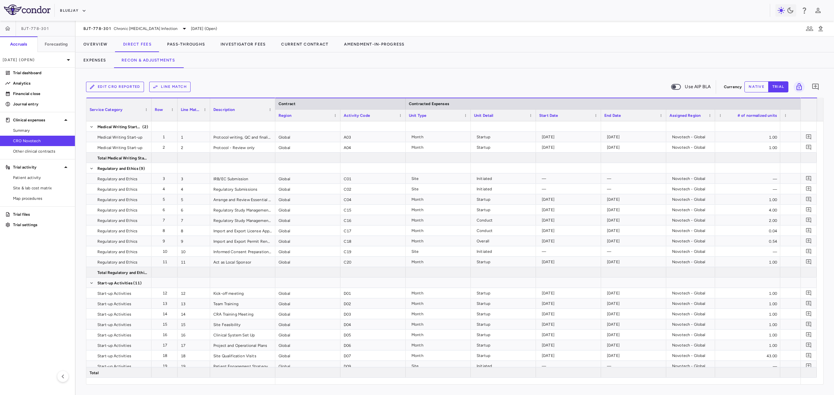
click at [154, 86] on icon "button" at bounding box center [155, 87] width 6 height 6
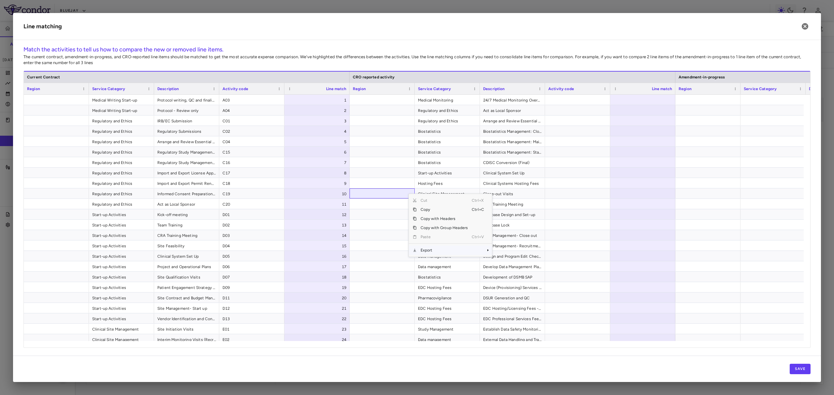
click at [442, 253] on span "Export" at bounding box center [443, 250] width 55 height 9
click at [510, 263] on span "Excel Export" at bounding box center [513, 261] width 31 height 9
click at [628, 95] on div at bounding box center [642, 100] width 65 height 10
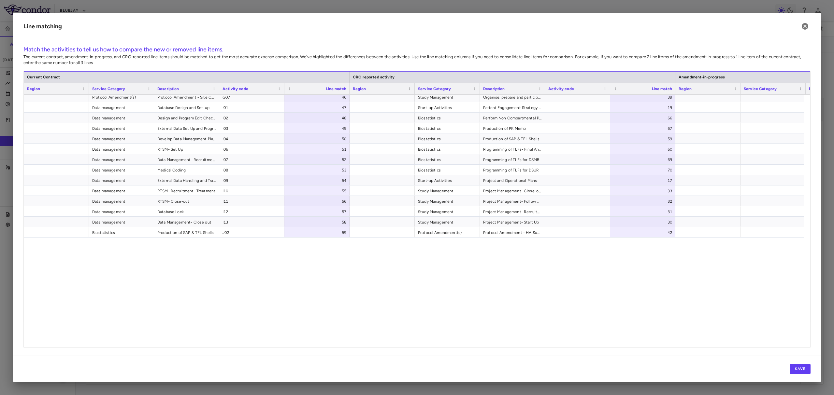
scroll to position [490, 0]
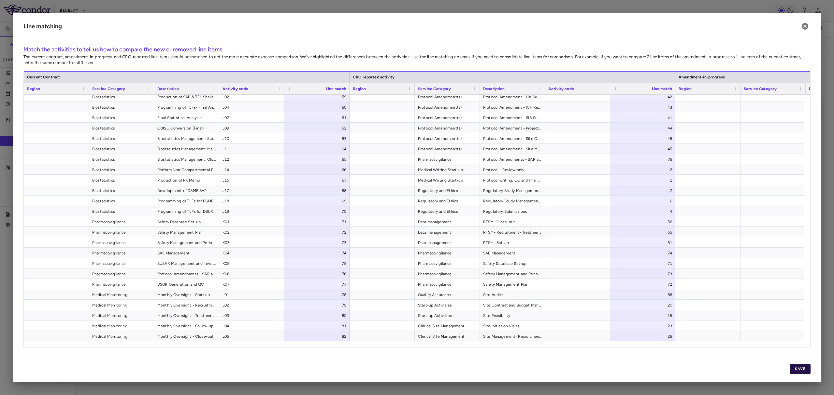
click at [667, 343] on button "Save" at bounding box center [799, 369] width 21 height 10
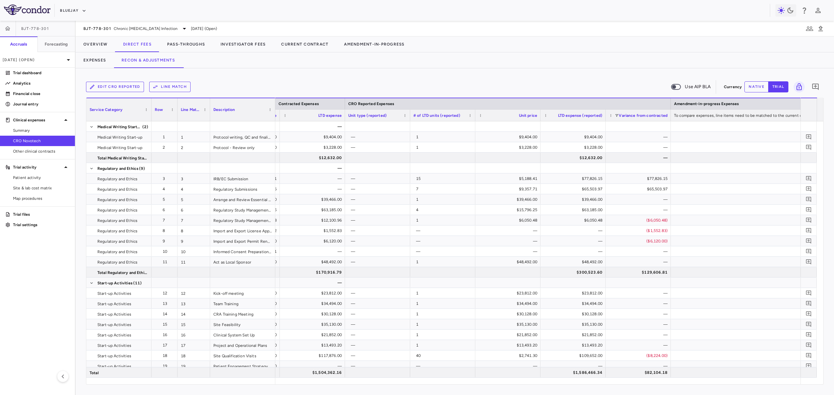
scroll to position [0, 541]
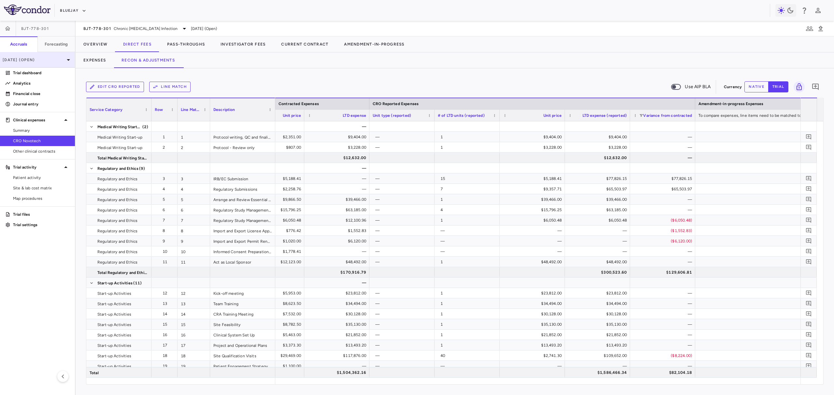
click at [39, 59] on p "Mar 2025 (Open)" at bounding box center [34, 60] width 62 height 6
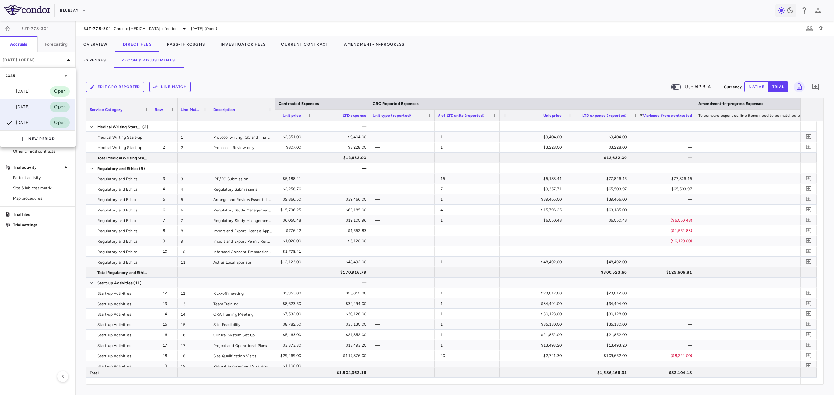
click at [29, 111] on div "Jun 2025 Open" at bounding box center [37, 107] width 75 height 16
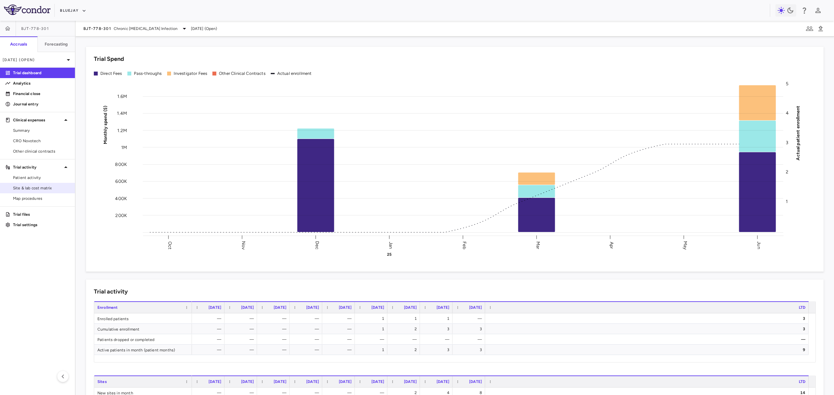
click at [45, 187] on span "Site & lab cost matrix" at bounding box center [41, 188] width 57 height 6
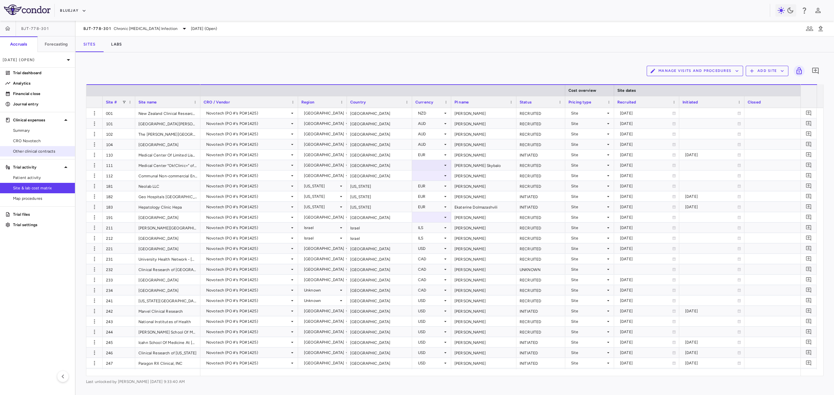
click at [29, 147] on link "Other clinical contracts" at bounding box center [37, 152] width 75 height 10
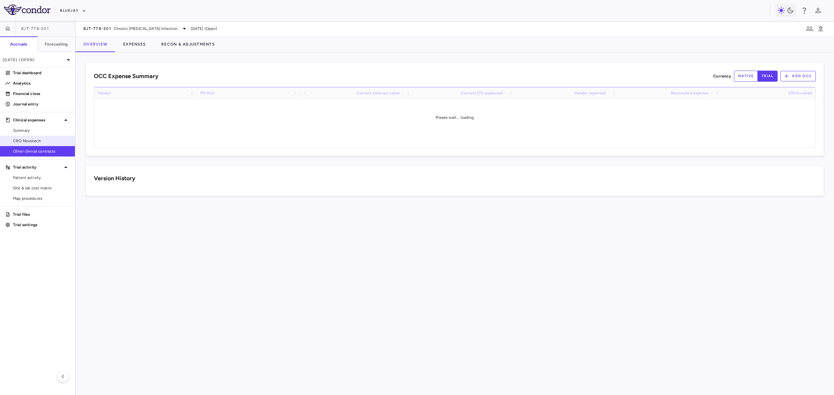
click at [29, 140] on span "CRO Novotech" at bounding box center [41, 141] width 57 height 6
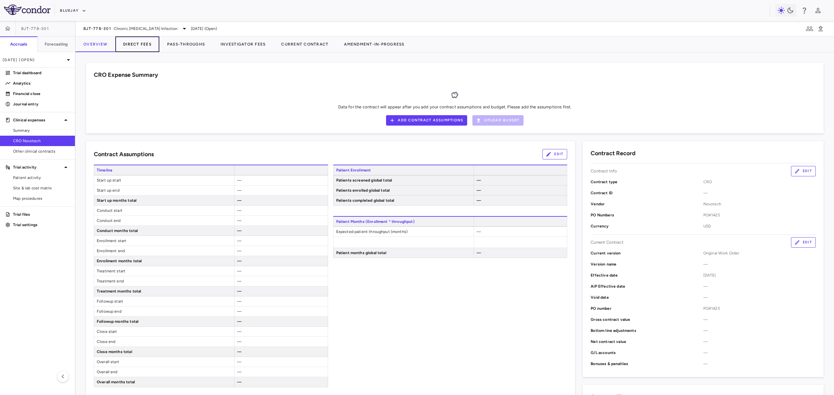
click at [141, 46] on button "Direct Fees" at bounding box center [137, 44] width 44 height 16
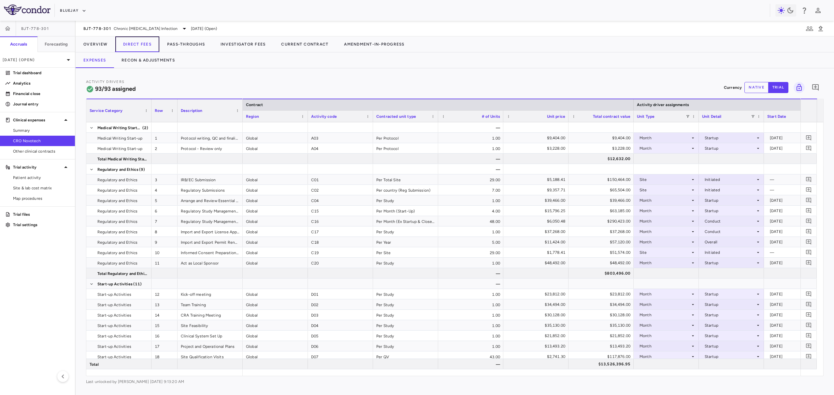
scroll to position [0, 134]
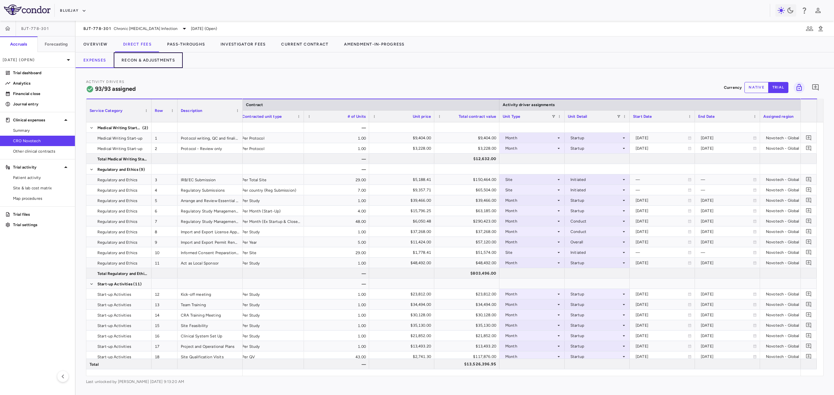
click at [151, 63] on button "Recon & Adjustments" at bounding box center [148, 60] width 69 height 16
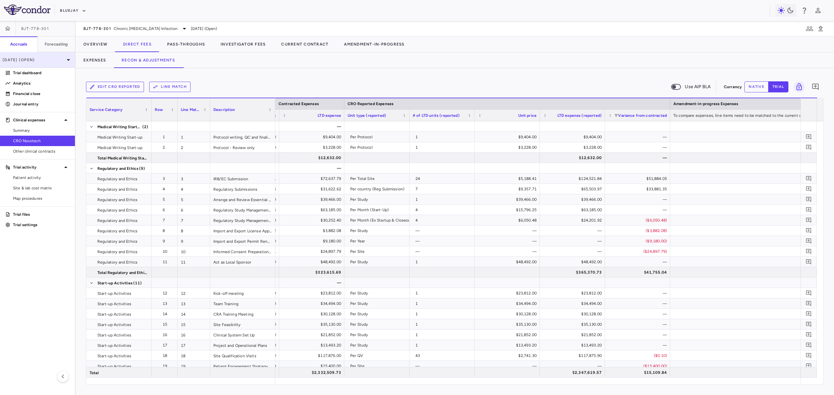
click at [35, 63] on div "Jun 2025 (Open)" at bounding box center [37, 60] width 75 height 16
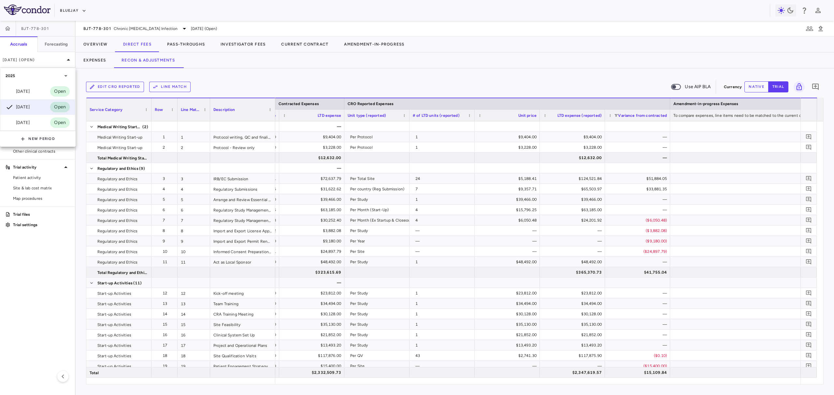
click at [29, 121] on div "Mar 2025" at bounding box center [18, 123] width 24 height 8
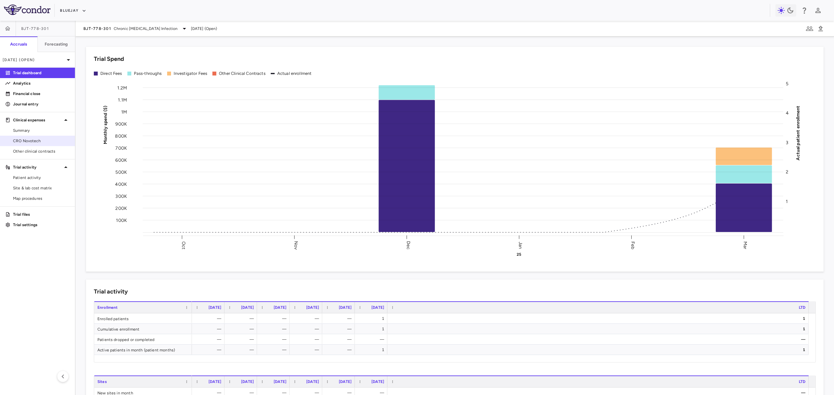
click at [44, 143] on span "CRO Novotech" at bounding box center [41, 141] width 57 height 6
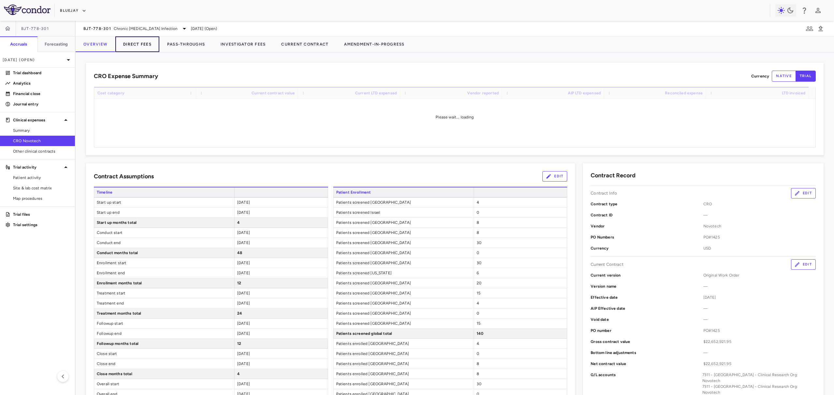
click at [155, 48] on button "Direct Fees" at bounding box center [137, 44] width 44 height 16
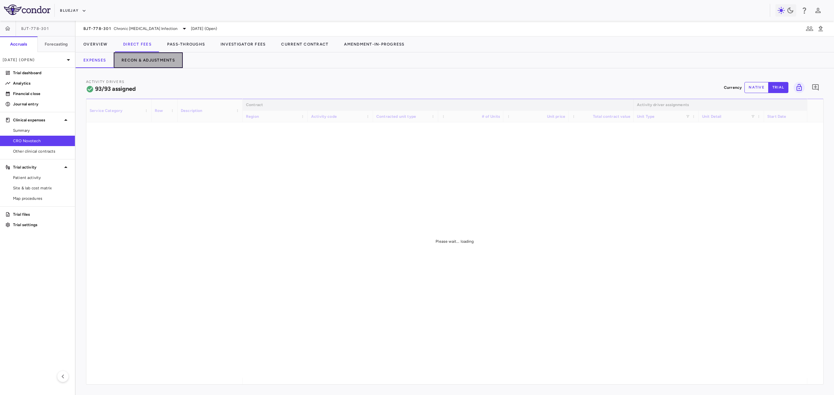
click at [155, 56] on button "Recon & Adjustments" at bounding box center [148, 60] width 69 height 16
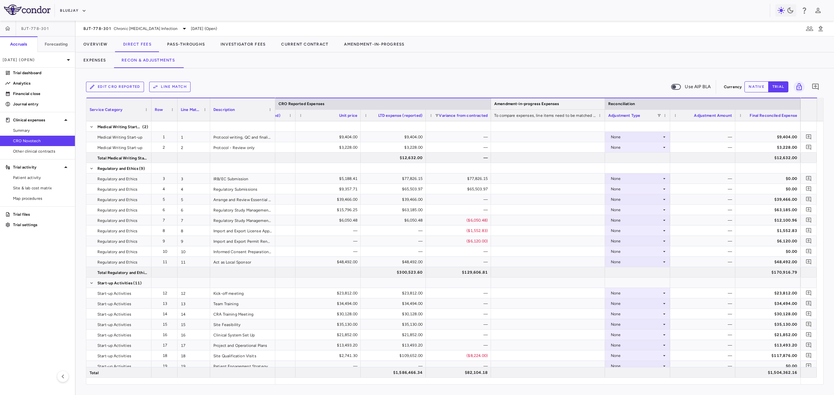
drag, startPoint x: 655, startPoint y: 103, endPoint x: 574, endPoint y: 100, distance: 81.4
click at [574, 100] on div "Amendment-in-progress Expenses" at bounding box center [548, 104] width 114 height 12
click at [635, 244] on div "None" at bounding box center [635, 241] width 51 height 10
click at [631, 265] on div "CRO Reported" at bounding box center [633, 264] width 31 height 6
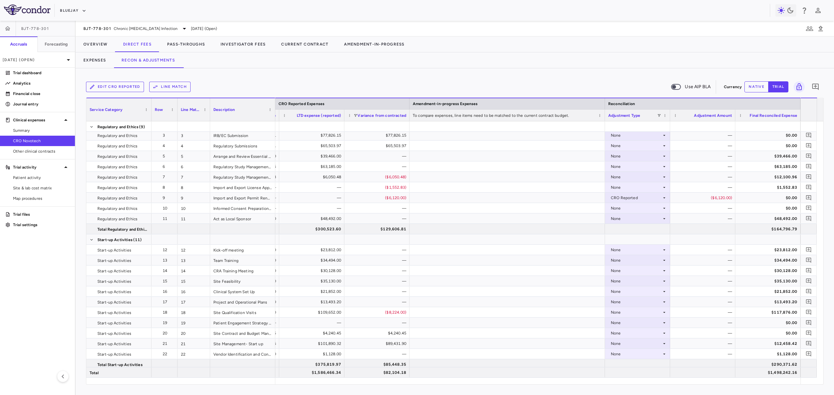
click at [734, 114] on div at bounding box center [734, 115] width 3 height 11
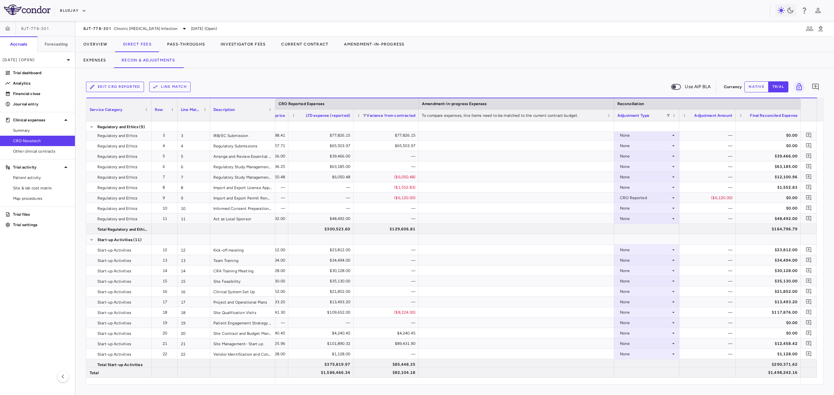
click at [800, 112] on div at bounding box center [800, 115] width 3 height 11
click at [670, 333] on icon at bounding box center [672, 333] width 5 height 5
click at [663, 353] on li "CRO Reported" at bounding box center [646, 356] width 64 height 10
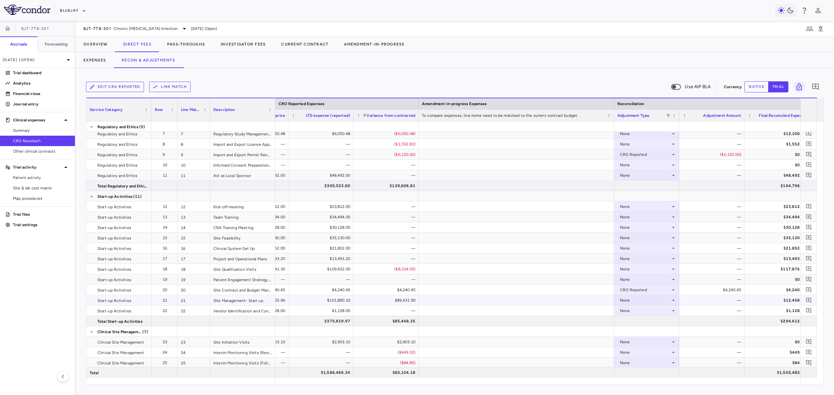
click at [634, 302] on div "None" at bounding box center [645, 300] width 51 height 10
click at [637, 322] on div "CRO Reported" at bounding box center [642, 323] width 31 height 6
click at [82, 359] on div "Edit CRO reported Line Match Use AIP BLA Currency native trial 0 Press ENTER to…" at bounding box center [455, 231] width 758 height 327
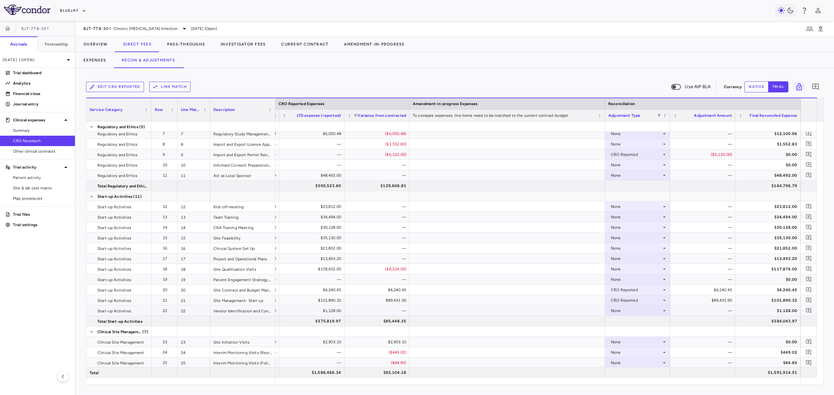
scroll to position [122, 0]
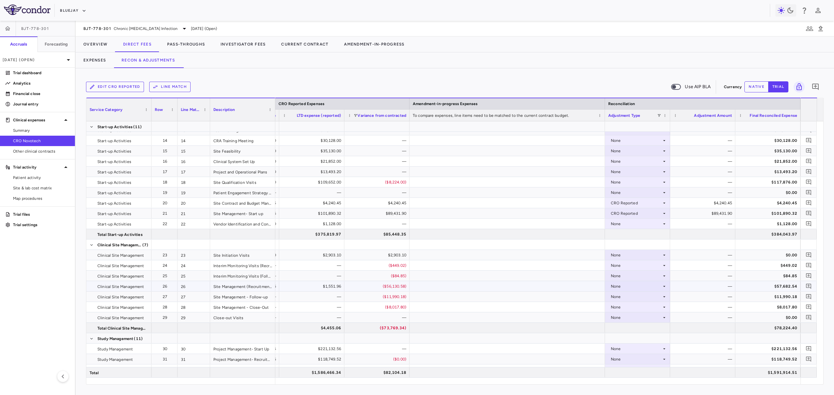
click at [636, 287] on div "None" at bounding box center [635, 286] width 51 height 10
click at [638, 307] on div "CRO Reported" at bounding box center [633, 309] width 31 height 6
click at [627, 297] on div "None" at bounding box center [635, 297] width 51 height 10
click at [630, 321] on div "CRO Reported" at bounding box center [633, 319] width 31 height 6
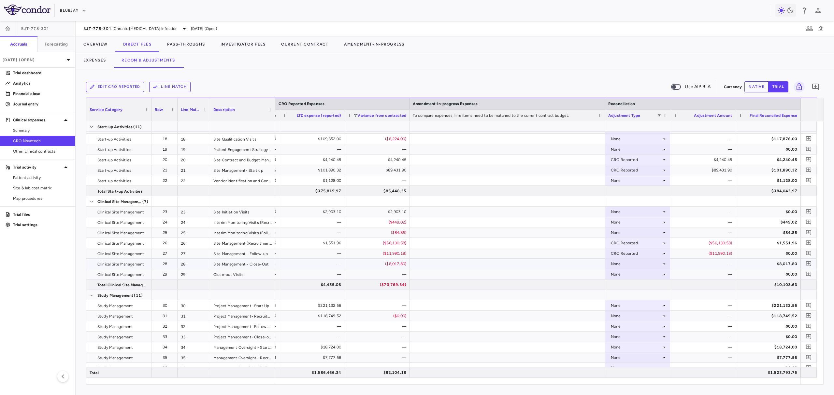
click at [657, 264] on div "None" at bounding box center [635, 264] width 51 height 10
click at [651, 285] on li "CRO Reported" at bounding box center [637, 286] width 64 height 10
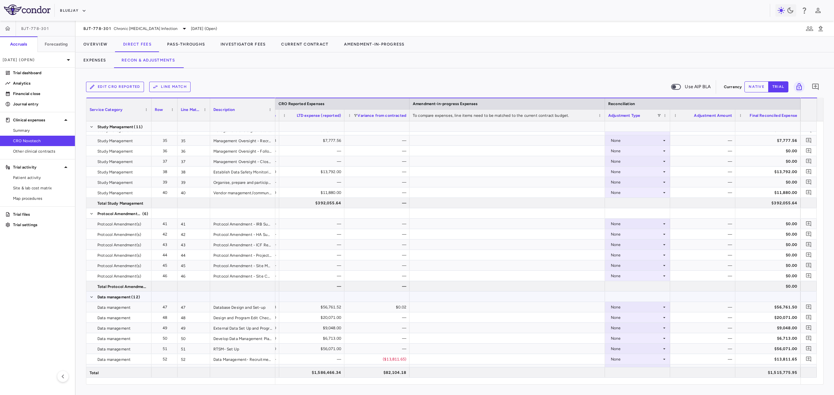
scroll to position [477, 0]
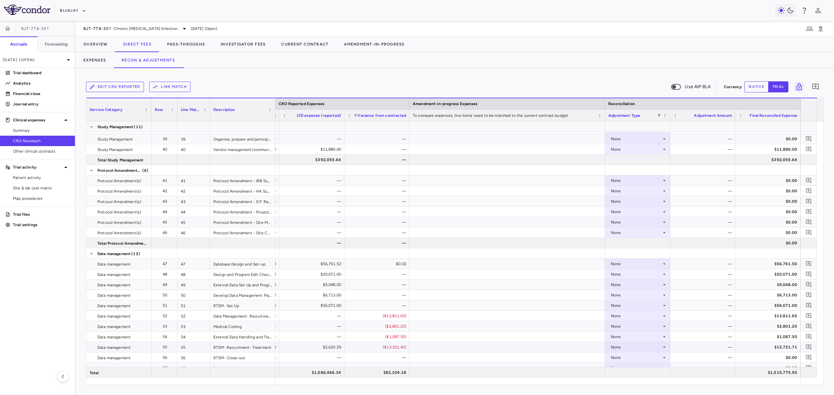
click at [624, 345] on div "None" at bounding box center [635, 347] width 51 height 10
click at [626, 371] on div "CRO Reported" at bounding box center [633, 370] width 31 height 6
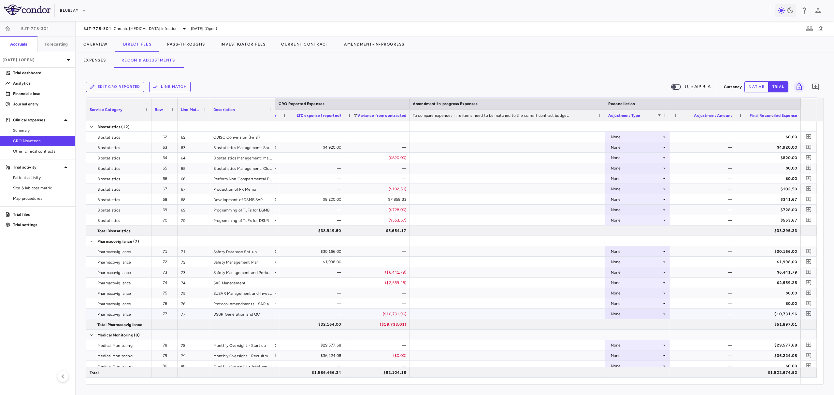
click at [638, 316] on div "None" at bounding box center [635, 314] width 51 height 10
click at [643, 334] on div "CRO Reported" at bounding box center [633, 337] width 31 height 6
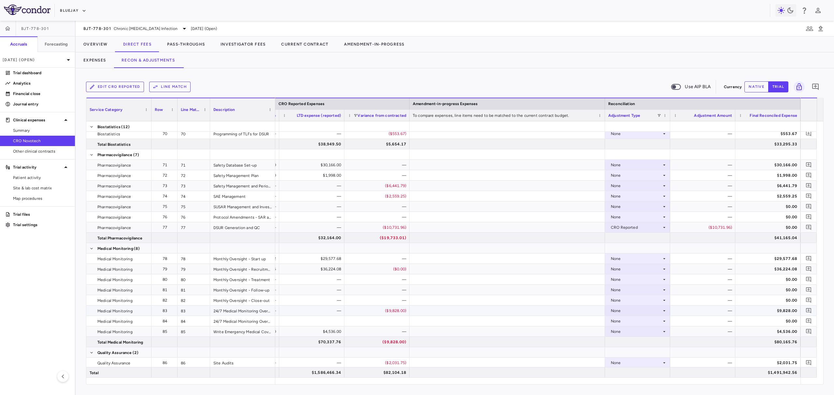
click at [636, 308] on div "None" at bounding box center [635, 311] width 51 height 10
click at [642, 333] on div "CRO Reported" at bounding box center [633, 333] width 31 height 6
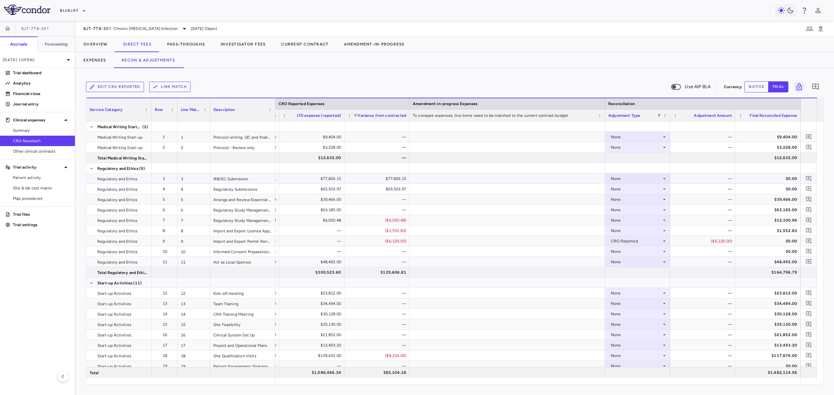
click at [643, 173] on div at bounding box center [637, 168] width 65 height 10
click at [643, 178] on div "None" at bounding box center [635, 179] width 51 height 10
click at [644, 197] on li "CRO Reported" at bounding box center [637, 201] width 64 height 10
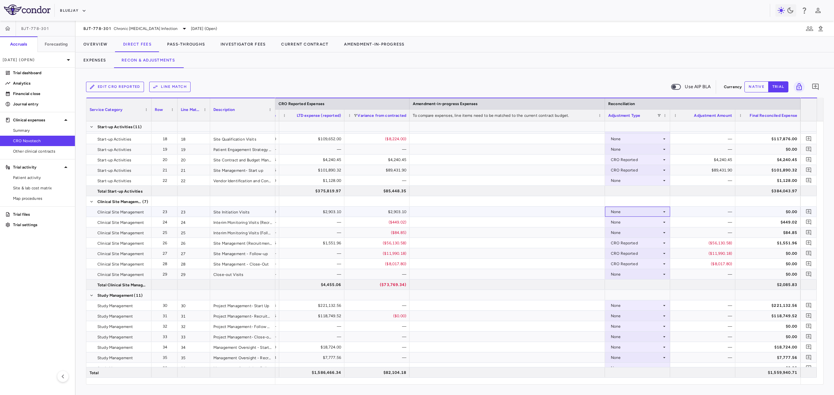
click at [630, 214] on div "None" at bounding box center [635, 212] width 51 height 10
click at [632, 233] on div "CRO Reported" at bounding box center [633, 234] width 31 height 6
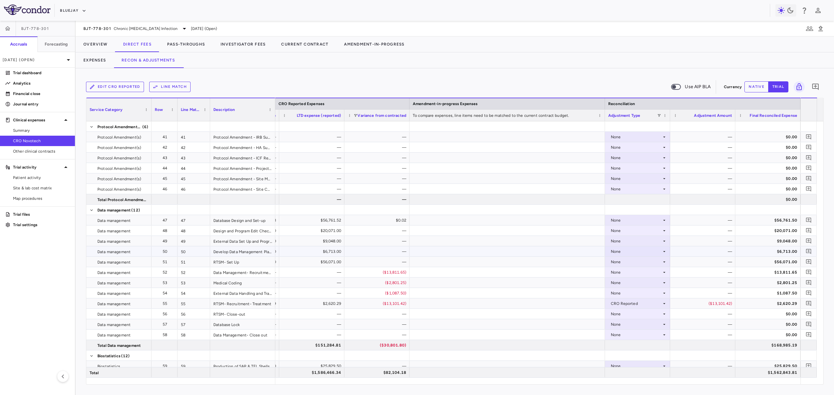
scroll to position [558, 0]
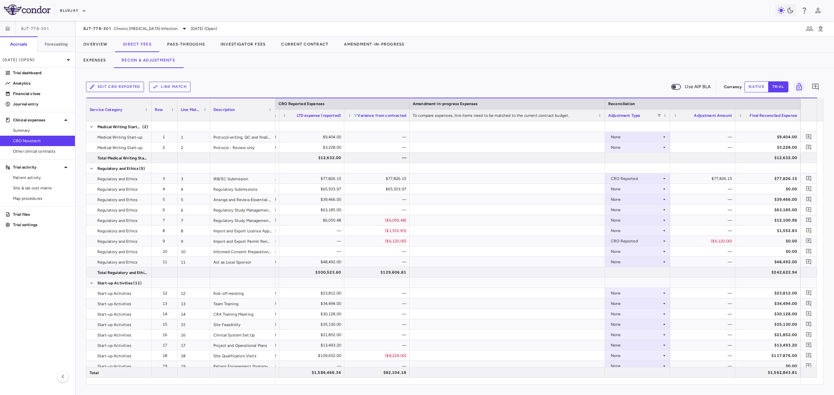
click at [355, 115] on span at bounding box center [355, 116] width 4 height 4
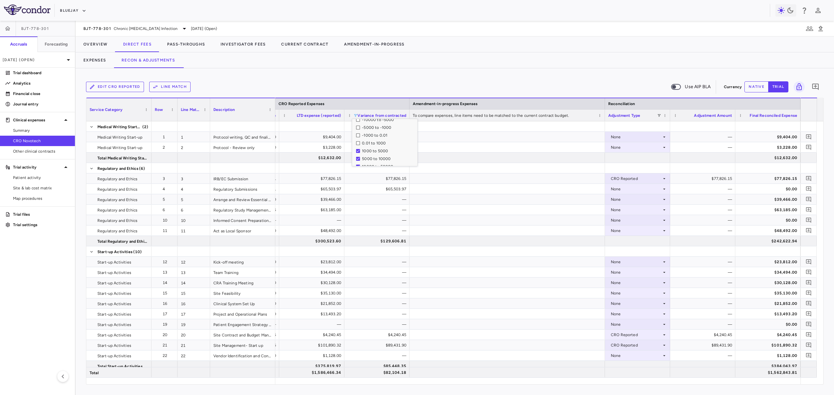
click at [359, 141] on div "0.01 to 1000" at bounding box center [386, 143] width 61 height 8
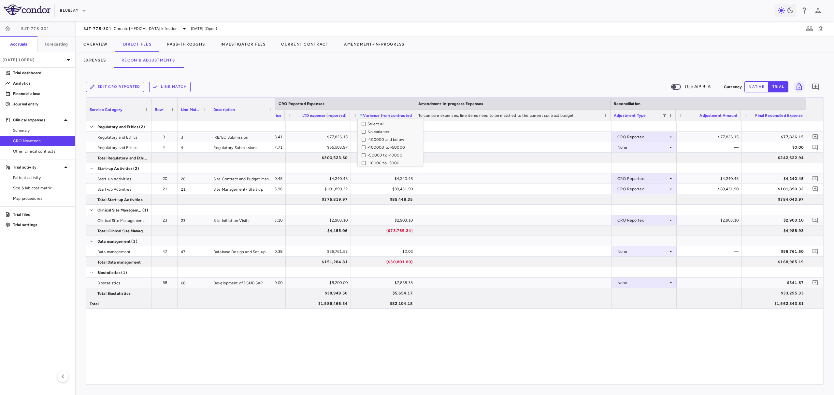
click at [606, 350] on div "1 $2,903.10 $2,903.10 $2,903.10 CRO Reported $2,903.10 $2,903.10 42 $2,425.96 $…" at bounding box center [540, 249] width 531 height 257
click at [90, 43] on button "Overview" at bounding box center [96, 44] width 40 height 16
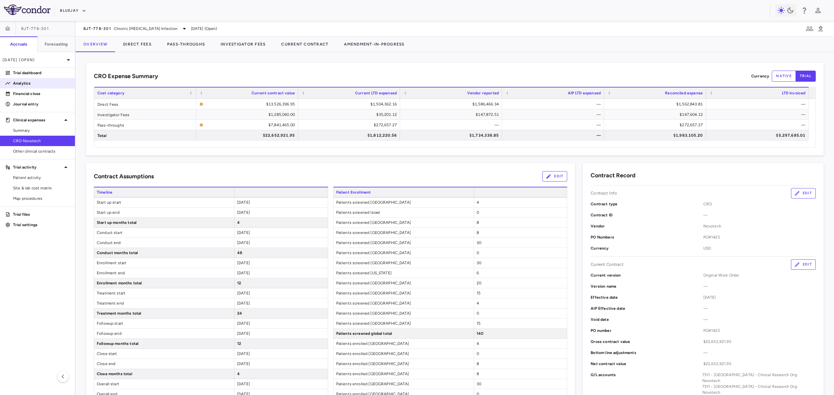
click at [44, 84] on p "Analytics" at bounding box center [41, 83] width 57 height 6
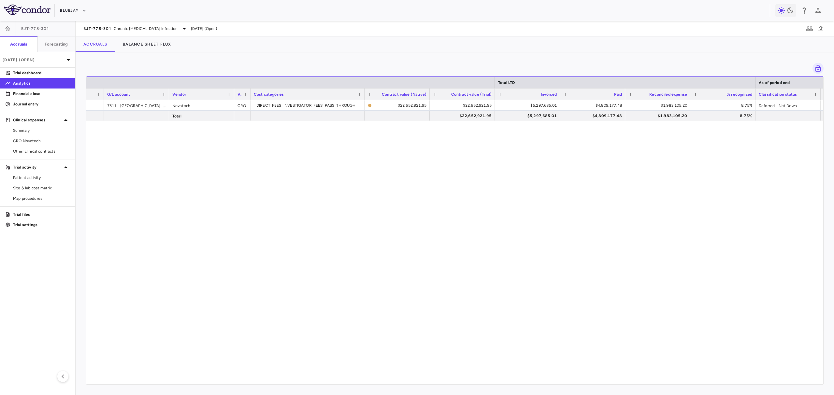
scroll to position [0, 100]
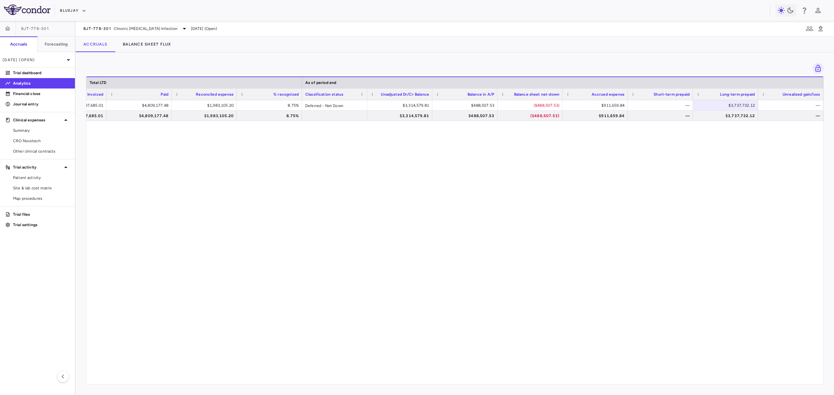
click at [430, 380] on div "Total LTD As of period end Contract value (Trial) Invoiced Paid" at bounding box center [454, 231] width 737 height 308
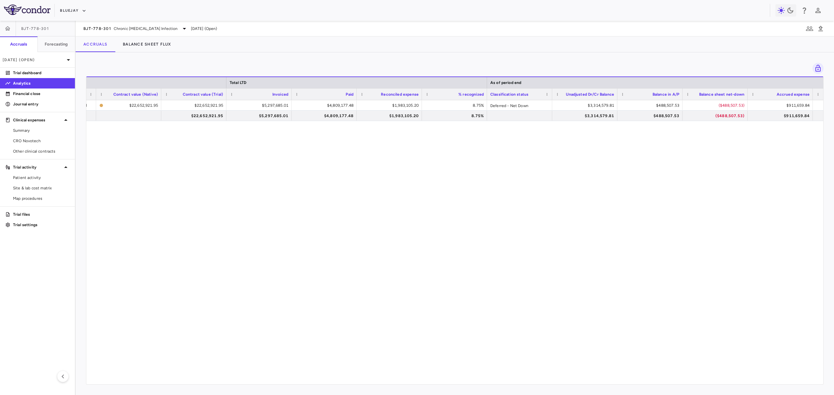
scroll to position [0, 205]
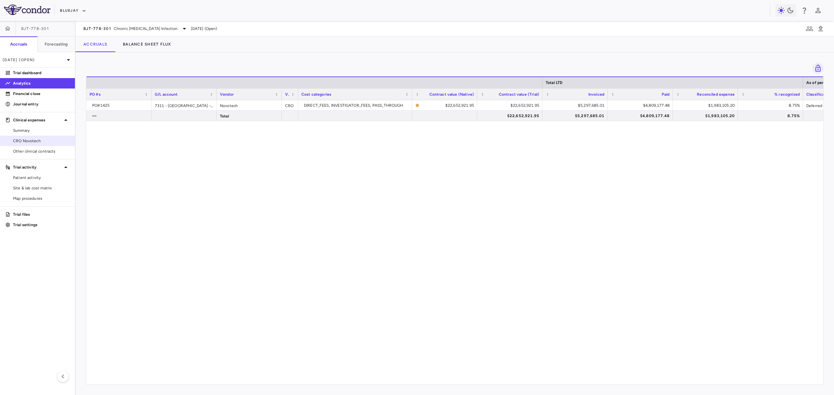
click at [42, 140] on span "CRO Novotech" at bounding box center [41, 141] width 57 height 6
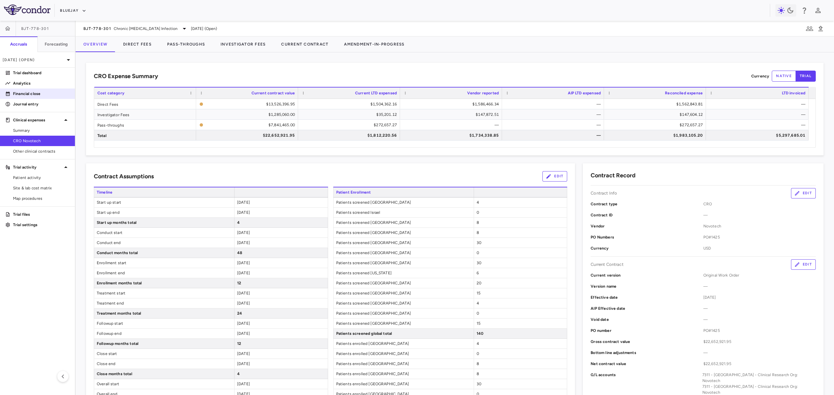
click at [41, 93] on p "Financial close" at bounding box center [41, 94] width 57 height 6
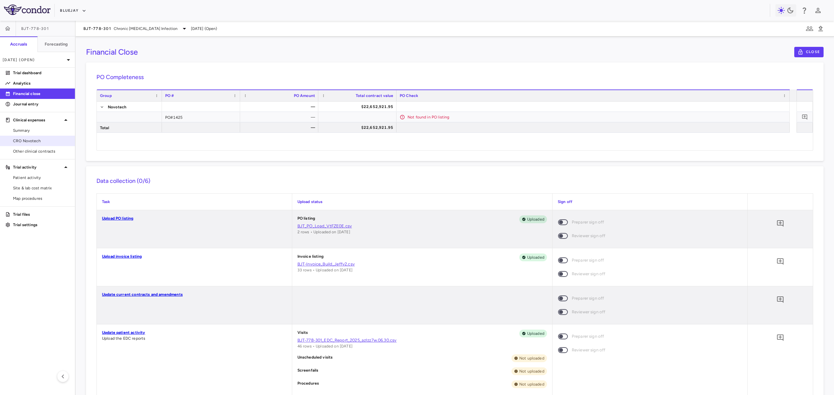
click at [52, 142] on span "CRO Novotech" at bounding box center [41, 141] width 57 height 6
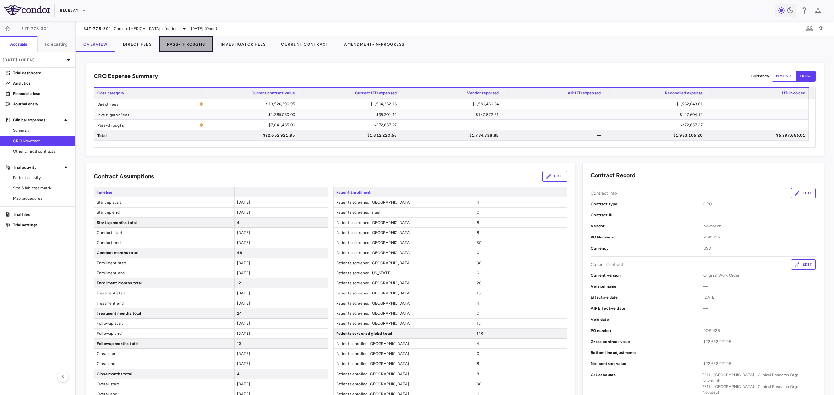
click at [172, 42] on button "Pass-Throughs" at bounding box center [185, 44] width 53 height 16
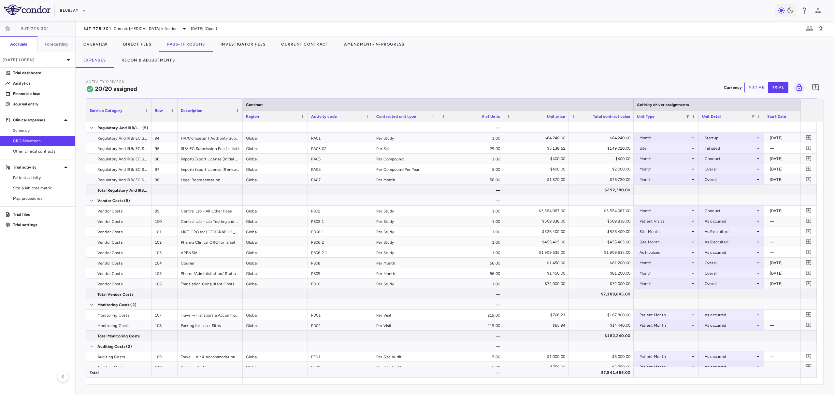
drag, startPoint x: 413, startPoint y: 378, endPoint x: 420, endPoint y: 383, distance: 8.8
click at [420, 383] on div "Service Category Row Description Contract Activity driver assignments 94" at bounding box center [454, 242] width 737 height 286
drag, startPoint x: 420, startPoint y: 386, endPoint x: 459, endPoint y: 386, distance: 38.7
click at [459, 386] on div "Activity Drivers 20/20 assigned Currency native trial 0 Service Category Drag h…" at bounding box center [455, 231] width 758 height 327
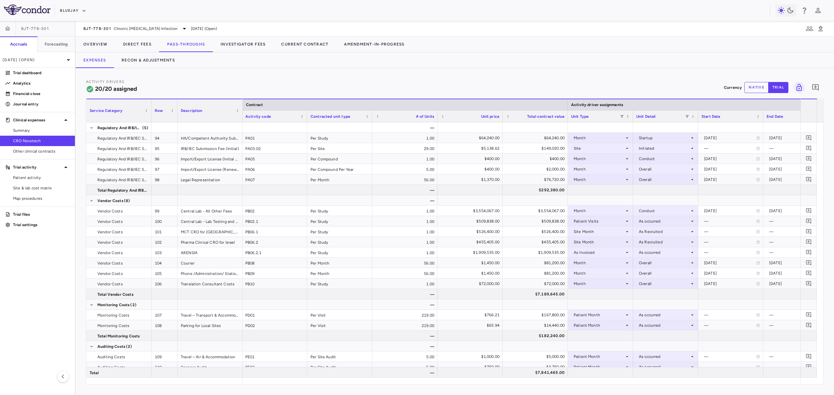
scroll to position [0, 82]
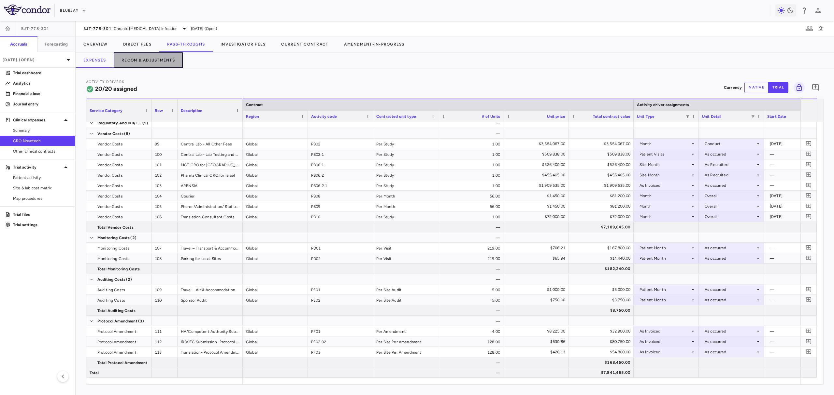
click at [163, 58] on button "Recon & Adjustments" at bounding box center [148, 60] width 69 height 16
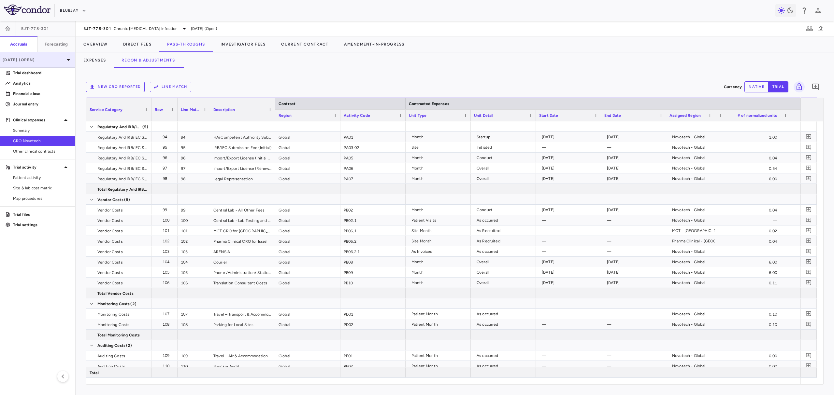
click at [58, 55] on div "Mar 2025 (Open)" at bounding box center [37, 60] width 75 height 16
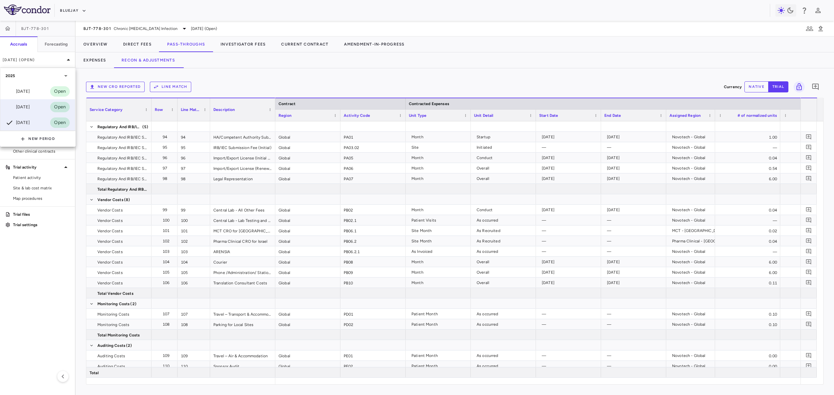
click at [45, 105] on div "Jun 2025 Open" at bounding box center [37, 107] width 75 height 16
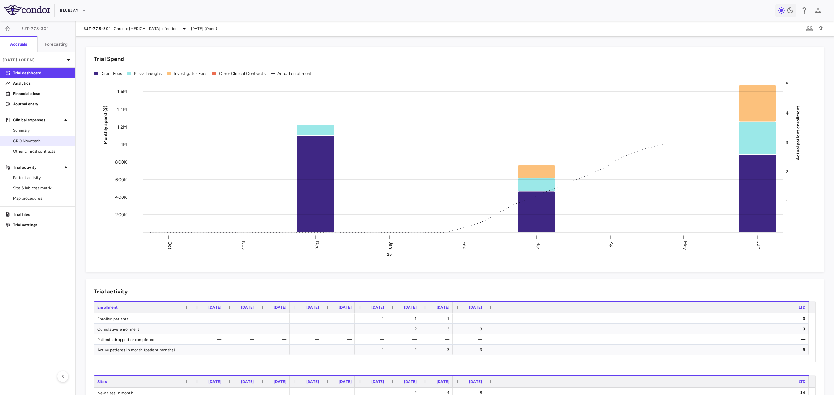
click at [45, 140] on span "CRO Novotech" at bounding box center [41, 141] width 57 height 6
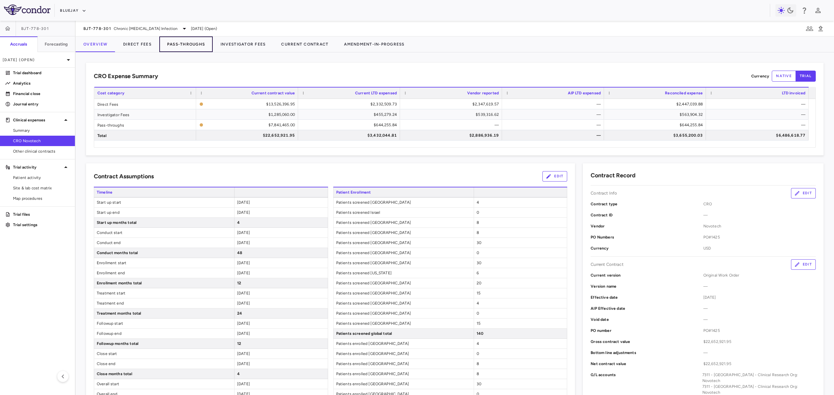
click at [192, 46] on button "Pass-Throughs" at bounding box center [185, 44] width 53 height 16
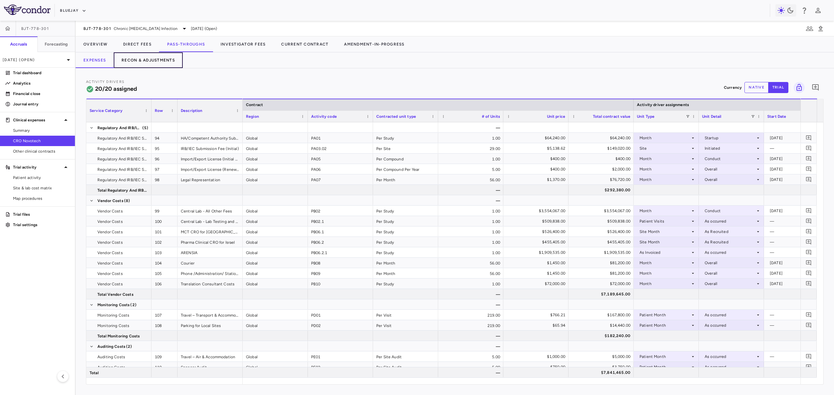
click at [157, 55] on button "Recon & Adjustments" at bounding box center [148, 60] width 69 height 16
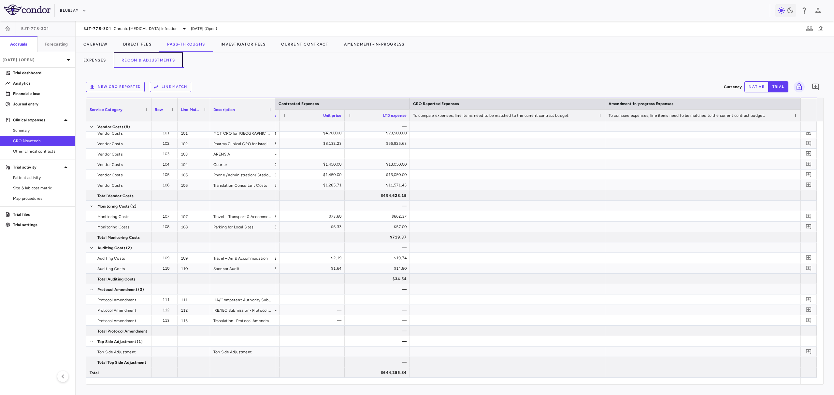
scroll to position [0, 525]
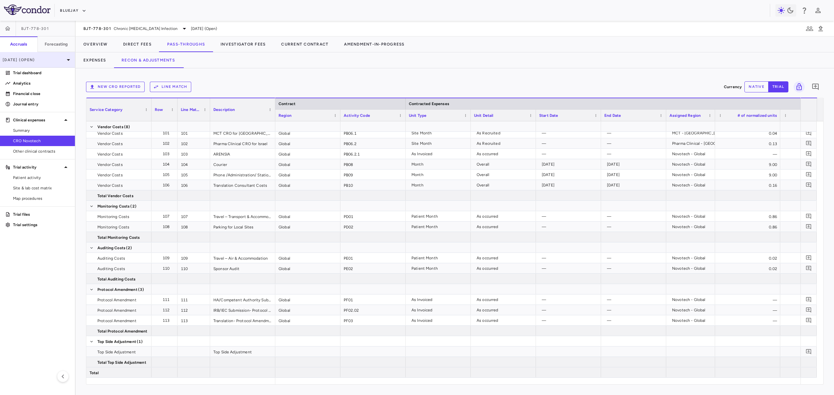
click at [56, 57] on p "Jun 2025 (Open)" at bounding box center [34, 60] width 62 height 6
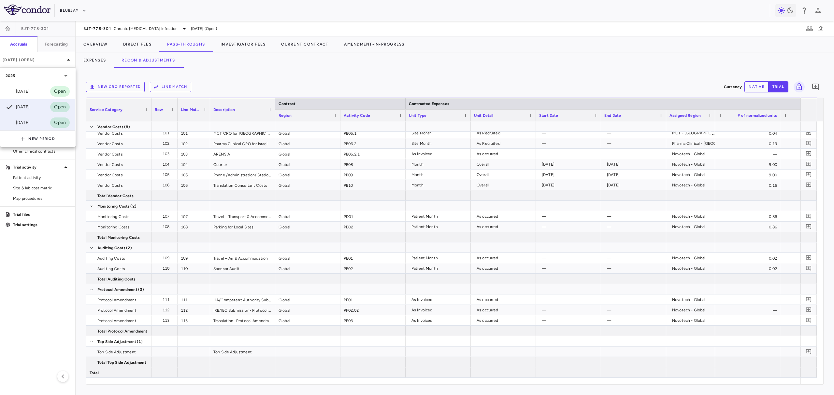
click at [42, 124] on div "Mar 2025 Open" at bounding box center [37, 123] width 75 height 16
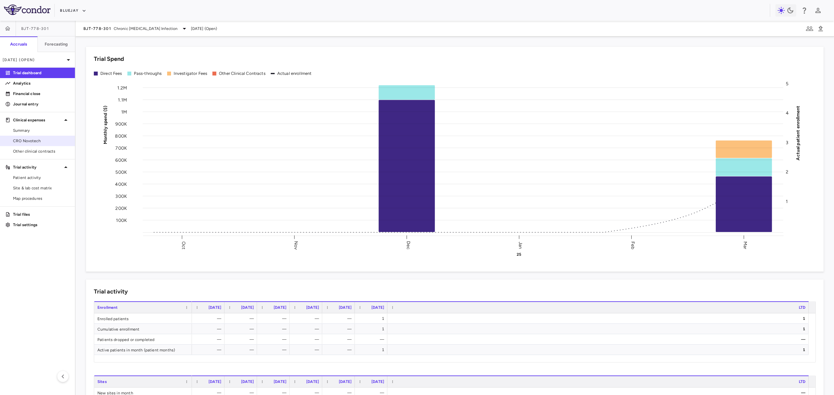
click at [46, 139] on span "CRO Novotech" at bounding box center [41, 141] width 57 height 6
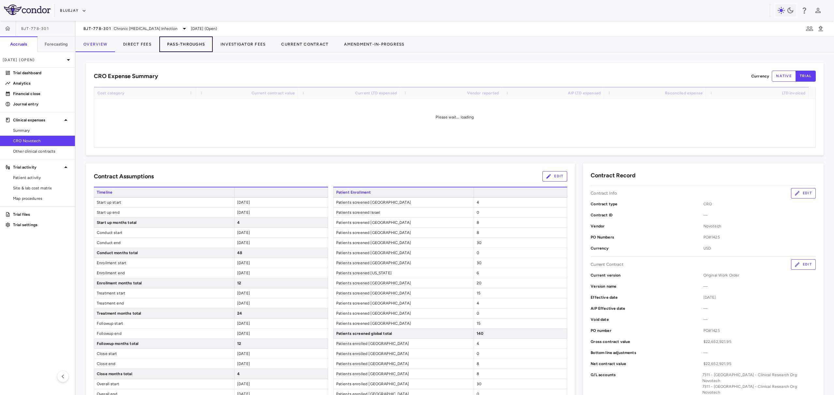
click at [185, 42] on button "Pass-Throughs" at bounding box center [185, 44] width 53 height 16
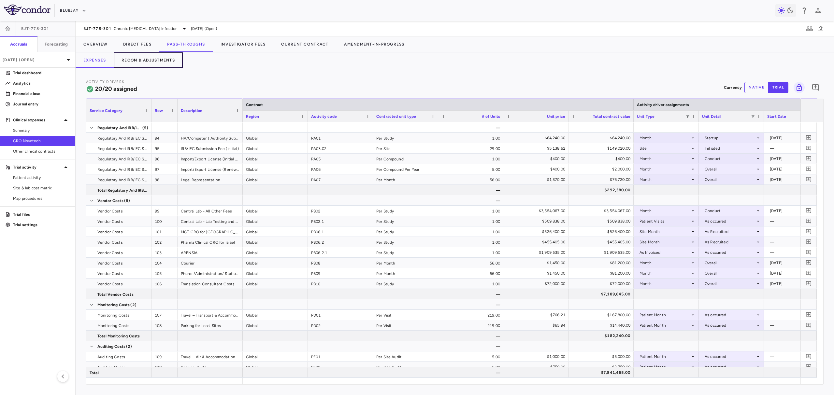
click at [166, 62] on button "Recon & Adjustments" at bounding box center [148, 60] width 69 height 16
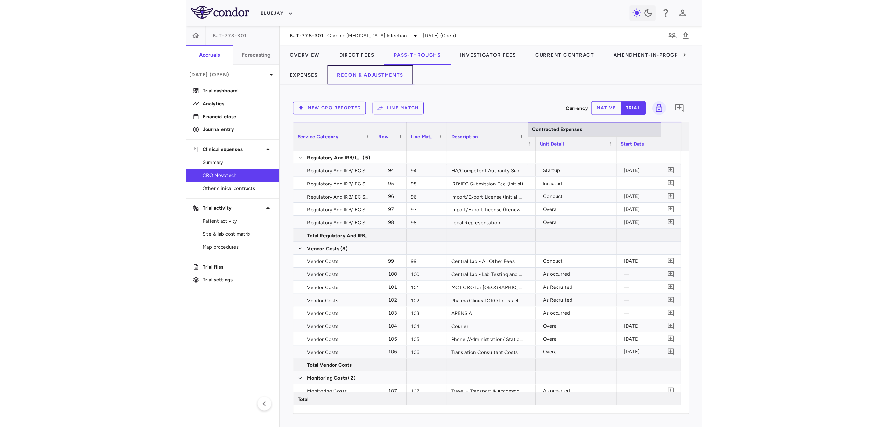
scroll to position [0, 189]
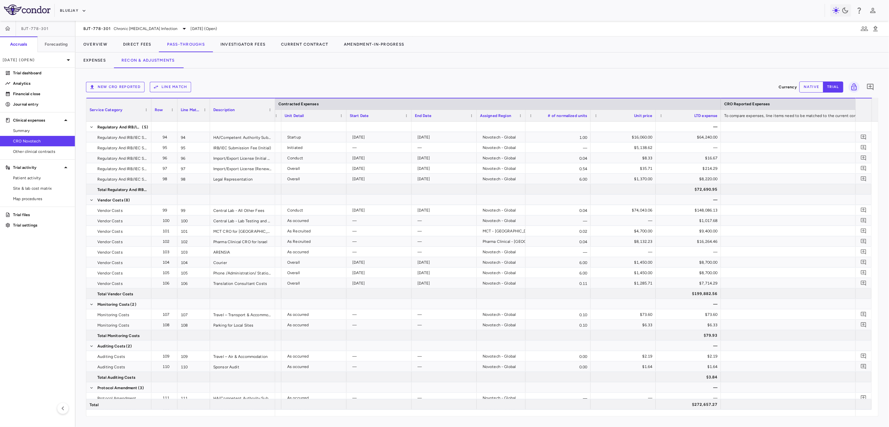
click at [284, 85] on div "New CRO reported Line Match" at bounding box center [431, 87] width 690 height 10
click at [65, 60] on icon at bounding box center [68, 60] width 8 height 8
click at [48, 107] on div "Jun 2025 Open" at bounding box center [37, 107] width 75 height 16
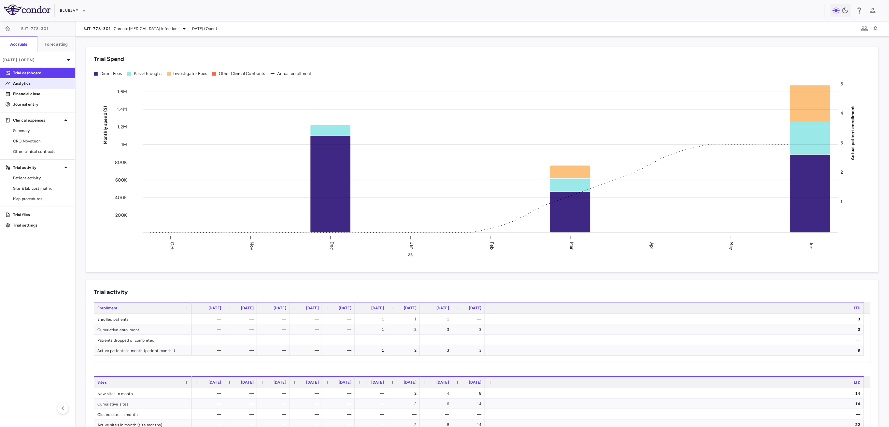
click at [43, 84] on p "Analytics" at bounding box center [41, 83] width 57 height 6
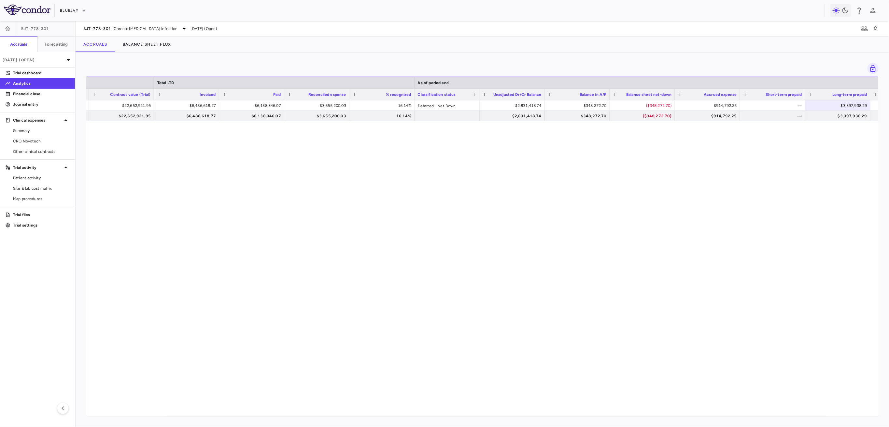
scroll to position [0, 445]
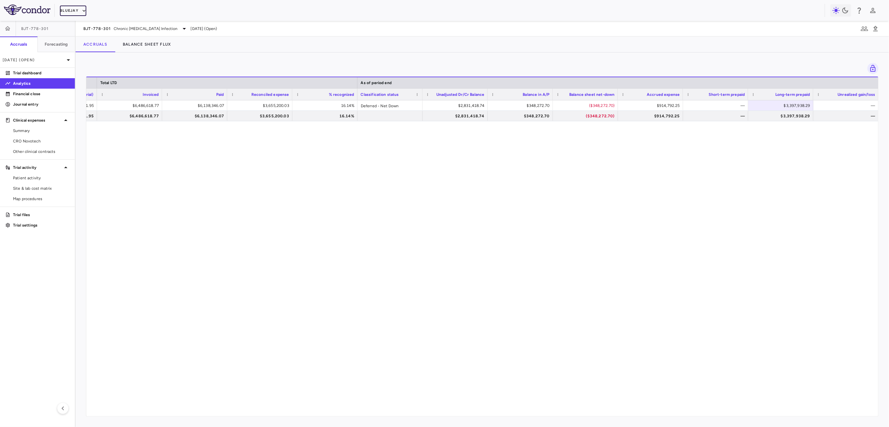
click at [72, 7] on button "Bluejay" at bounding box center [73, 11] width 26 height 10
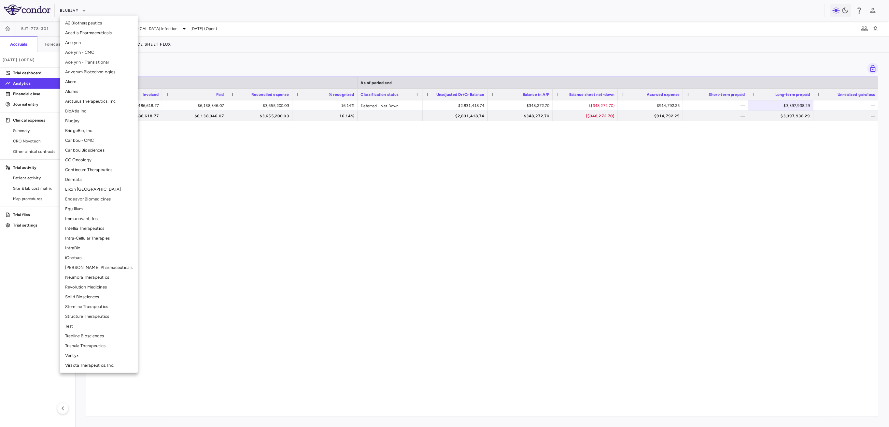
click at [159, 10] on div at bounding box center [444, 213] width 889 height 427
